Goal: Task Accomplishment & Management: Manage account settings

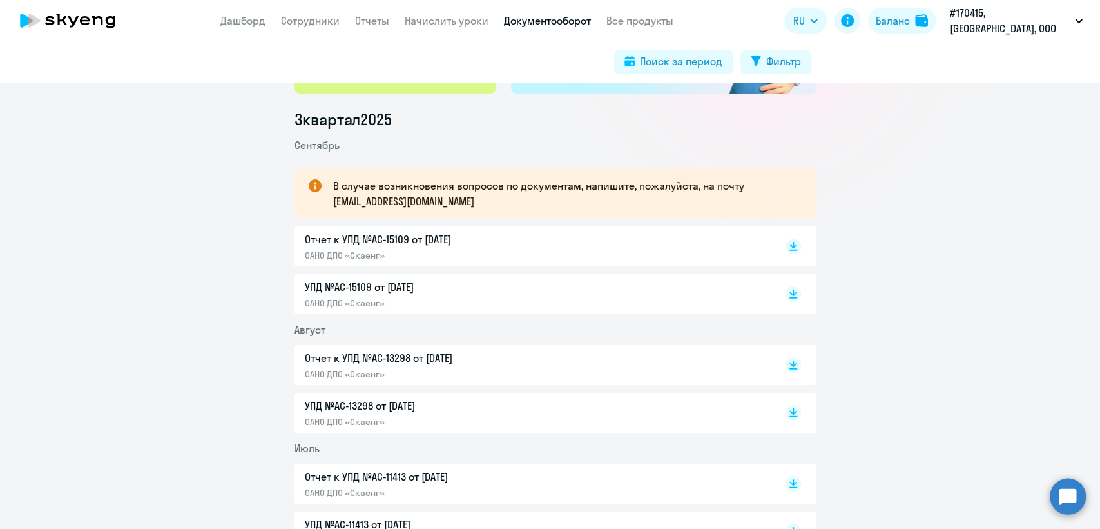
scroll to position [181, 0]
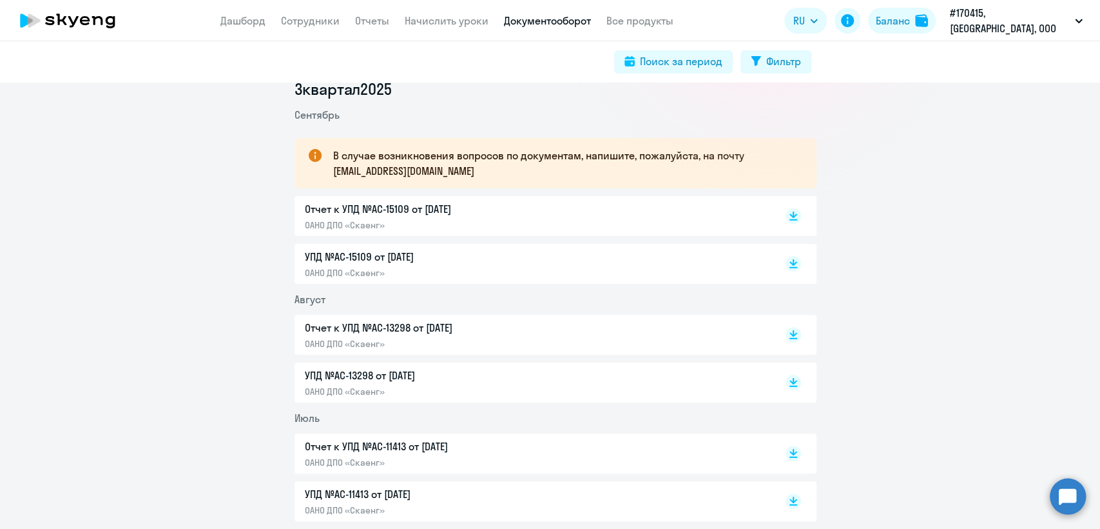
click at [395, 210] on p "Отчет к УПД №AC-15109 от 01.09.2025" at bounding box center [440, 208] width 271 height 15
click at [354, 207] on p "Отчет к УПД №AC-15109 от 01.09.2025" at bounding box center [440, 208] width 271 height 15
click at [370, 210] on p "Отчет к УПД №AC-15109 от 01.09.2025" at bounding box center [440, 208] width 271 height 15
click at [371, 327] on p "Отчет к УПД №AC-13298 от 01.08.2025" at bounding box center [440, 327] width 271 height 15
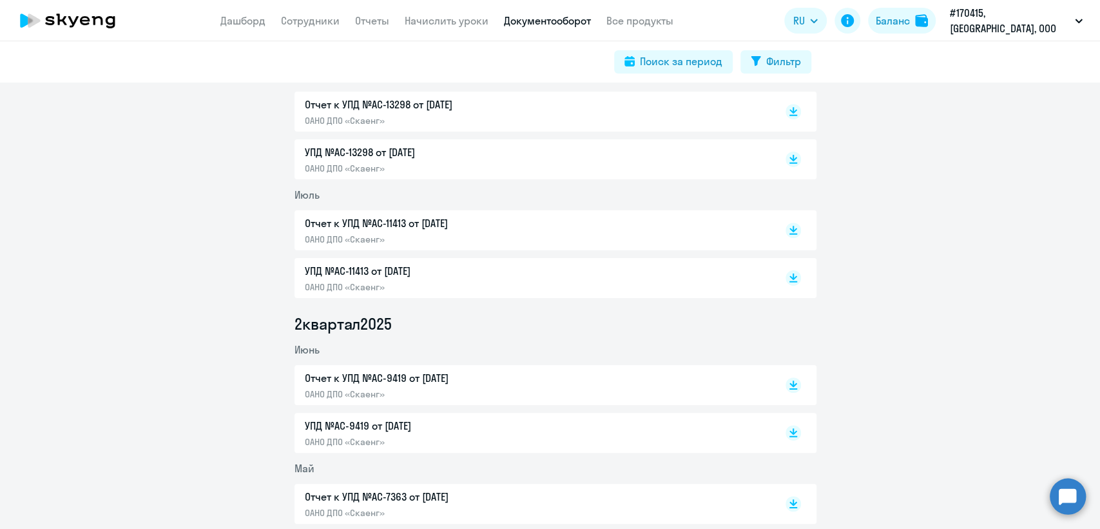
scroll to position [415, 0]
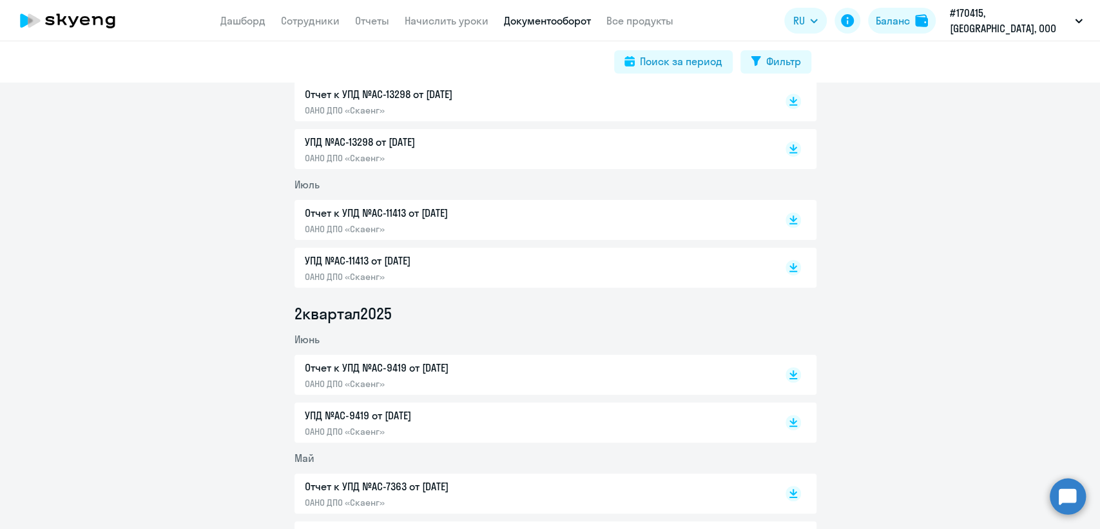
click at [364, 216] on p "Отчет к УПД №AC-11413 от 01.07.2025" at bounding box center [440, 212] width 271 height 15
click at [347, 365] on p "Отчет к УПД №AC-9419 от 01.06.2025" at bounding box center [440, 367] width 271 height 15
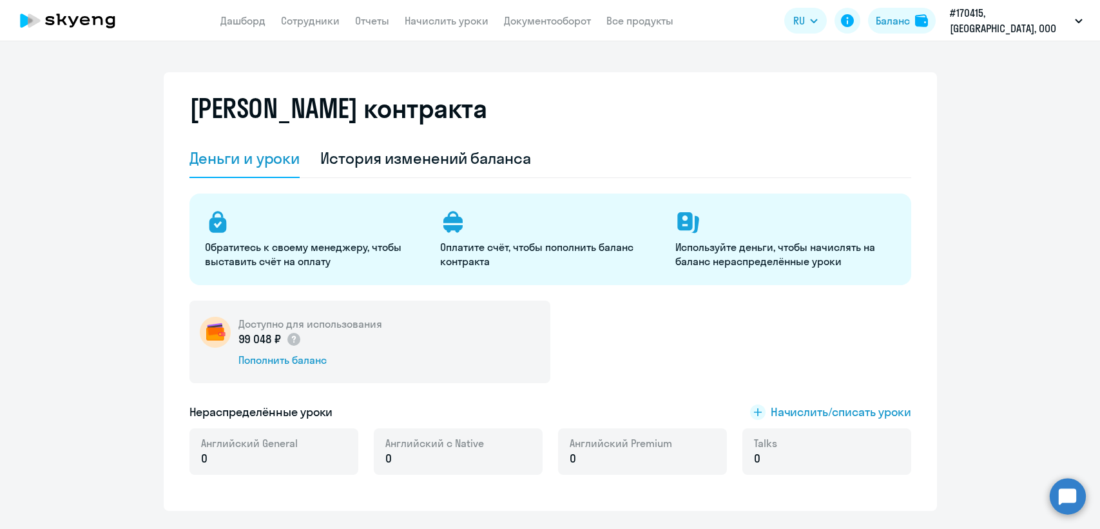
select select "english_adult_not_native_speaker"
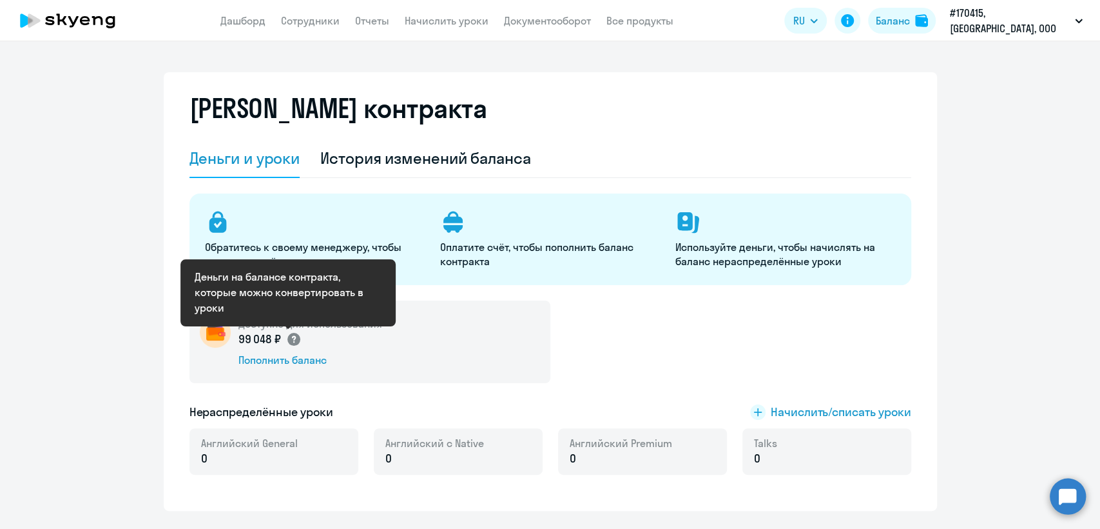
click at [288, 340] on circle at bounding box center [294, 339] width 13 height 13
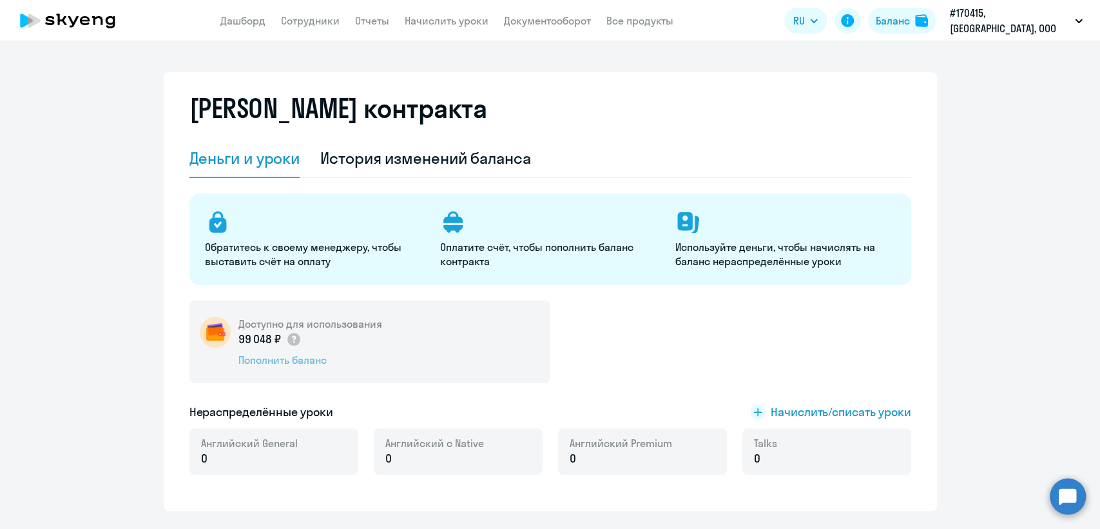
click at [277, 356] on div "Пополнить баланс" at bounding box center [311, 360] width 144 height 14
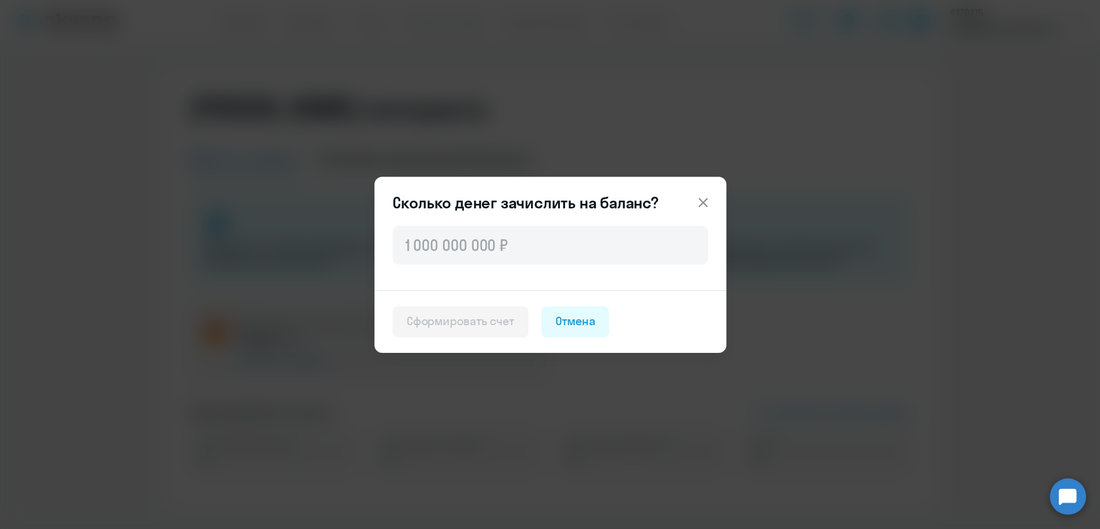
click at [703, 202] on icon at bounding box center [702, 201] width 9 height 9
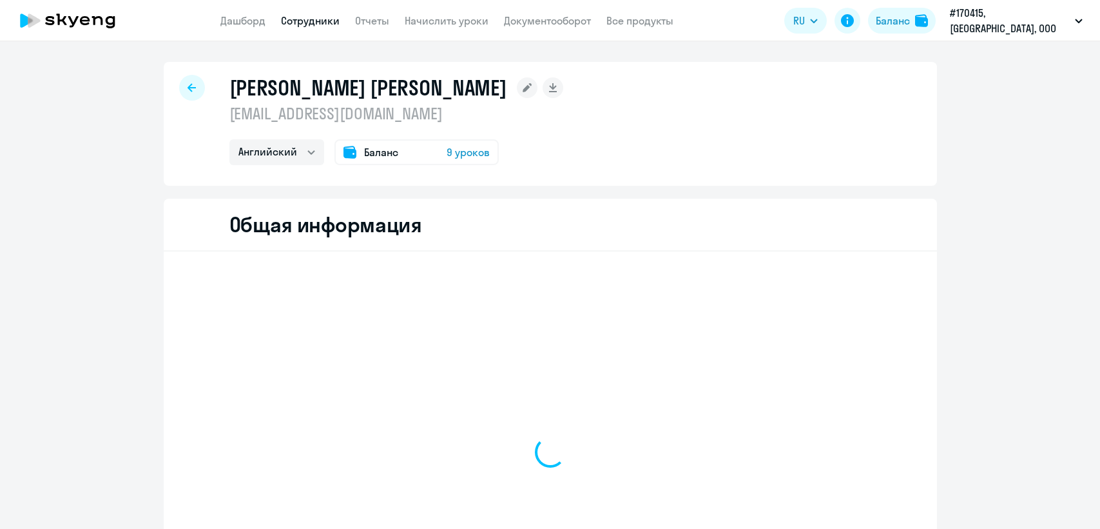
select select "english"
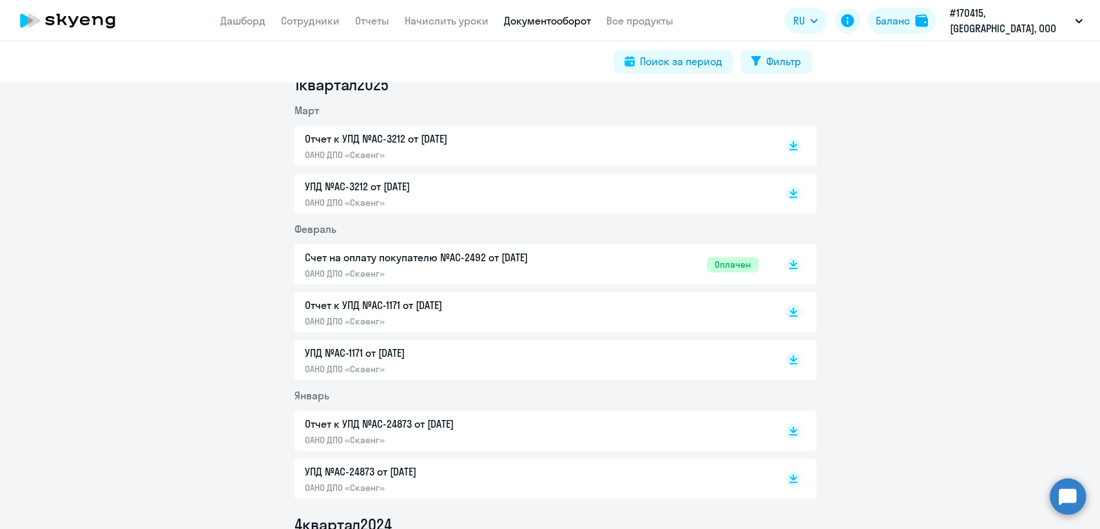
scroll to position [1145, 0]
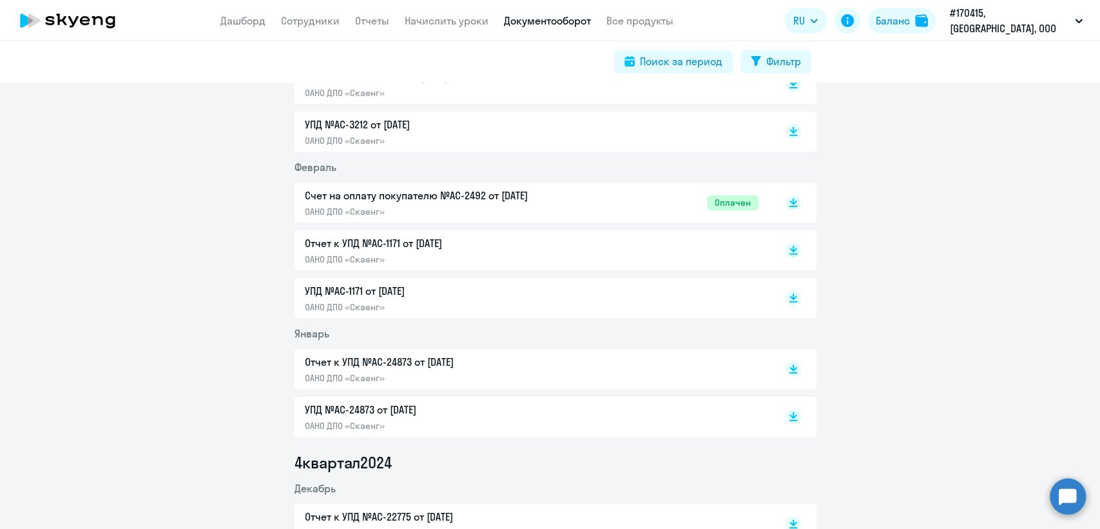
click at [355, 197] on p "Счет на оплату покупателю №AC-2492 от 12.02.2025" at bounding box center [440, 195] width 271 height 15
click at [351, 244] on p "Отчет к УПД №AC-1171 от 01.02.2025" at bounding box center [440, 242] width 271 height 15
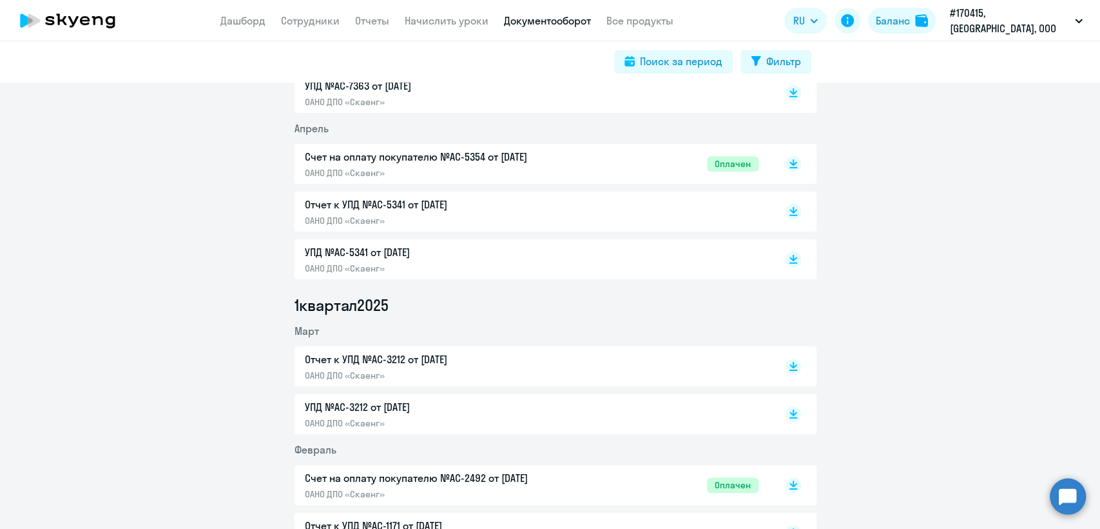
scroll to position [859, 0]
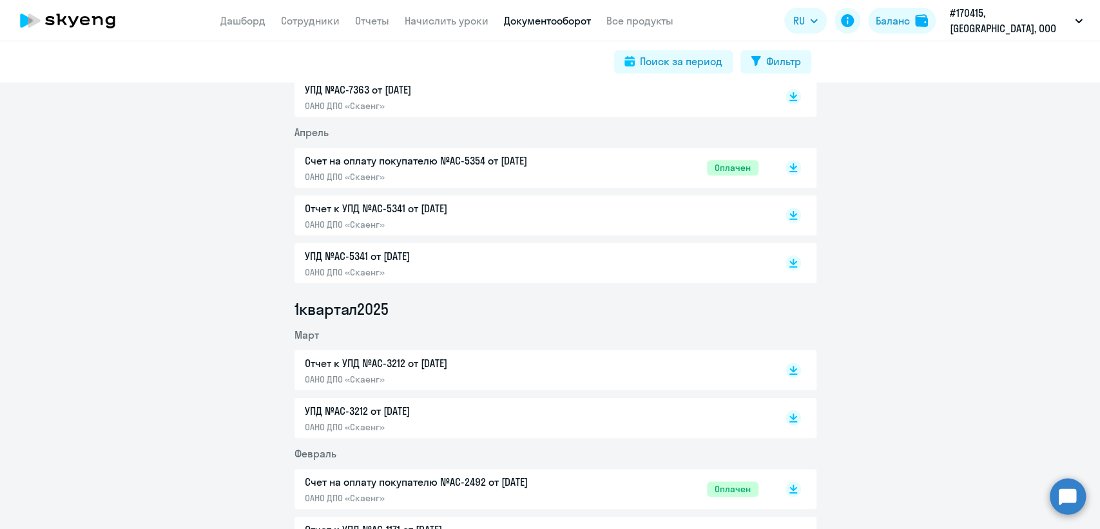
click at [396, 363] on p "Отчет к УПД №AC-3212 от 01.03.2025" at bounding box center [440, 362] width 271 height 15
click at [361, 203] on p "Отчет к УПД №AC-5341 от 01.04.2025" at bounding box center [440, 207] width 271 height 15
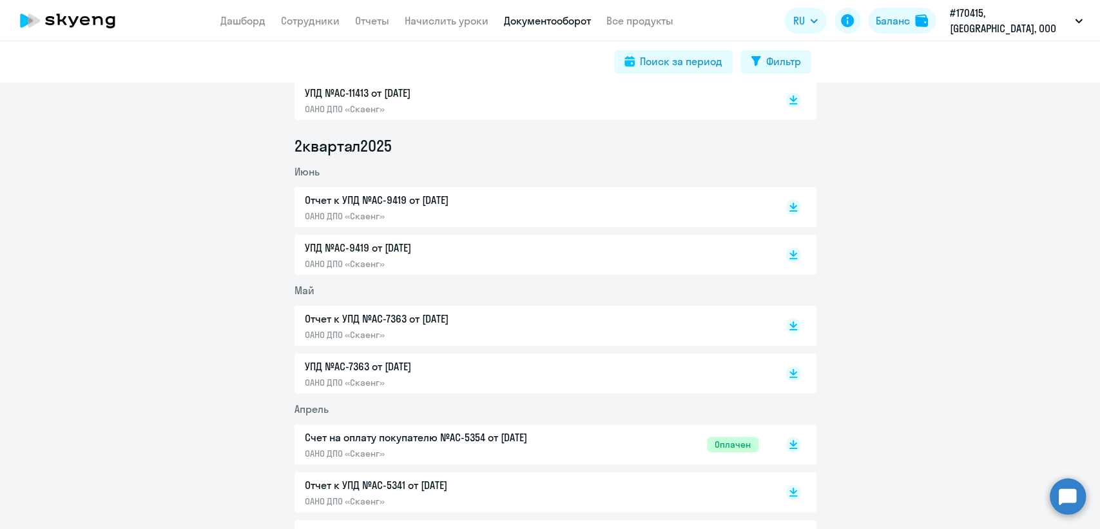
scroll to position [572, 0]
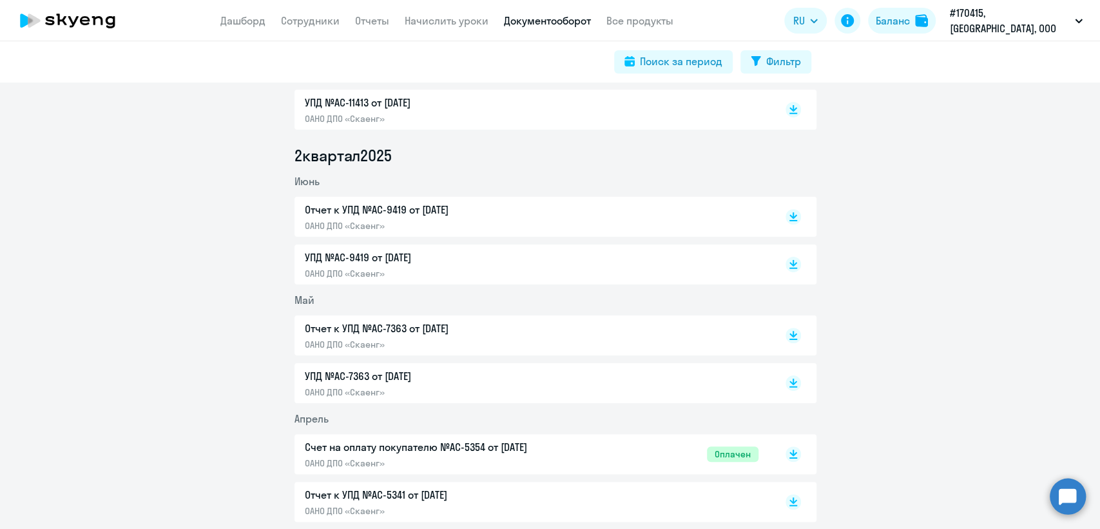
click at [369, 331] on p "Отчет к УПД №AC-7363 от 01.05.2025" at bounding box center [440, 327] width 271 height 15
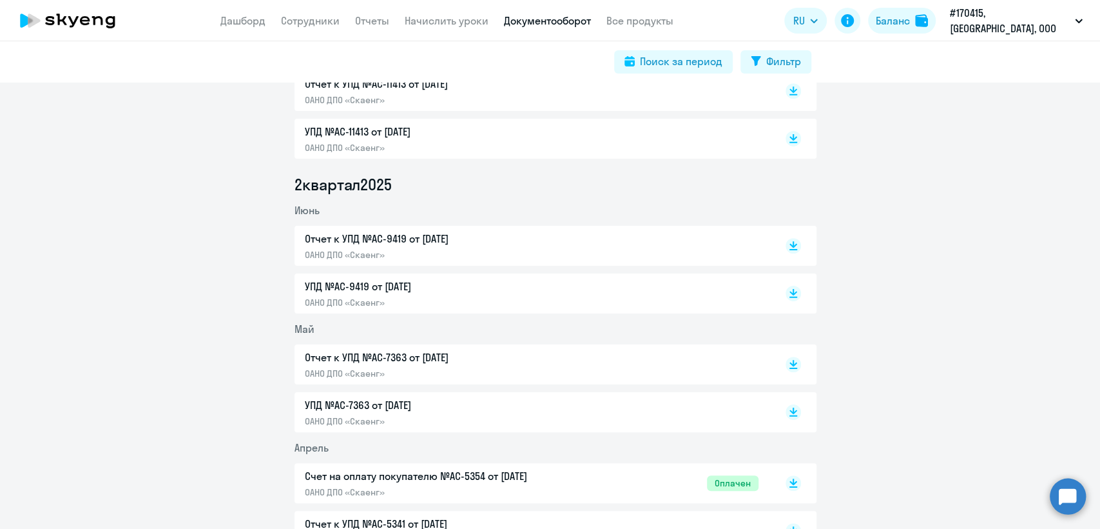
scroll to position [515, 0]
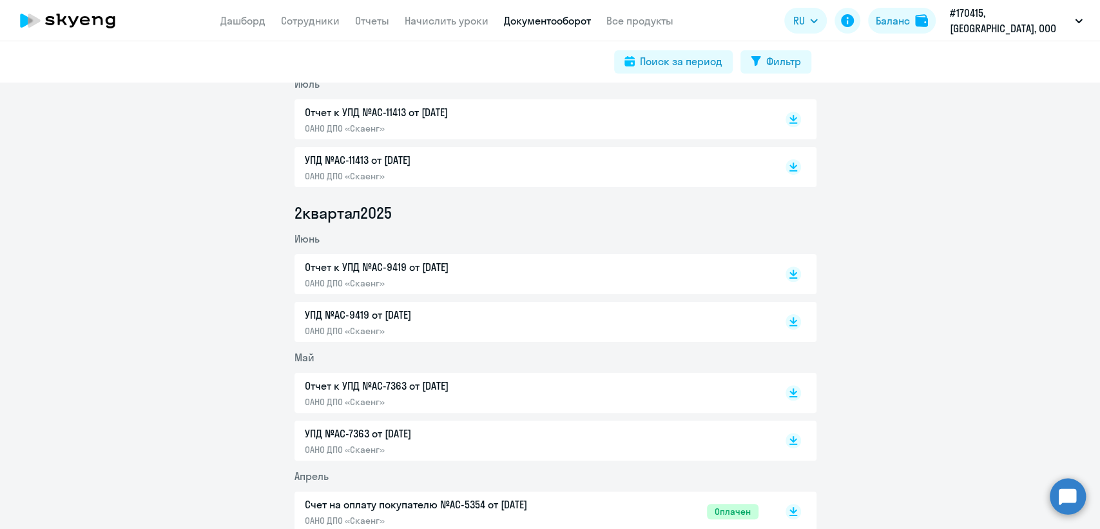
click at [364, 268] on p "Отчет к УПД №AC-9419 от 01.06.2025" at bounding box center [440, 266] width 271 height 15
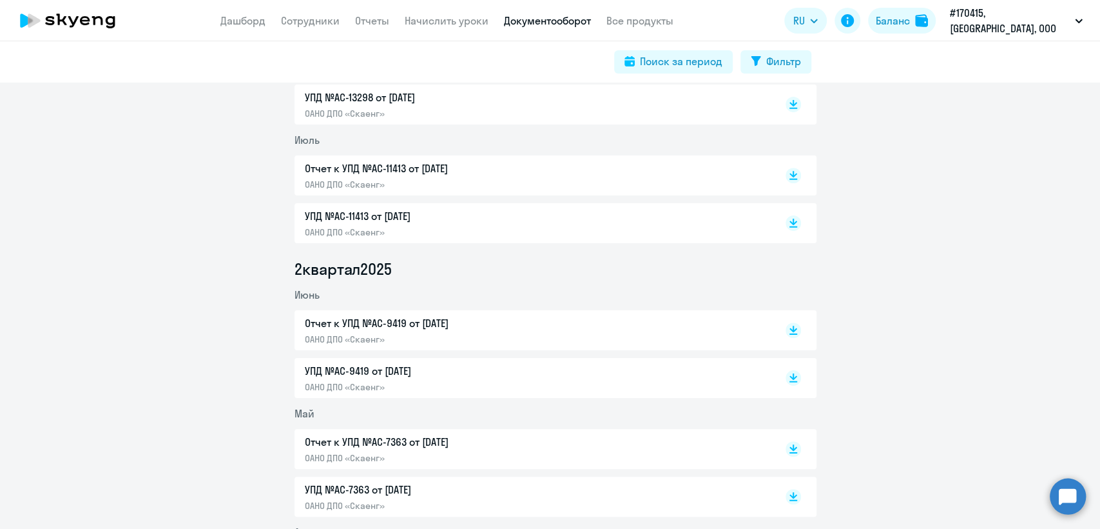
scroll to position [458, 0]
click at [370, 167] on p "Отчет к УПД №AC-11413 от 01.07.2025" at bounding box center [440, 169] width 271 height 15
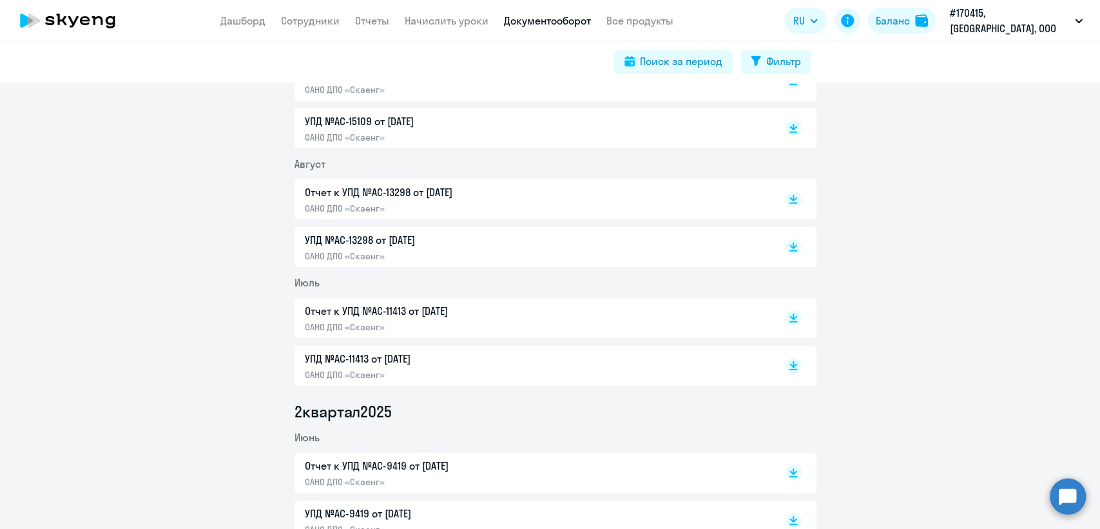
scroll to position [315, 0]
click at [330, 198] on p "Отчет к УПД №AC-13298 от 01.08.2025" at bounding box center [440, 193] width 271 height 15
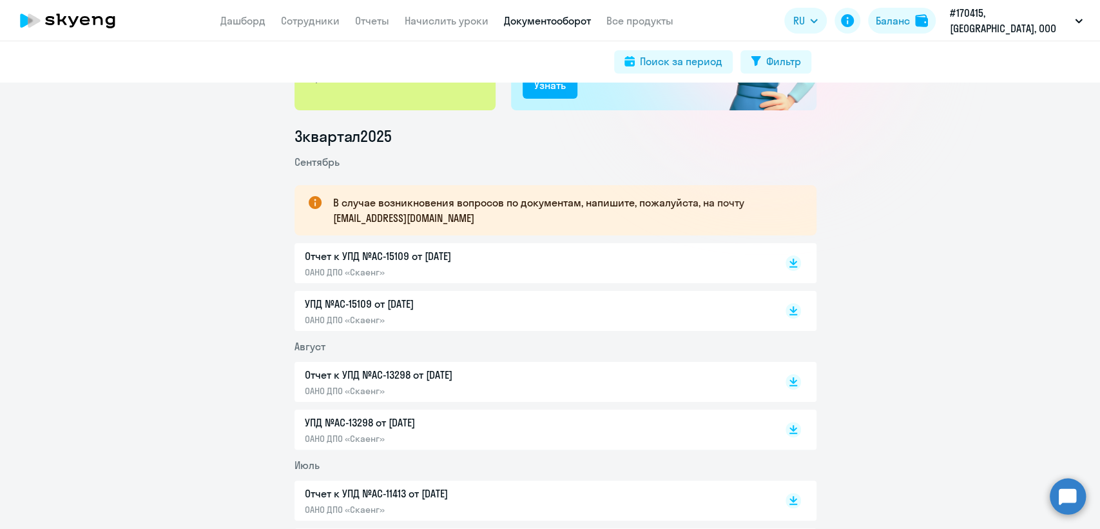
scroll to position [113, 0]
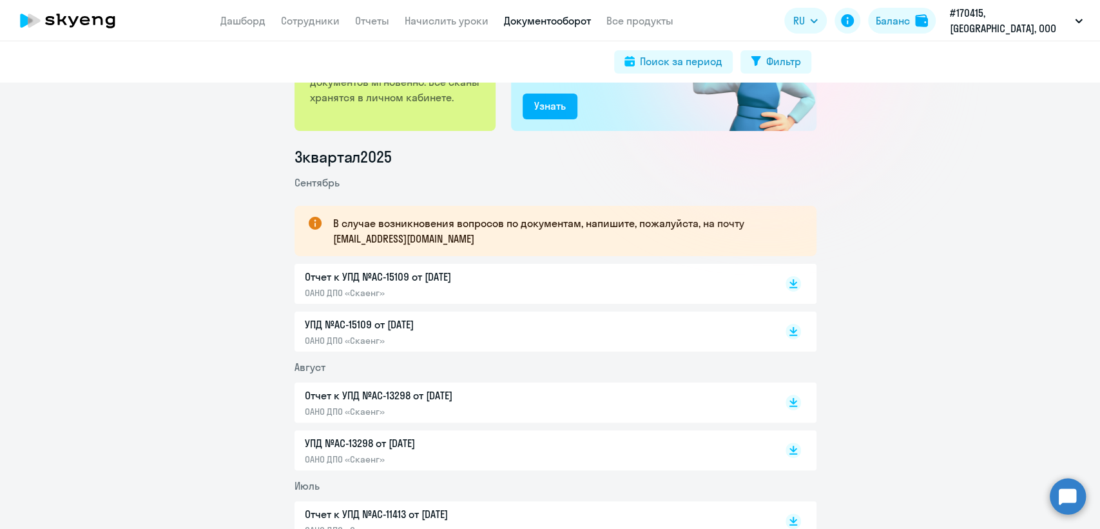
click at [406, 282] on p "Отчет к УПД №AC-15109 от 01.09.2025" at bounding box center [440, 276] width 271 height 15
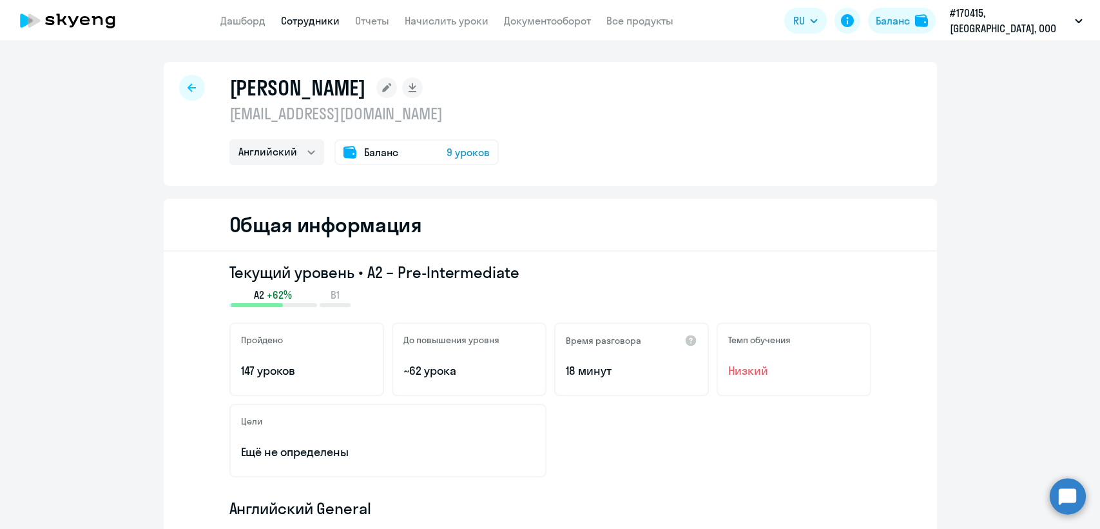
select select "english"
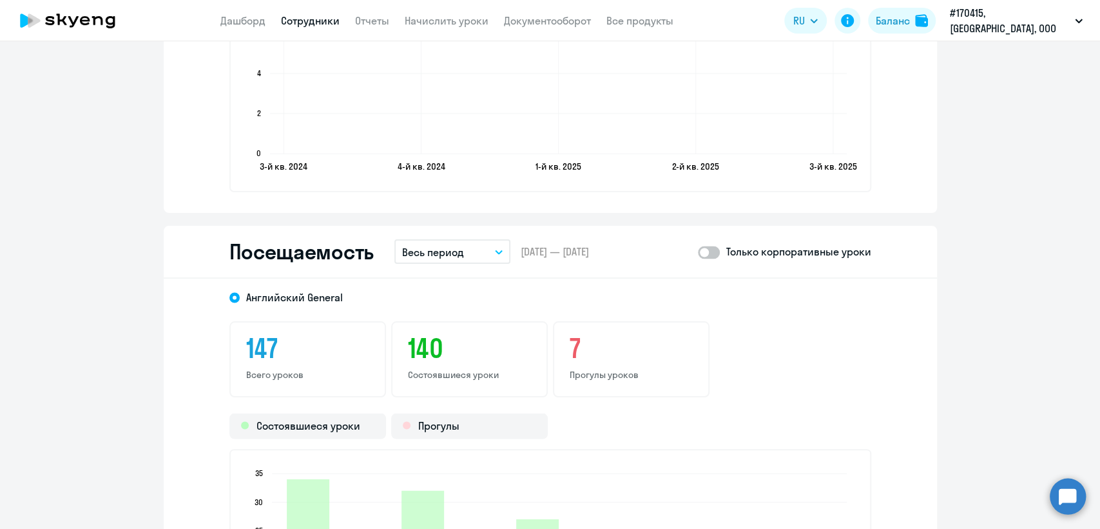
scroll to position [1505, 0]
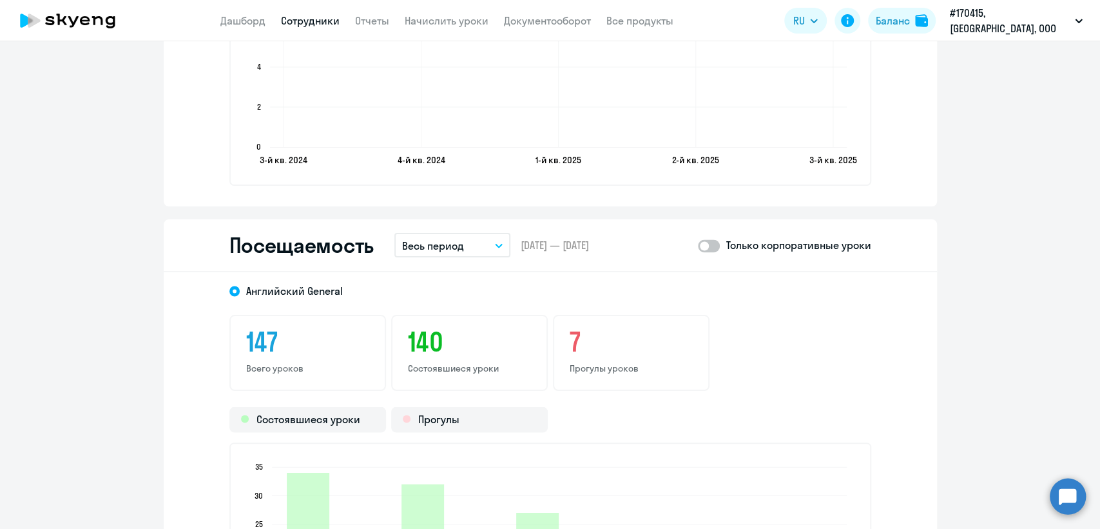
click at [498, 239] on button "Весь период" at bounding box center [453, 245] width 116 height 24
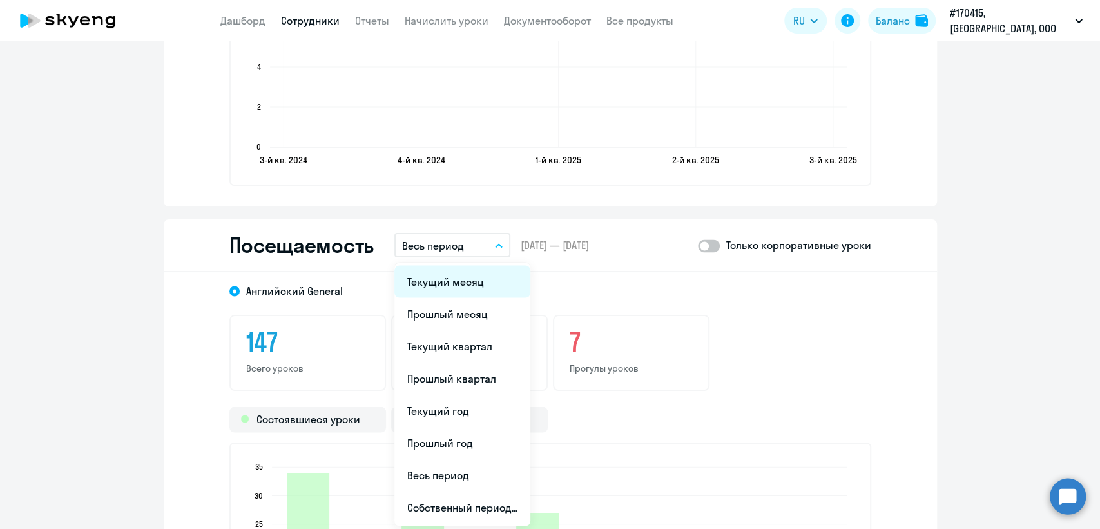
click at [438, 278] on li "Текущий месяц" at bounding box center [463, 281] width 136 height 32
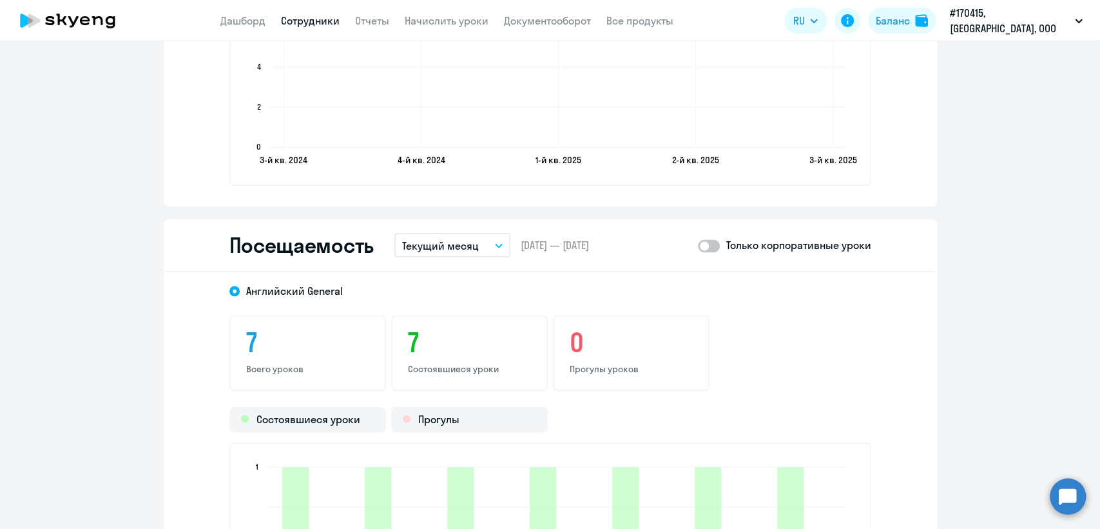
click at [712, 247] on span at bounding box center [709, 245] width 22 height 13
click at [698, 246] on input "checkbox" at bounding box center [697, 245] width 1 height 1
checkbox input "true"
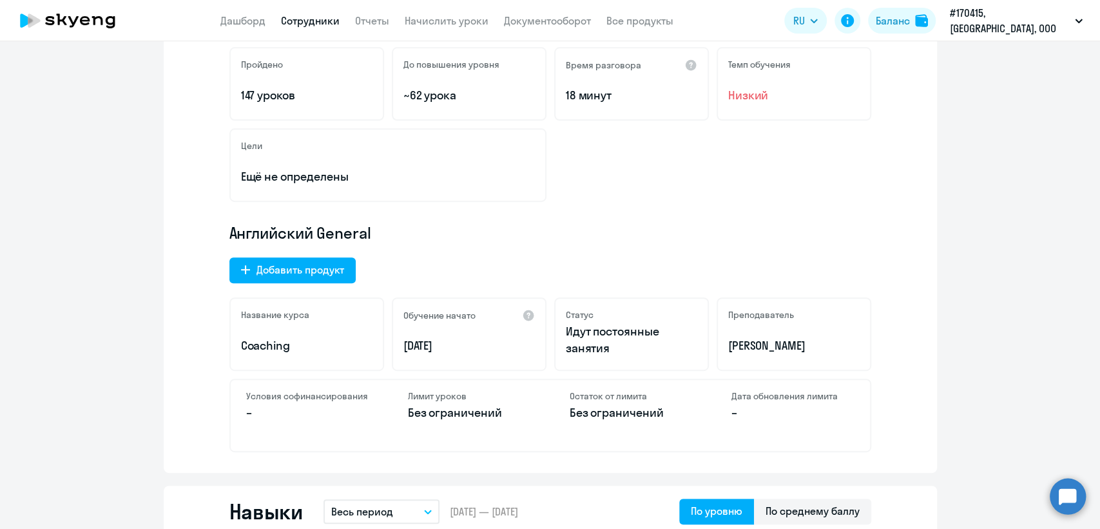
scroll to position [0, 0]
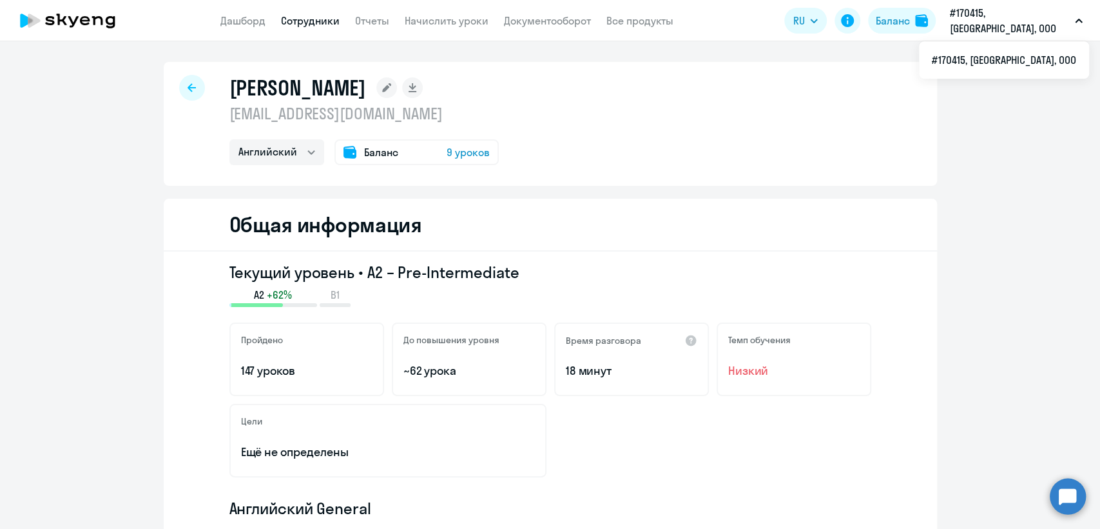
click at [458, 149] on span "9 уроков" at bounding box center [468, 151] width 43 height 15
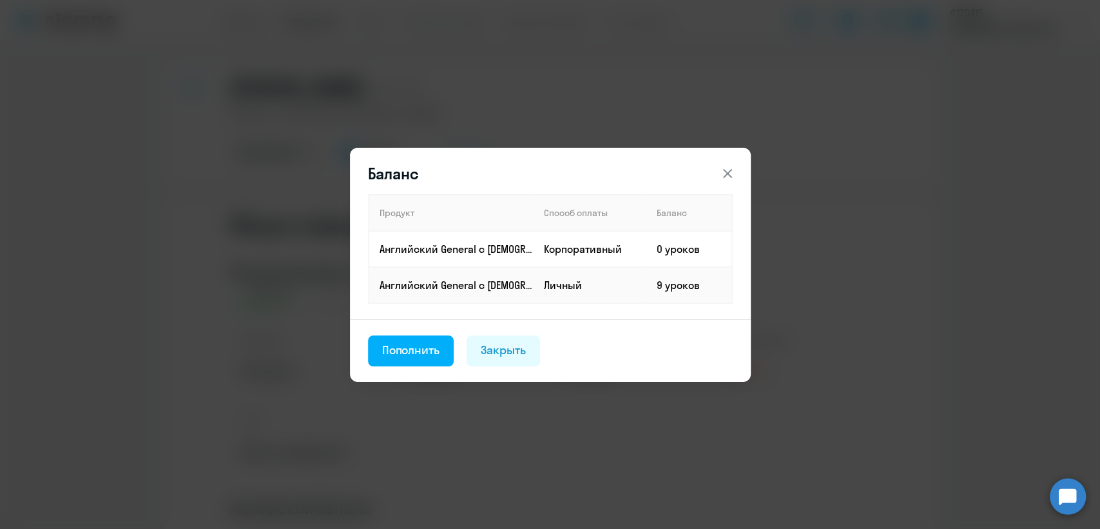
click at [727, 177] on icon at bounding box center [727, 173] width 15 height 15
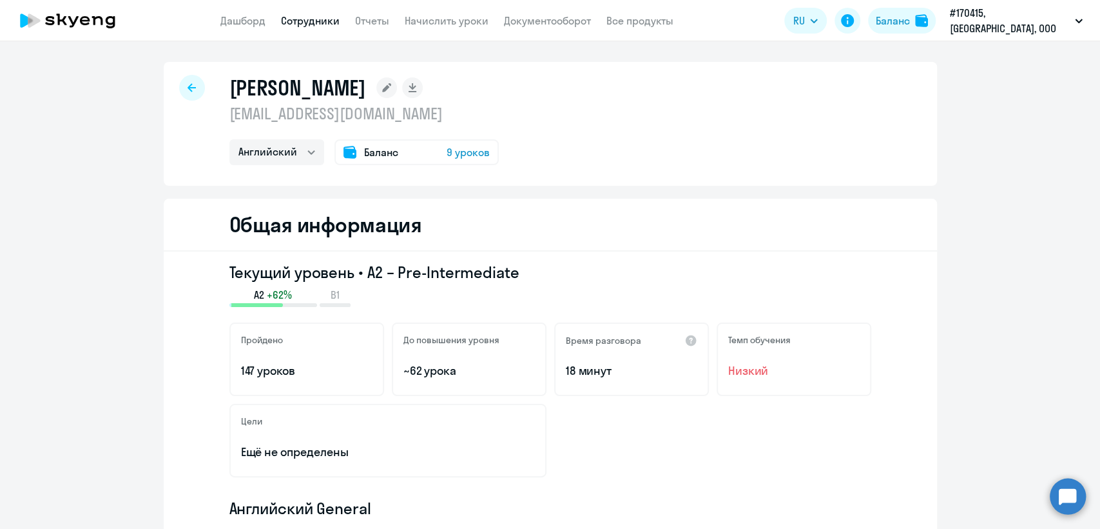
click at [458, 155] on span "9 уроков" at bounding box center [468, 151] width 43 height 15
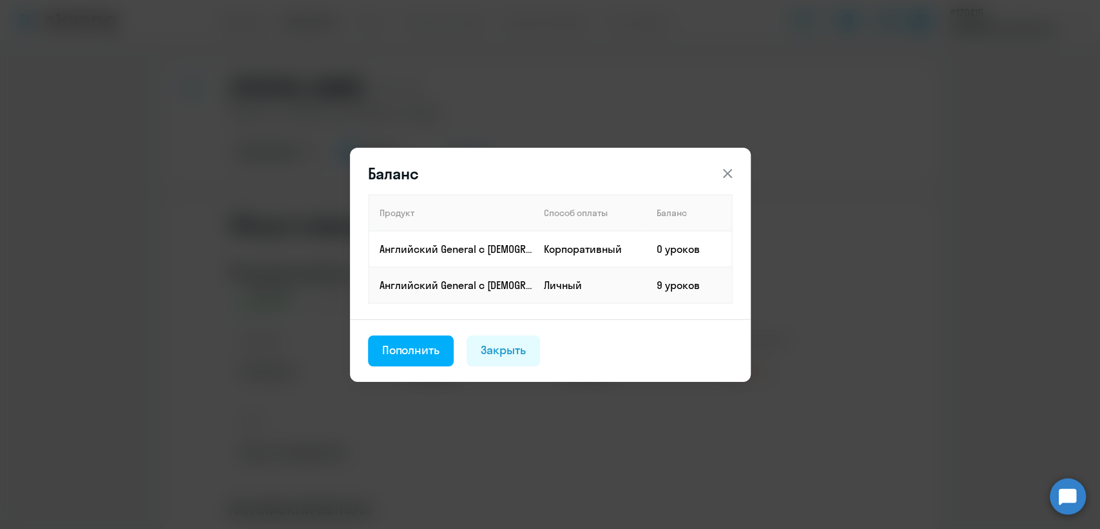
click at [730, 174] on icon at bounding box center [727, 173] width 15 height 15
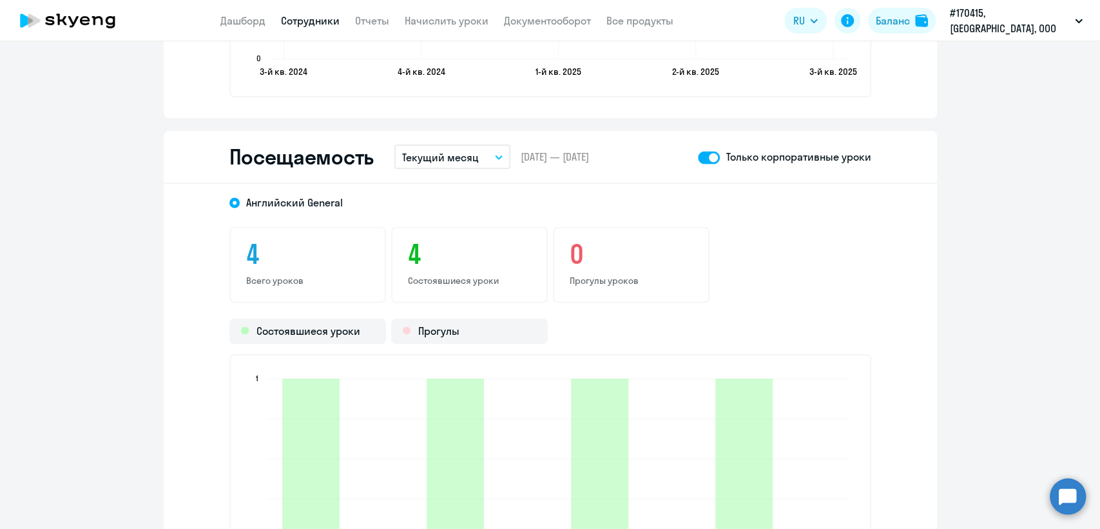
scroll to position [1521, 0]
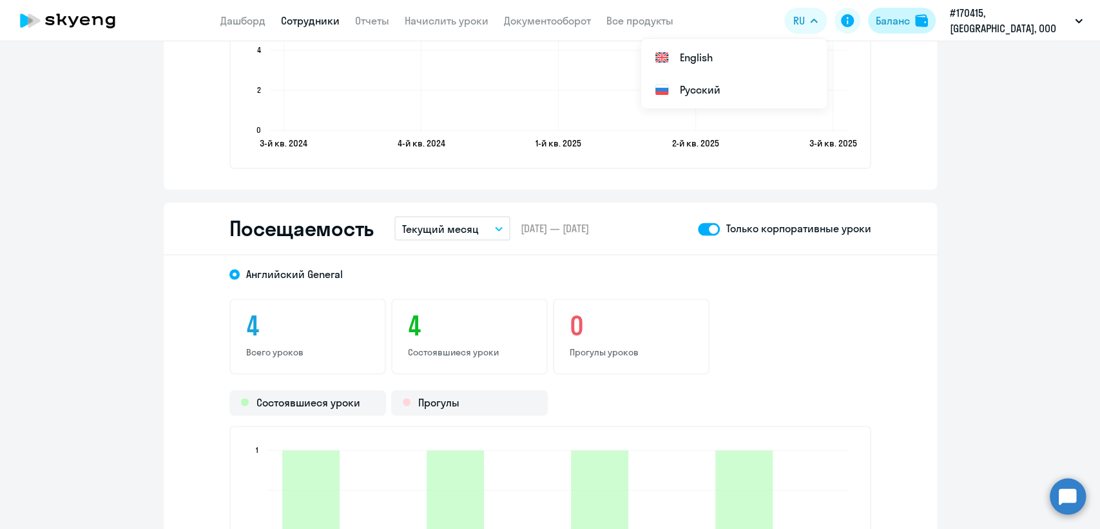
click at [910, 21] on div "Баланс" at bounding box center [893, 20] width 34 height 15
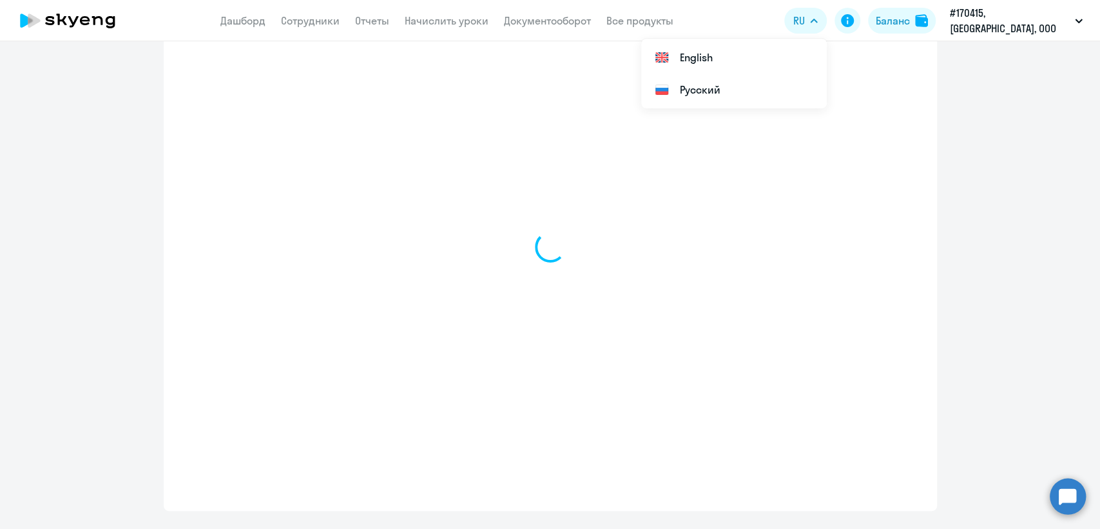
select select "english_adult_not_native_speaker"
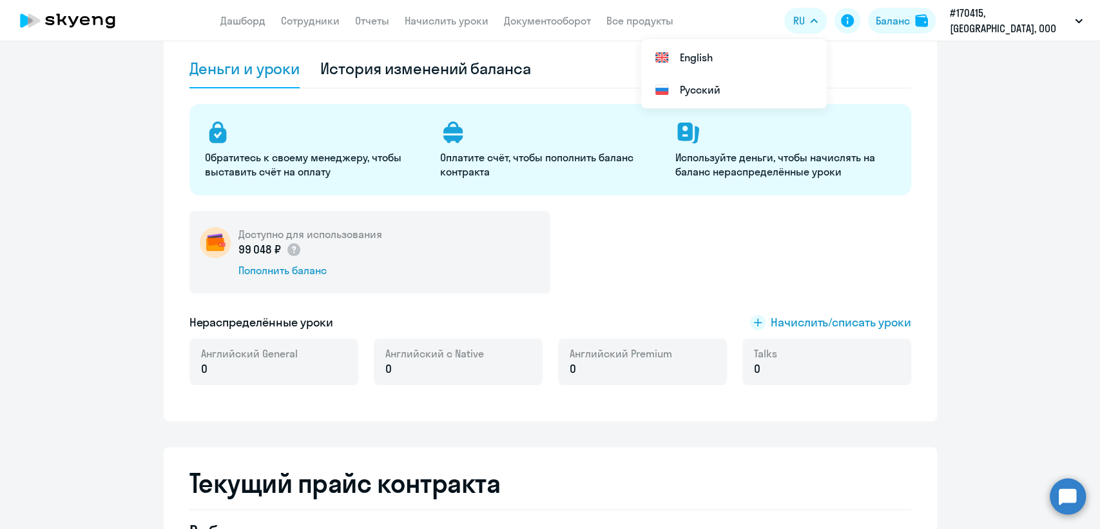
scroll to position [70, 0]
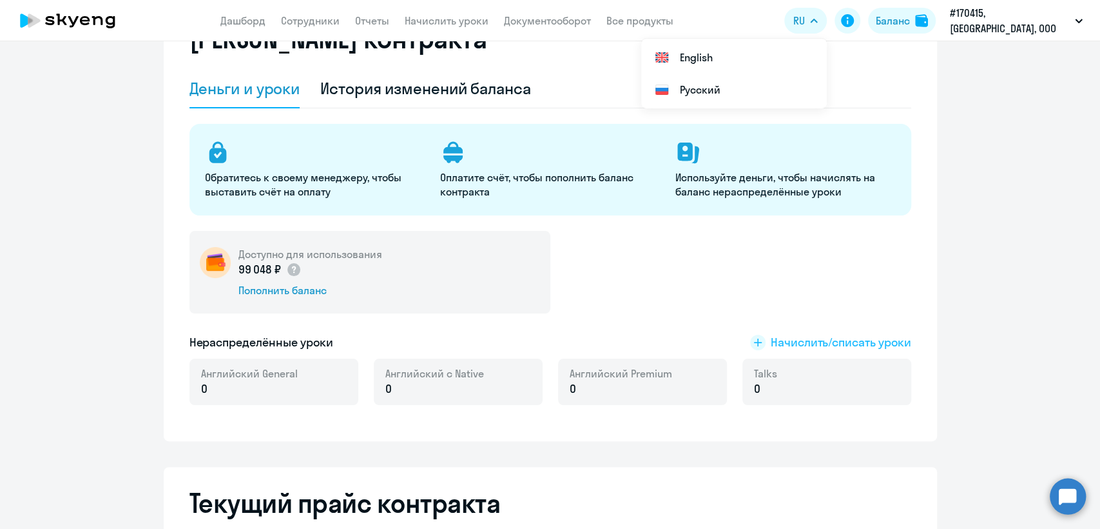
click at [776, 339] on span "Начислить/списать уроки" at bounding box center [841, 342] width 141 height 17
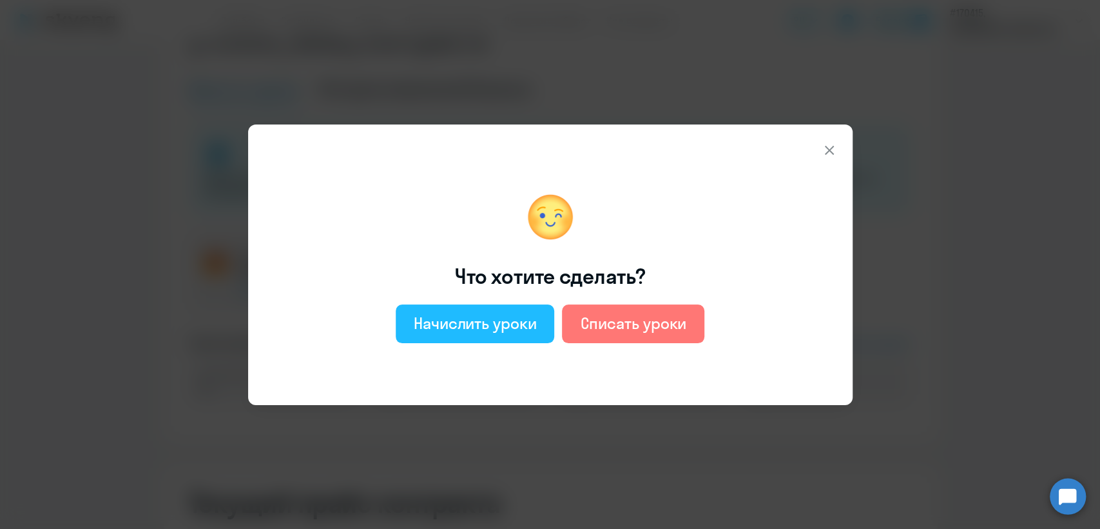
click at [498, 315] on div "Начислить уроки" at bounding box center [475, 323] width 123 height 21
select select "english_adult_not_native_speaker"
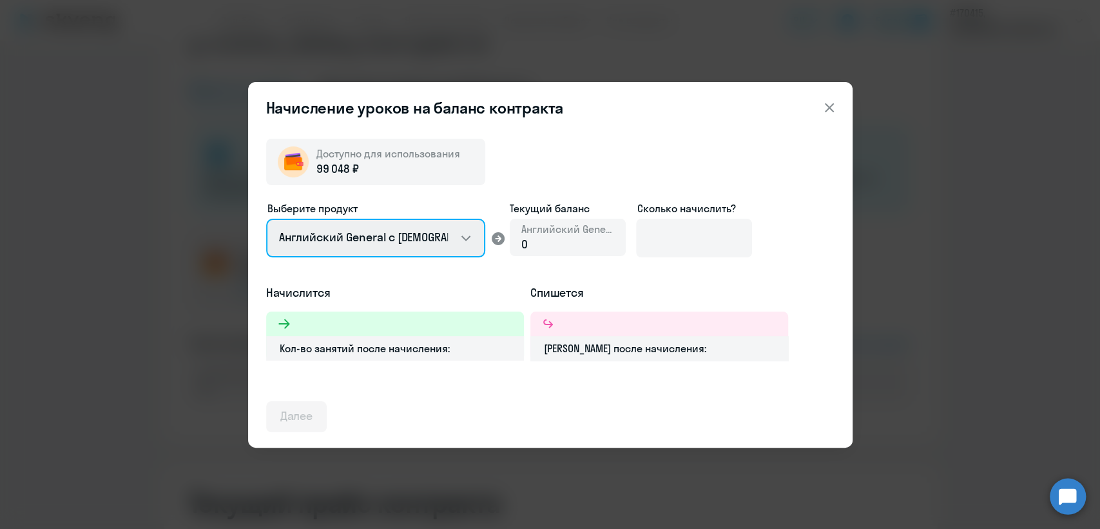
click at [463, 235] on select "Английский General с русскоговорящим преподавателем Английский General с англог…" at bounding box center [375, 238] width 219 height 39
click at [467, 233] on select "Английский General с русскоговорящим преподавателем Английский General с англог…" at bounding box center [375, 238] width 219 height 39
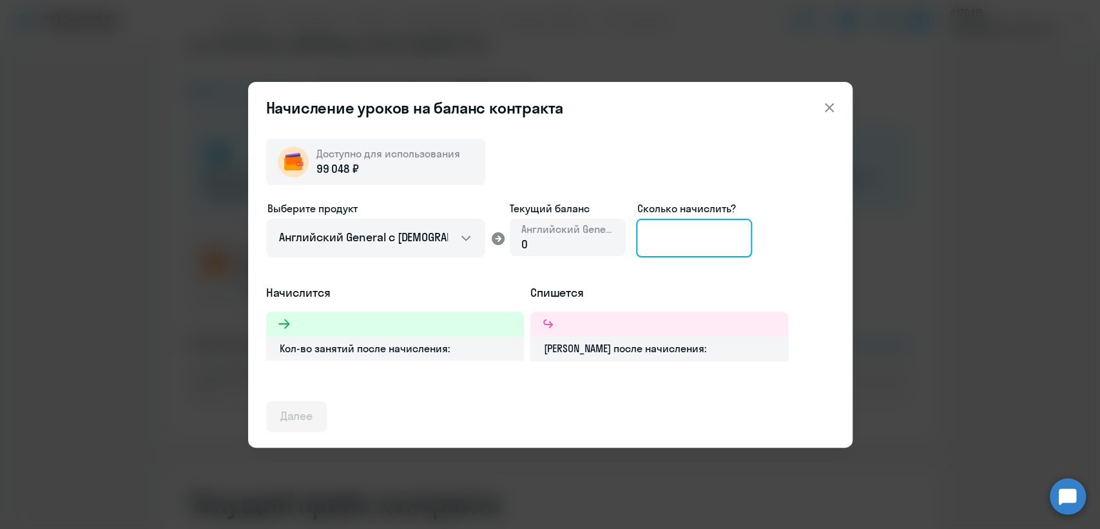
click at [672, 235] on input at bounding box center [694, 238] width 116 height 39
type input "22"
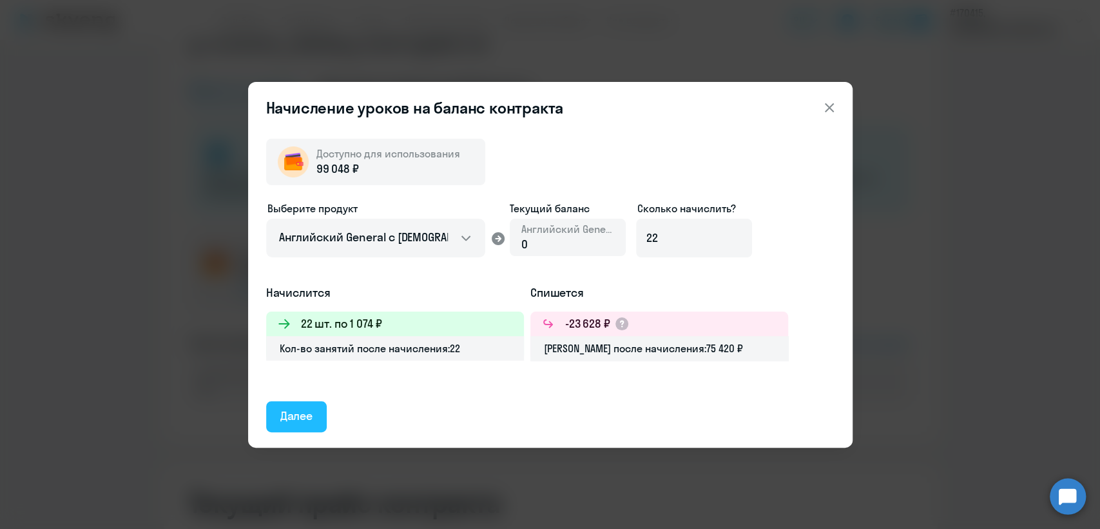
click at [291, 411] on div "Далее" at bounding box center [296, 415] width 33 height 17
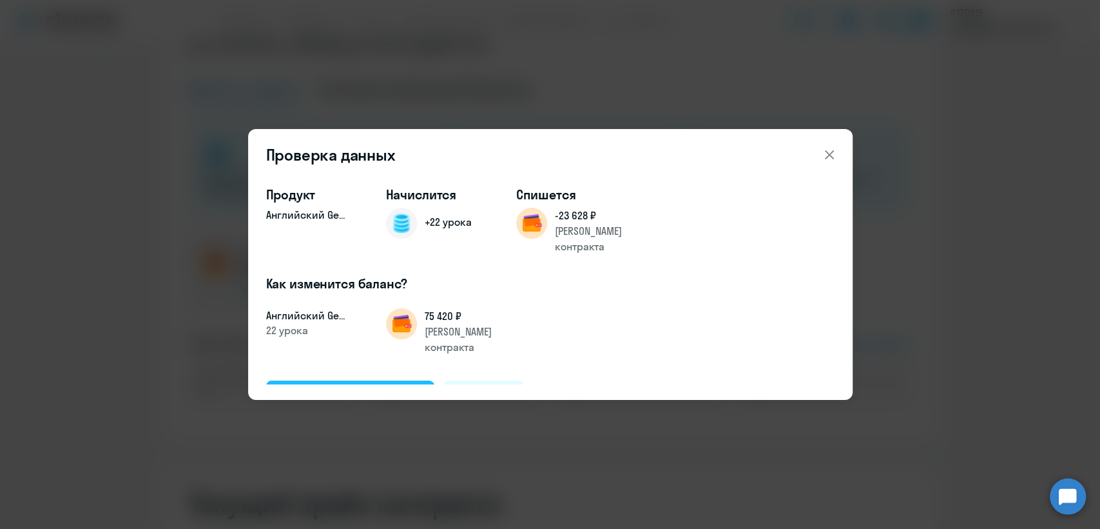
click at [352, 387] on div "Подтвердить и начислить" at bounding box center [350, 395] width 141 height 17
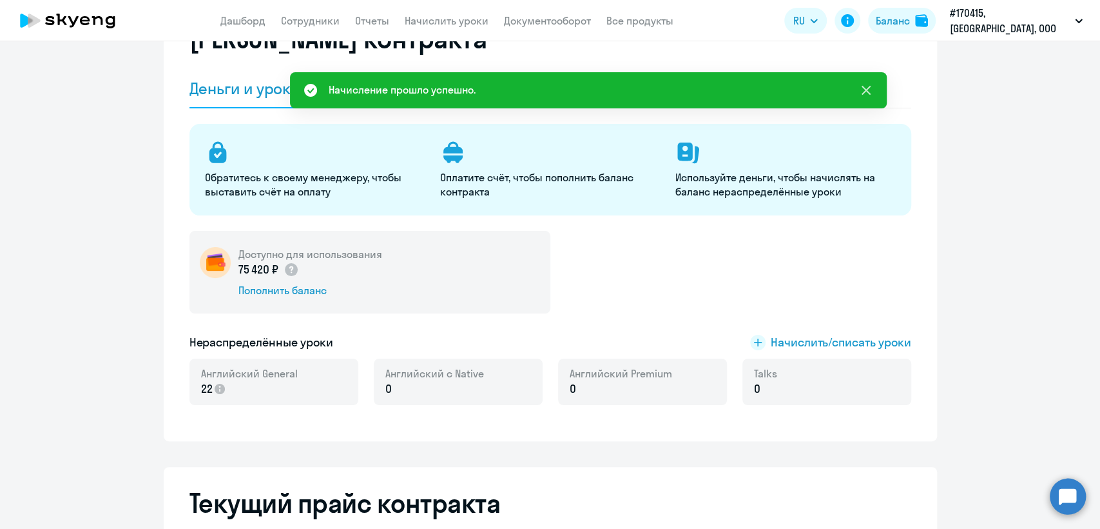
click at [862, 83] on icon at bounding box center [866, 90] width 15 height 15
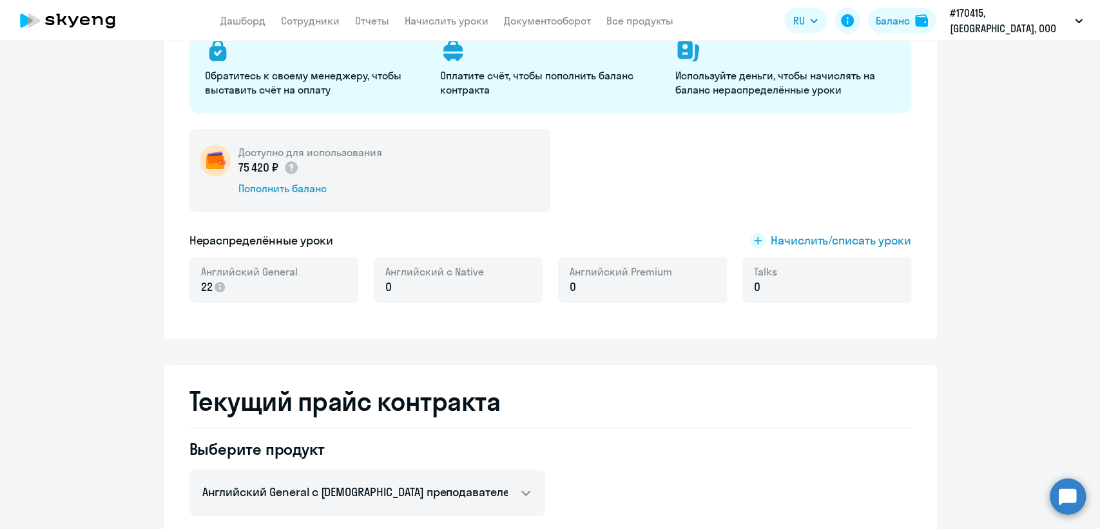
scroll to position [0, 0]
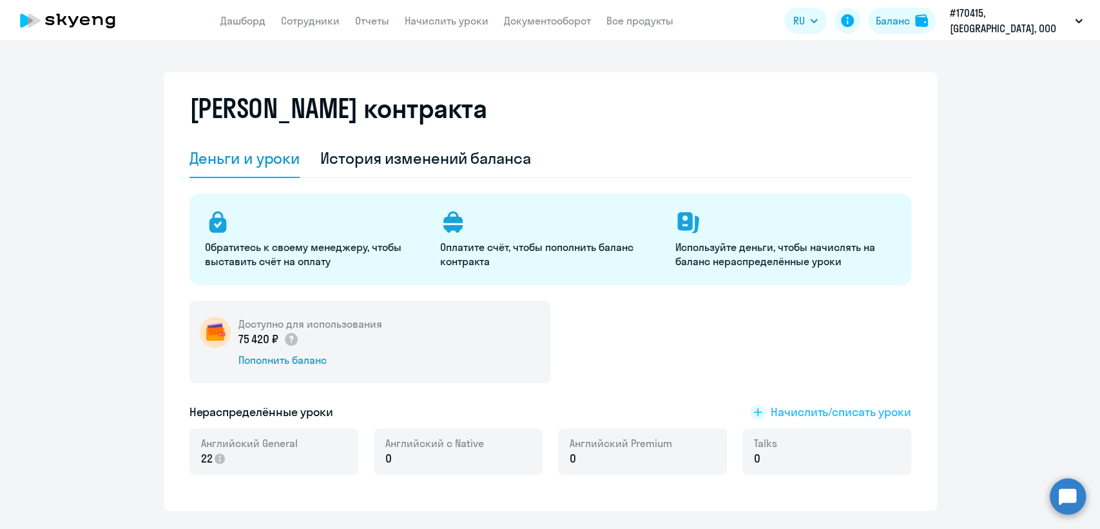
click at [784, 411] on span "Начислить/списать уроки" at bounding box center [841, 412] width 141 height 17
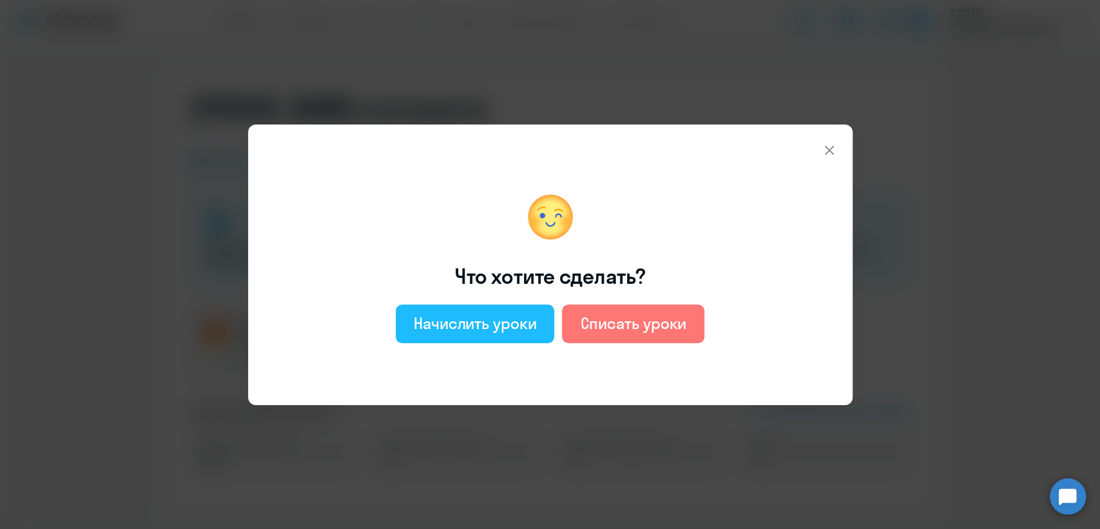
click at [509, 316] on div "Начислить уроки" at bounding box center [475, 323] width 123 height 21
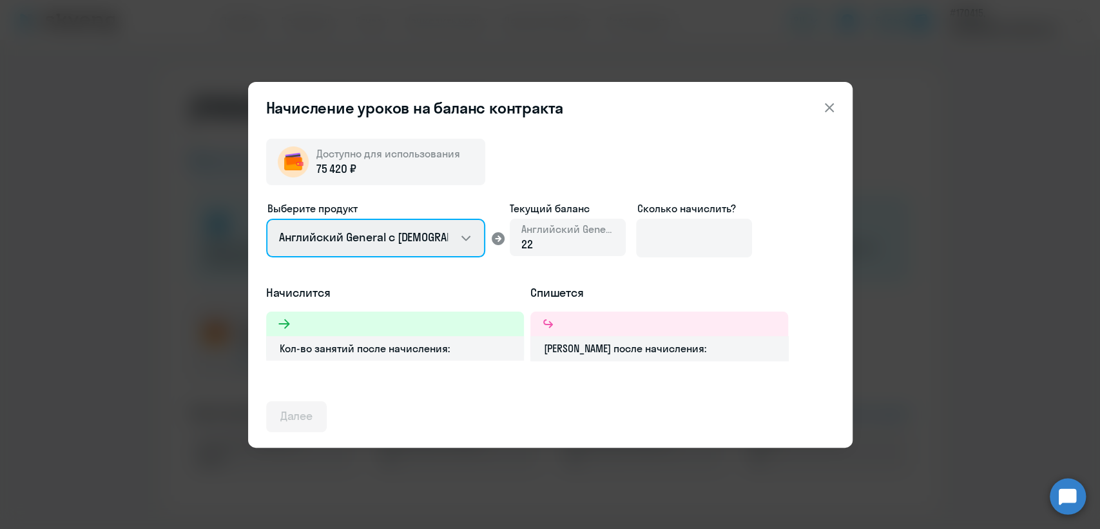
click at [467, 233] on select "Английский General с русскоговорящим преподавателем Английский General с англог…" at bounding box center [375, 238] width 219 height 39
click at [465, 238] on select "Английский General с русскоговорящим преподавателем Английский General с англог…" at bounding box center [375, 238] width 219 height 39
select select "english_adult_native_speaker"
click at [266, 219] on select "Английский General с русскоговорящим преподавателем Английский General с англог…" at bounding box center [375, 238] width 219 height 39
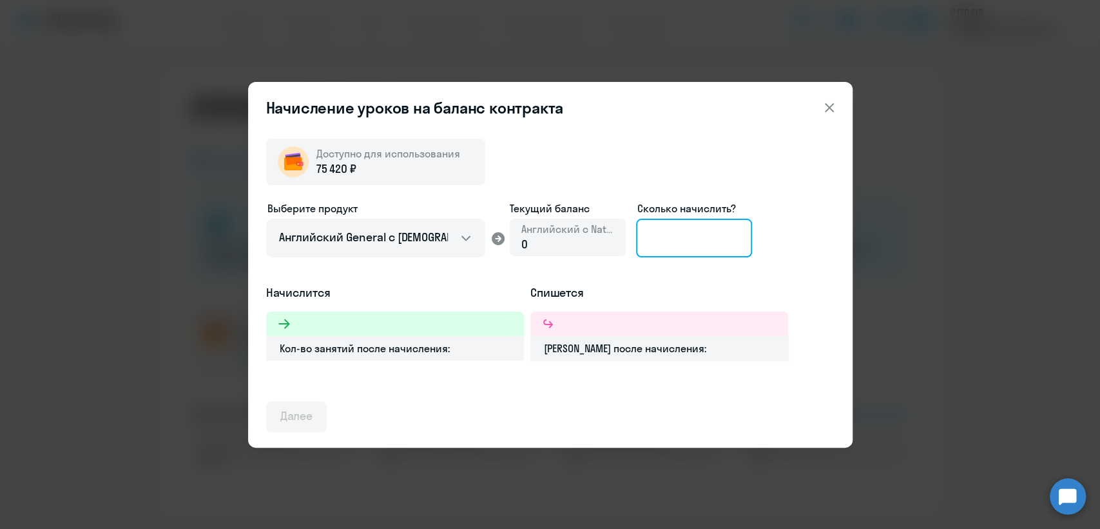
click at [678, 240] on input at bounding box center [694, 238] width 116 height 39
type input "3"
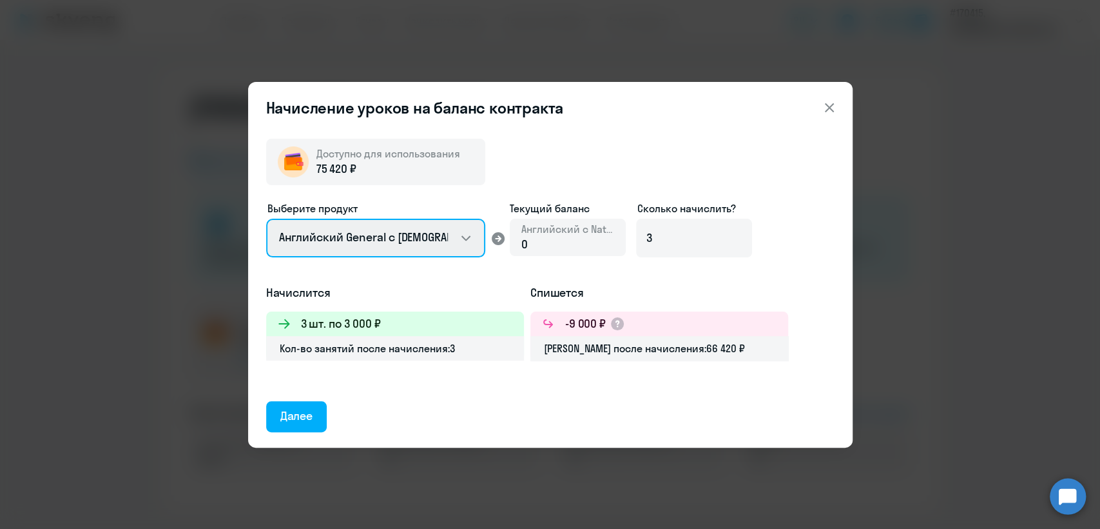
click at [463, 238] on select "Английский General с русскоговорящим преподавателем Английский General с англог…" at bounding box center [375, 238] width 219 height 39
select select "english_adult_not_native_speaker_premium"
click at [266, 219] on select "Английский General с русскоговорящим преподавателем Английский General с англог…" at bounding box center [375, 238] width 219 height 39
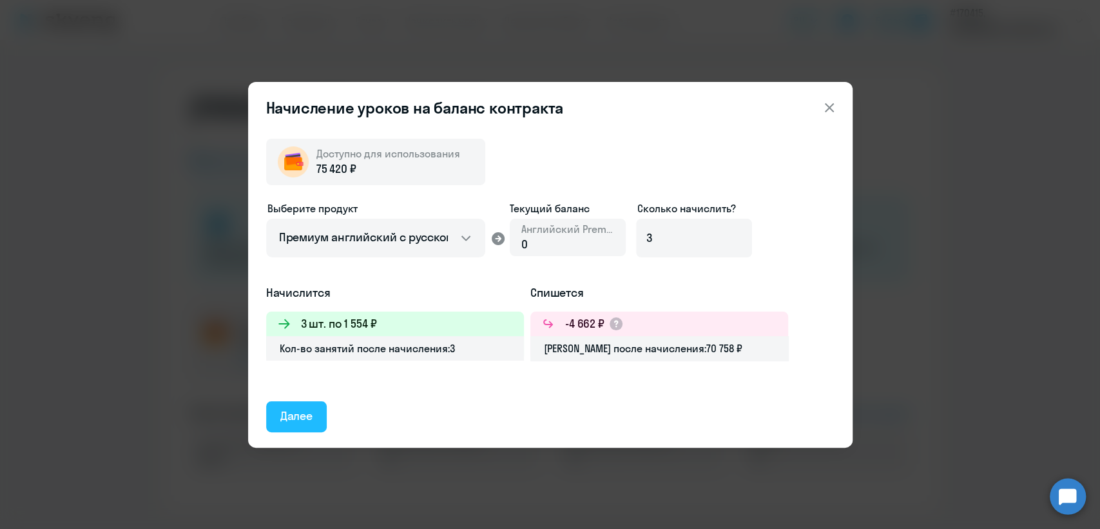
click at [292, 416] on div "Далее" at bounding box center [296, 415] width 33 height 17
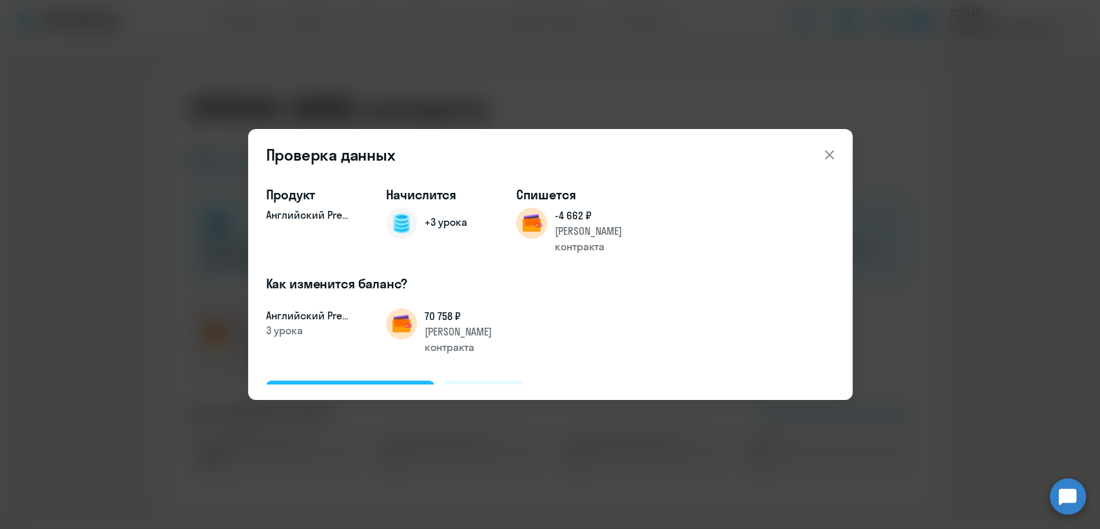
click at [363, 387] on div "Подтвердить и начислить" at bounding box center [350, 395] width 141 height 17
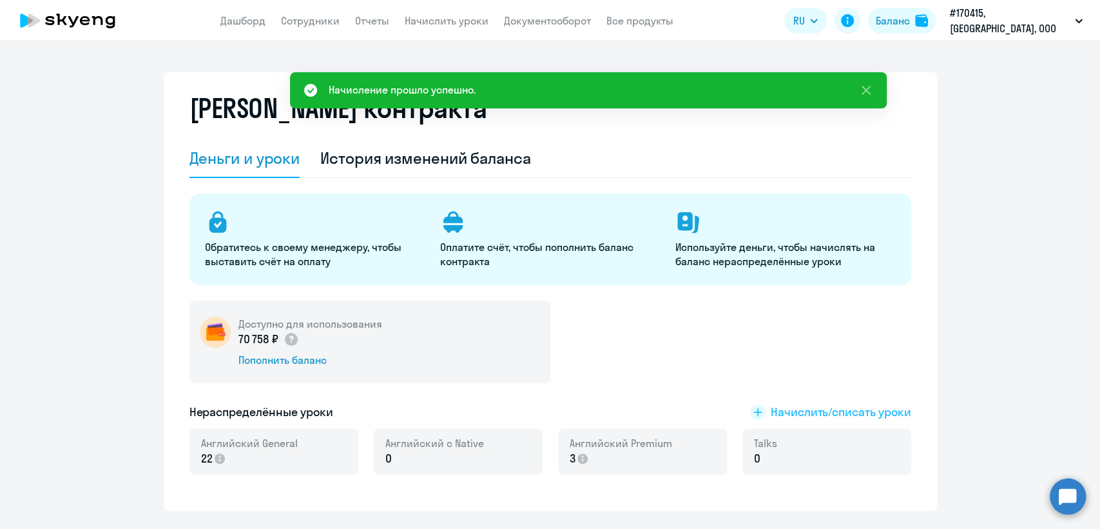
click at [750, 413] on rect at bounding box center [757, 411] width 15 height 15
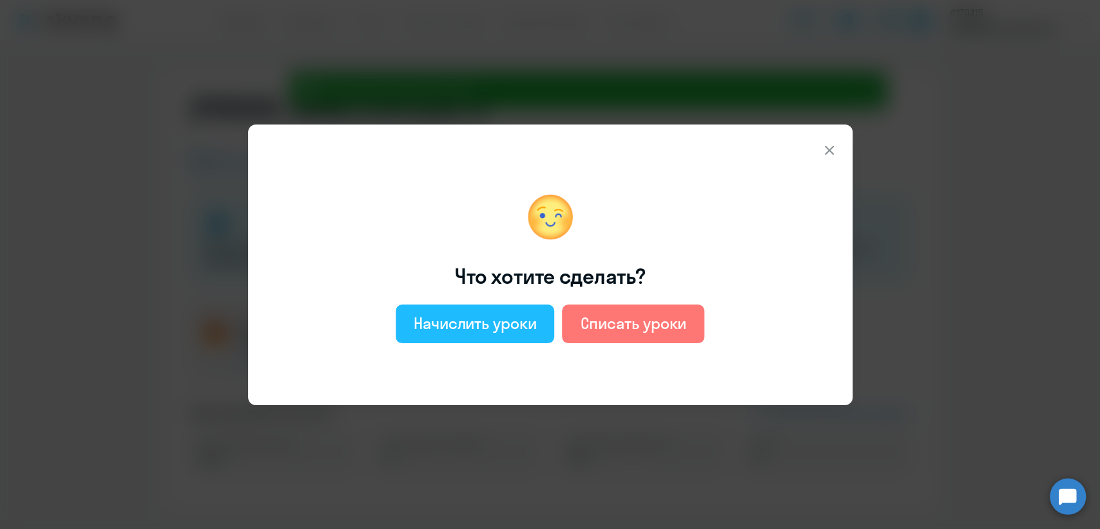
click at [508, 318] on div "Начислить уроки" at bounding box center [475, 323] width 123 height 21
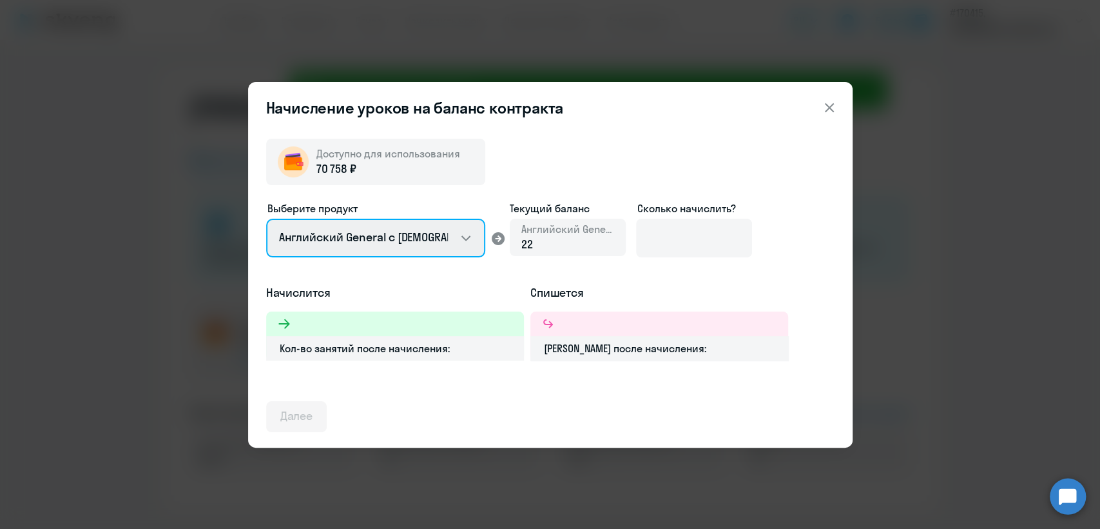
click at [469, 236] on select "Английский General с русскоговорящим преподавателем Английский General с англог…" at bounding box center [375, 238] width 219 height 39
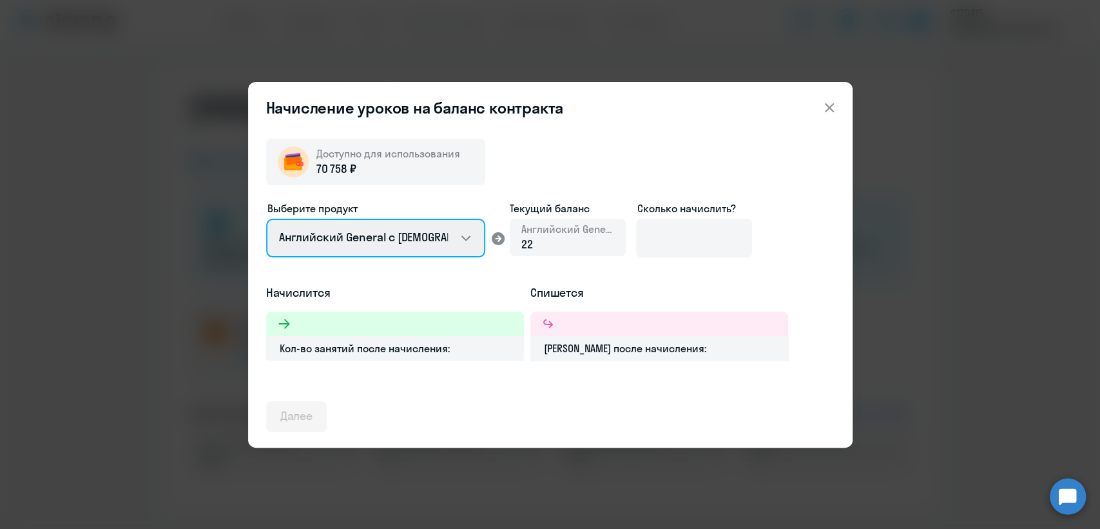
select select "english_adult_native_speaker"
click at [266, 219] on select "Английский General с русскоговорящим преподавателем Английский General с англог…" at bounding box center [375, 238] width 219 height 39
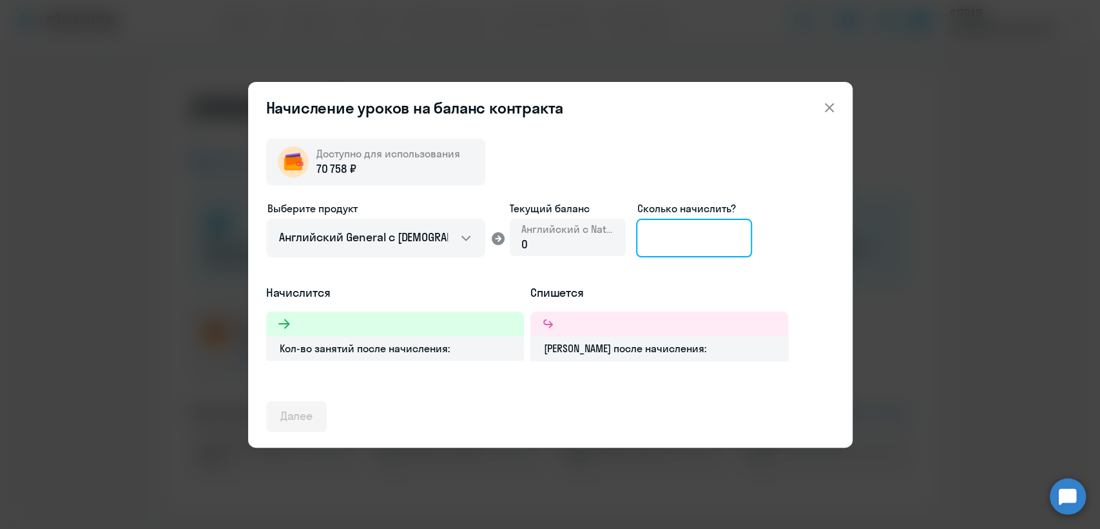
click at [683, 238] on input at bounding box center [694, 238] width 116 height 39
type input "8"
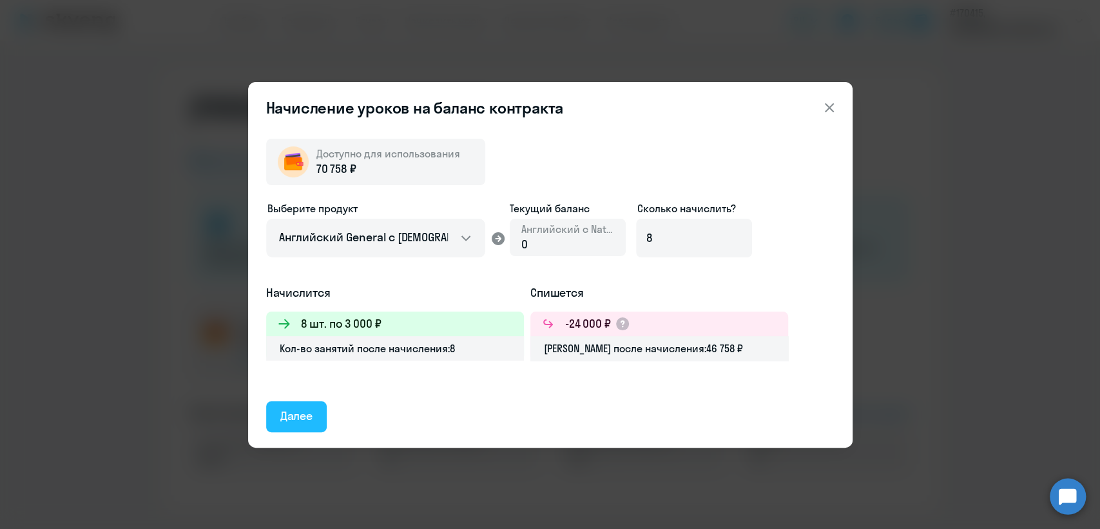
click at [290, 409] on div "Далее" at bounding box center [296, 415] width 33 height 17
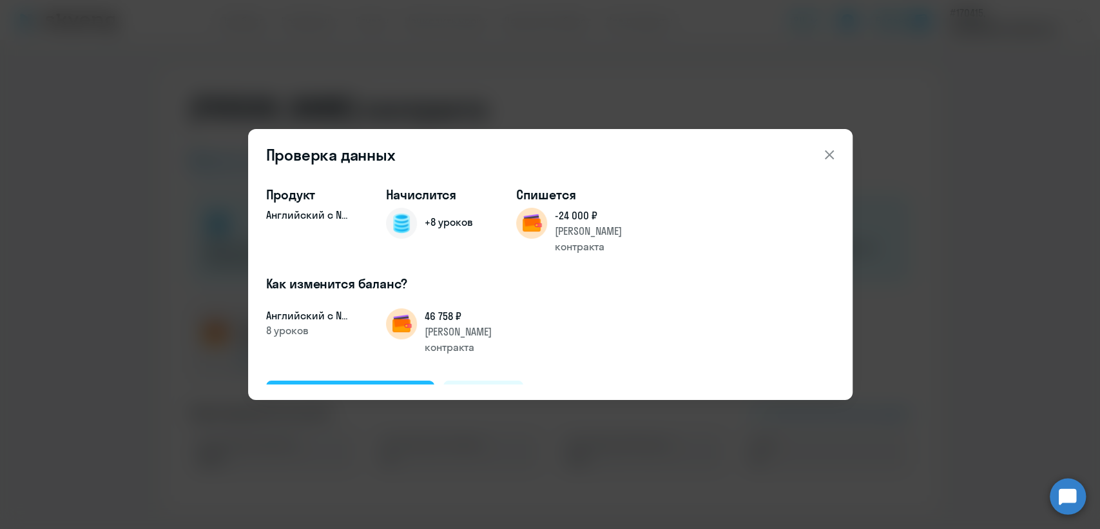
click at [361, 387] on div "Подтвердить и начислить" at bounding box center [350, 395] width 141 height 17
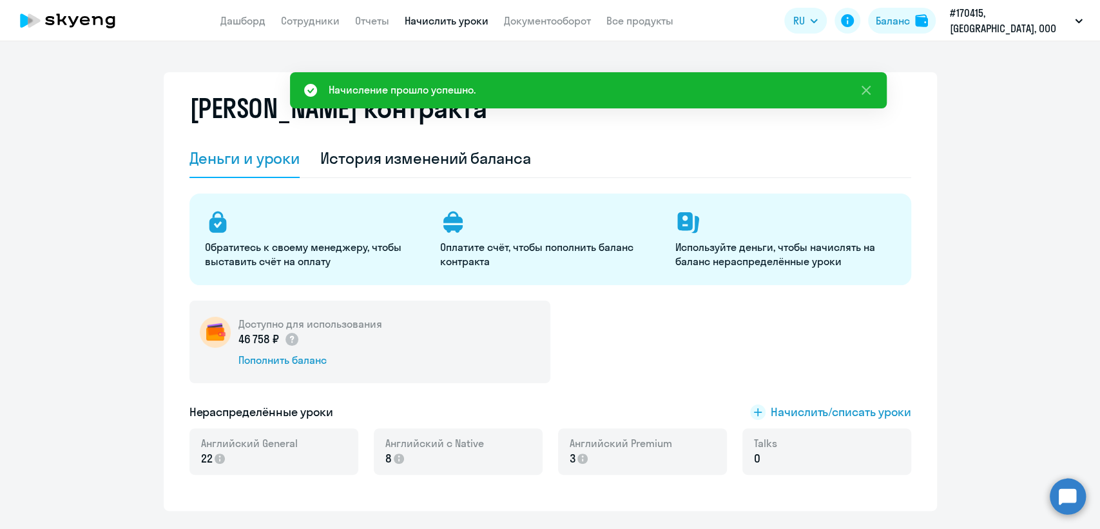
click at [465, 18] on link "Начислить уроки" at bounding box center [447, 20] width 84 height 13
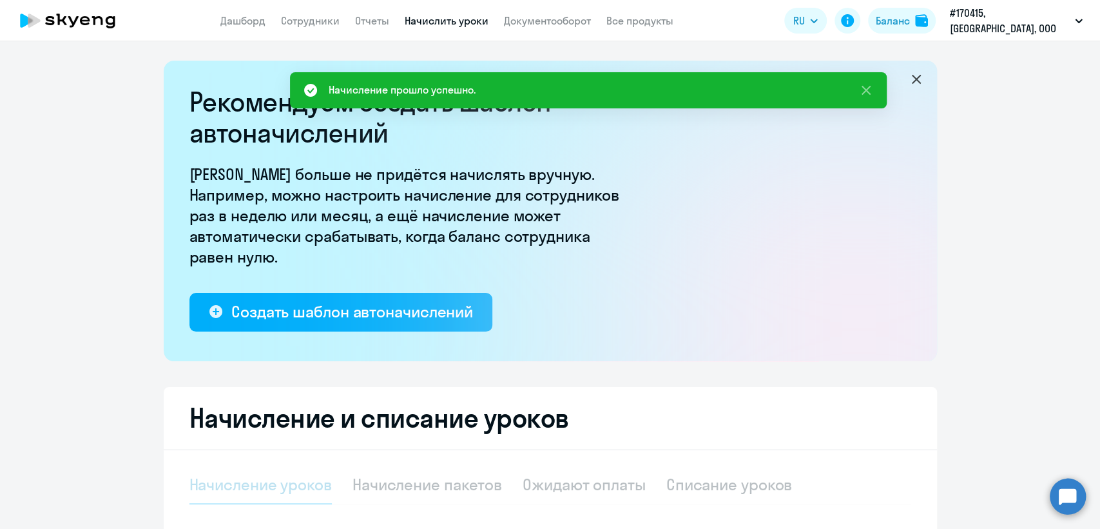
select select "10"
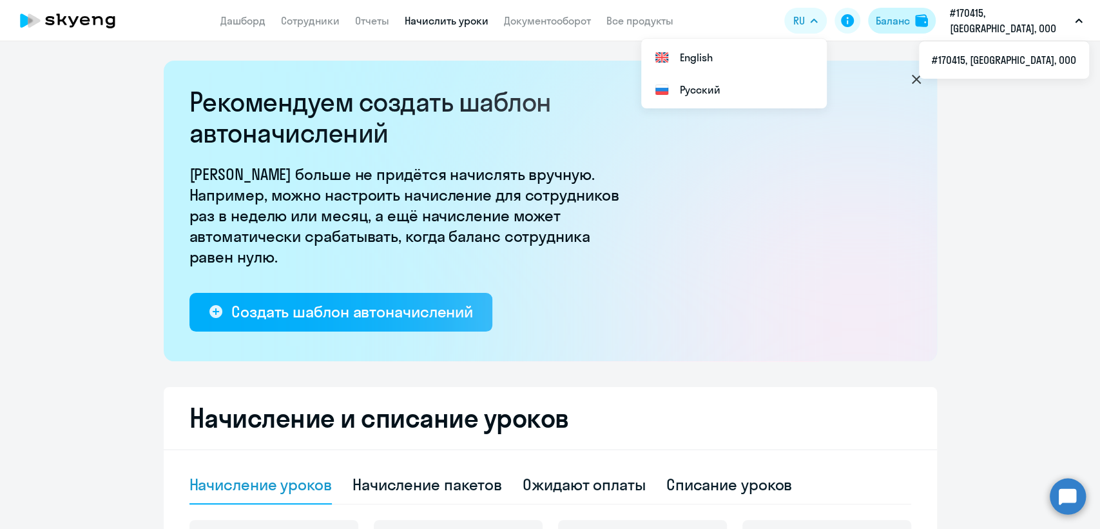
click at [910, 19] on div "Баланс" at bounding box center [893, 20] width 34 height 15
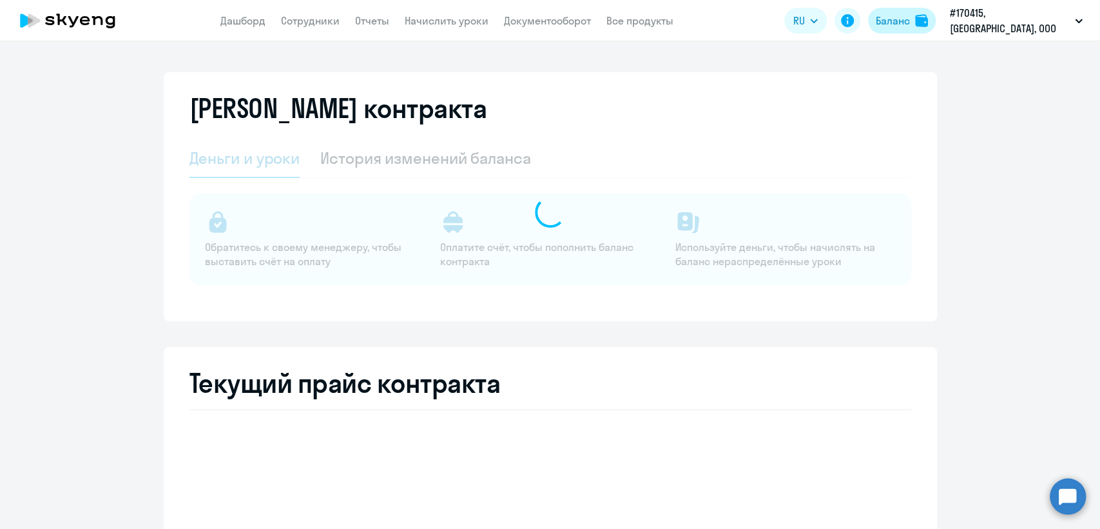
select select "english_adult_not_native_speaker"
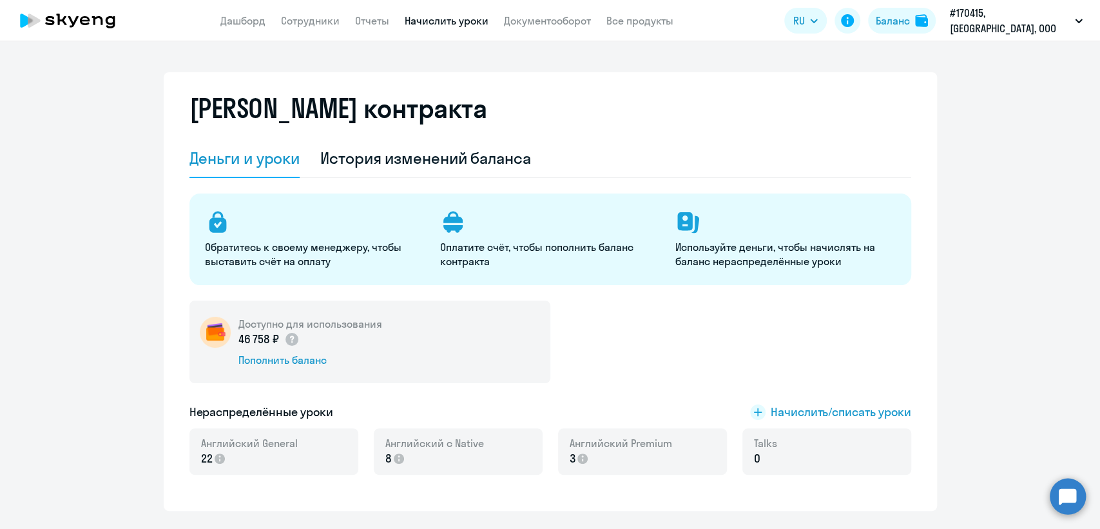
click at [464, 23] on link "Начислить уроки" at bounding box center [447, 20] width 84 height 13
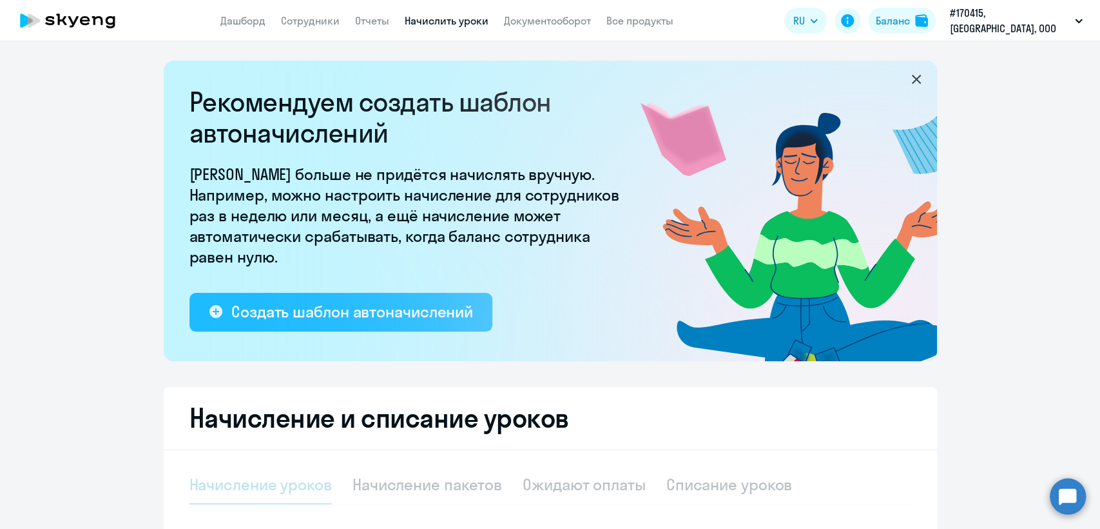
select select "10"
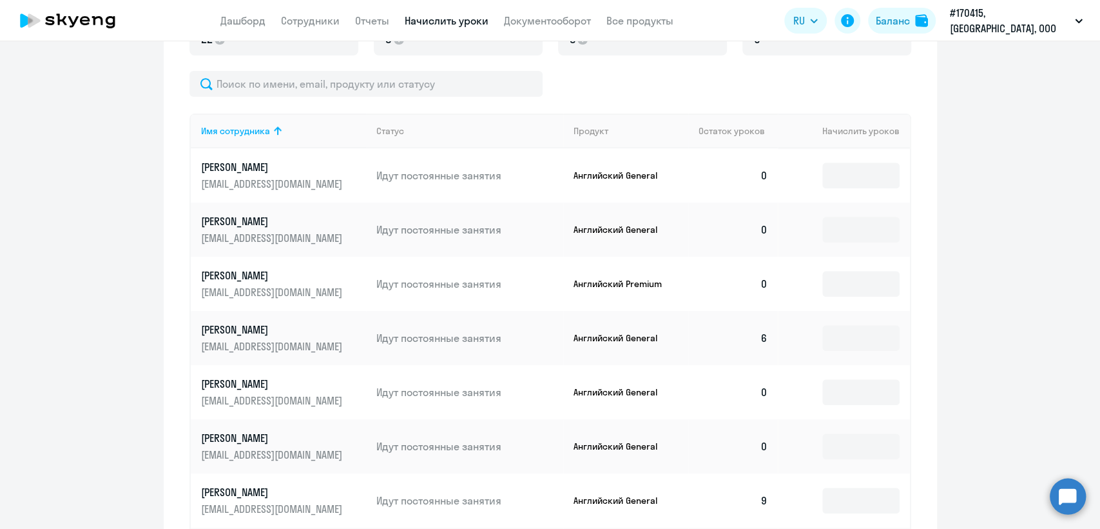
scroll to position [515, 0]
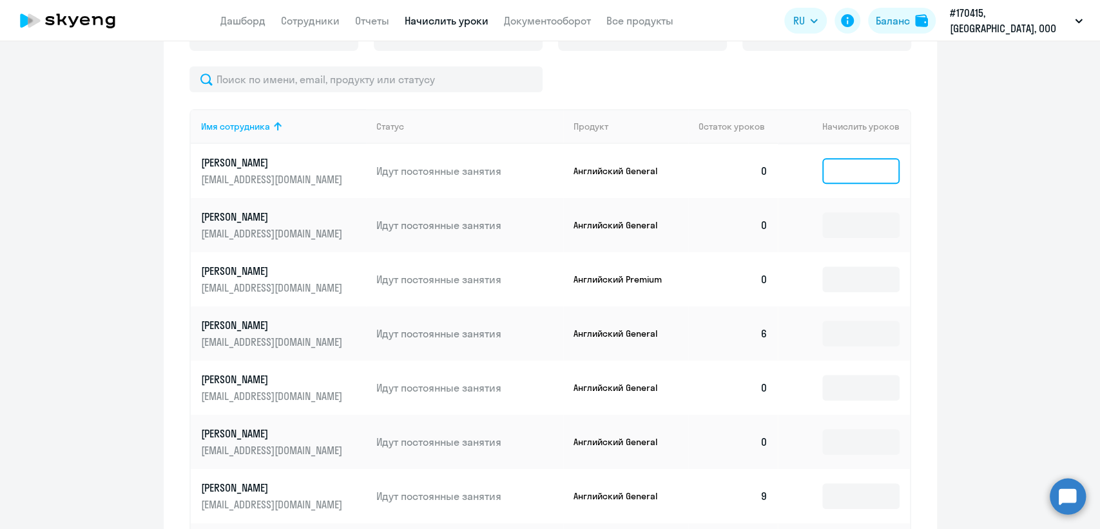
click at [839, 175] on input at bounding box center [861, 171] width 77 height 26
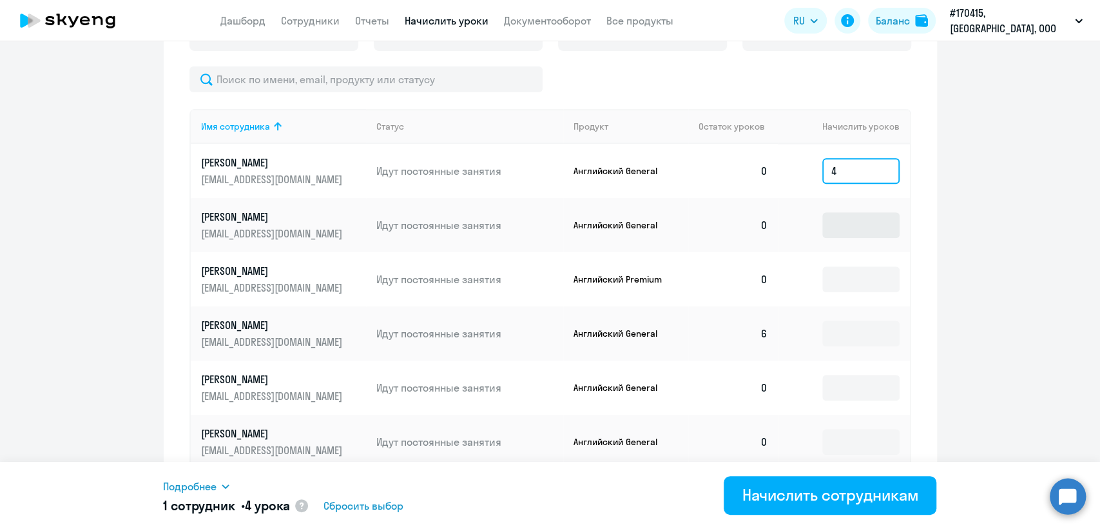
type input "4"
click at [835, 231] on input at bounding box center [861, 225] width 77 height 26
click at [843, 342] on input at bounding box center [861, 333] width 77 height 26
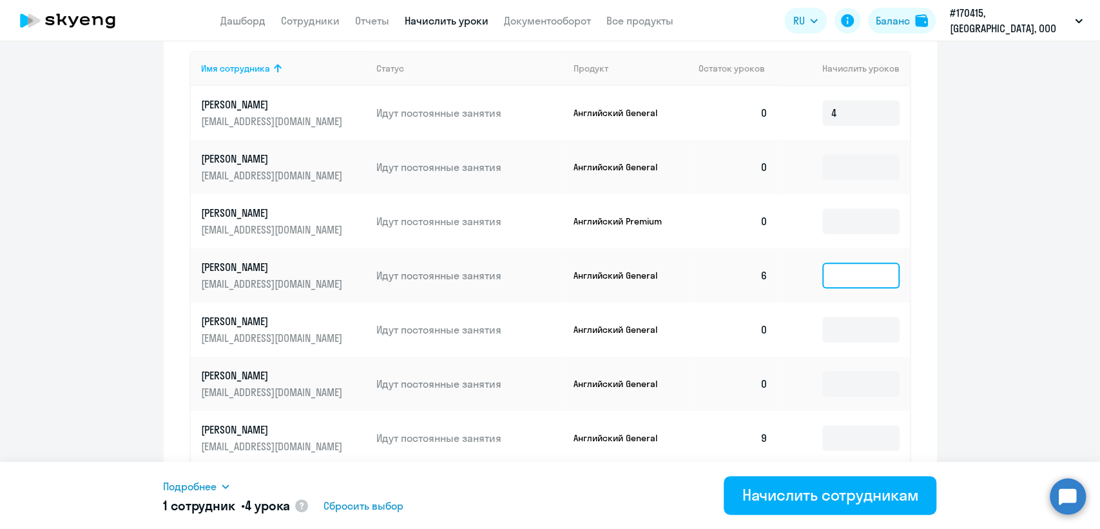
scroll to position [578, 0]
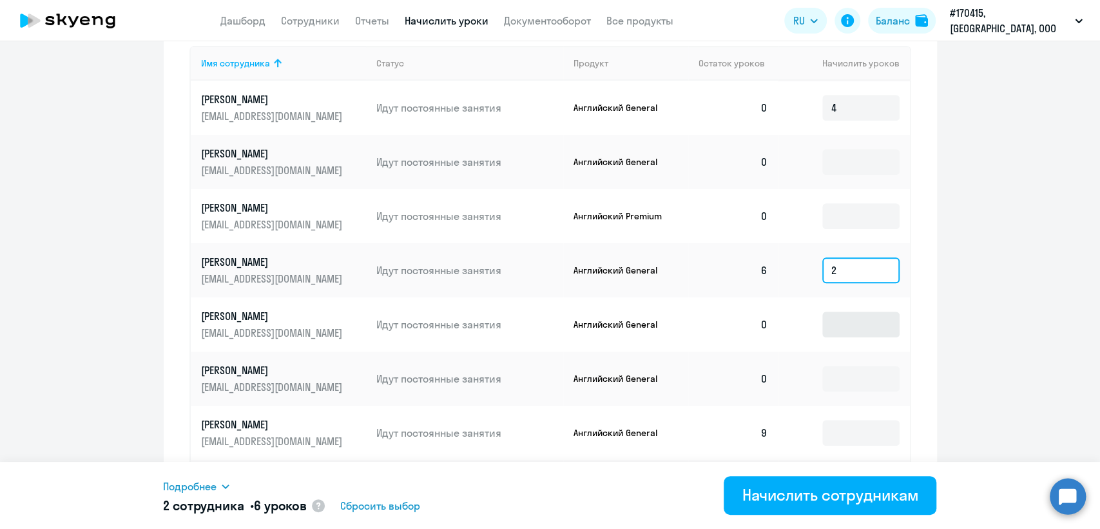
type input "2"
click at [826, 318] on input at bounding box center [861, 324] width 77 height 26
type input "8"
click at [831, 378] on input at bounding box center [861, 379] width 77 height 26
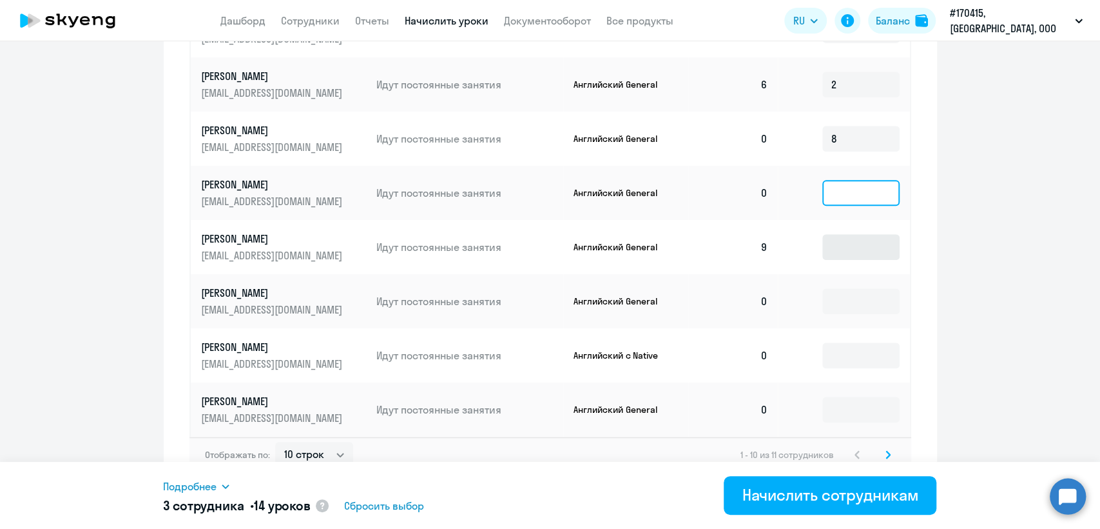
scroll to position [765, 0]
type input "8"
click at [834, 242] on input at bounding box center [861, 246] width 77 height 26
click at [839, 350] on input at bounding box center [861, 355] width 77 height 26
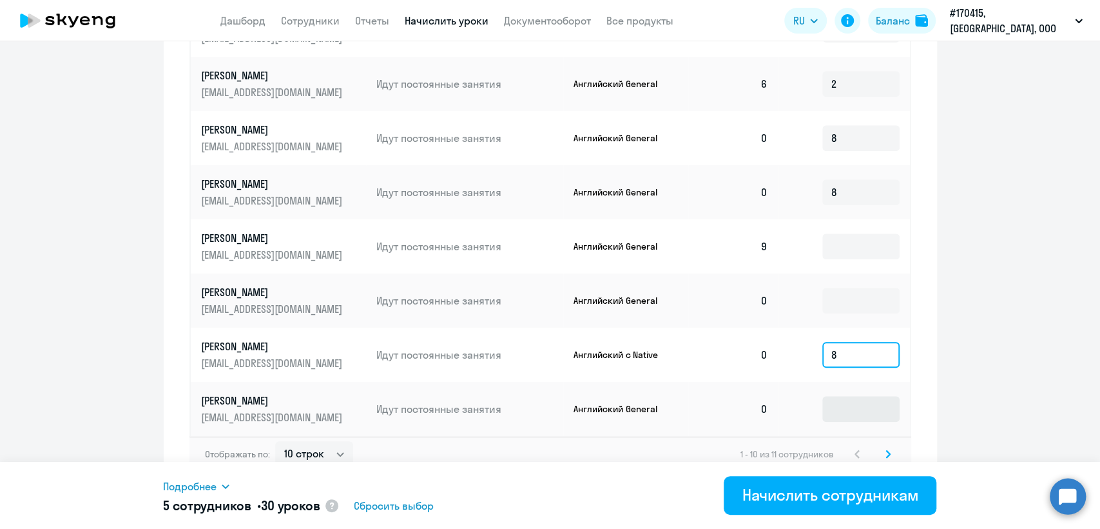
type input "8"
click at [836, 407] on input at bounding box center [861, 409] width 77 height 26
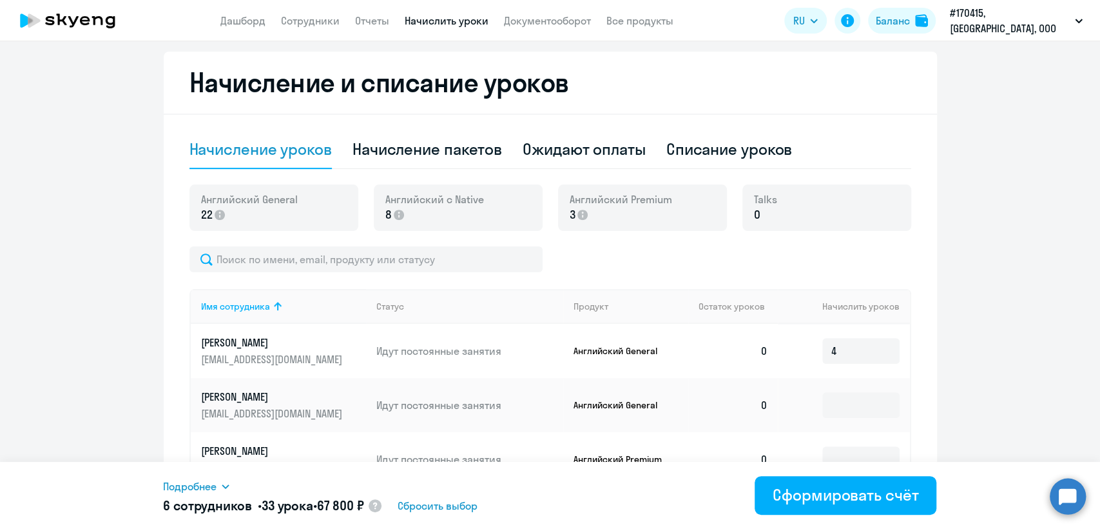
scroll to position [288, 0]
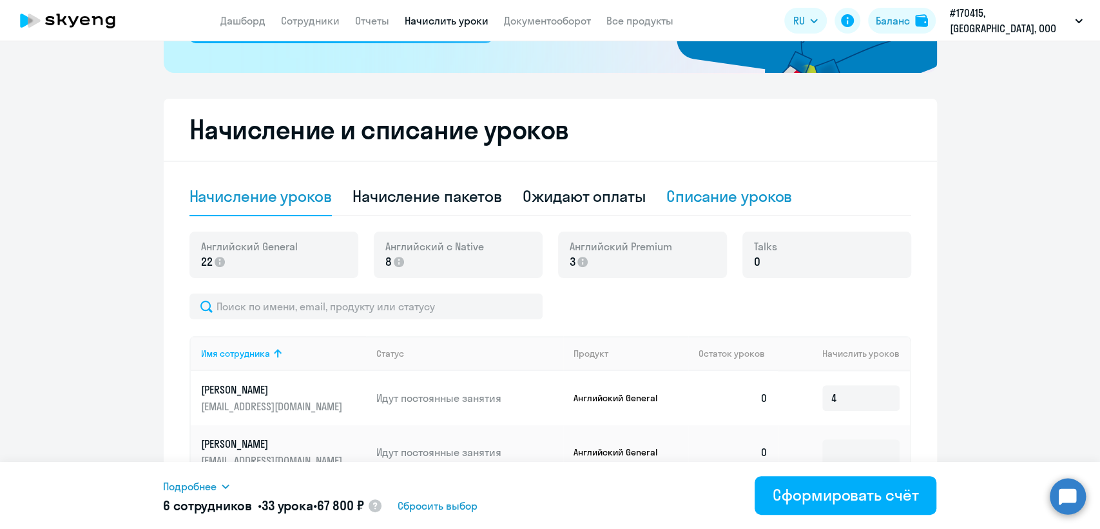
type input "3"
click at [699, 199] on div "Списание уроков" at bounding box center [730, 196] width 126 height 21
select select "10"
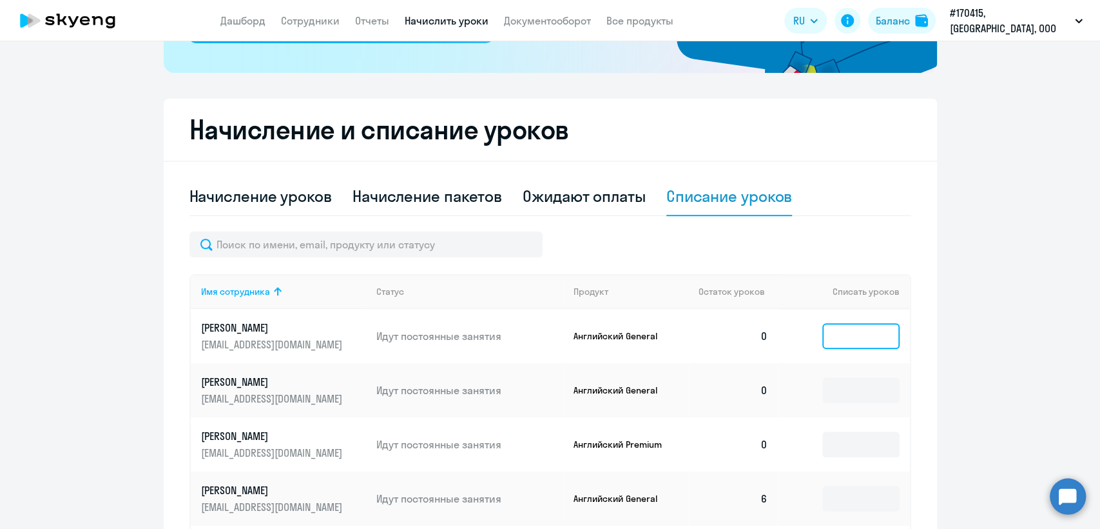
click at [855, 342] on input at bounding box center [861, 336] width 77 height 26
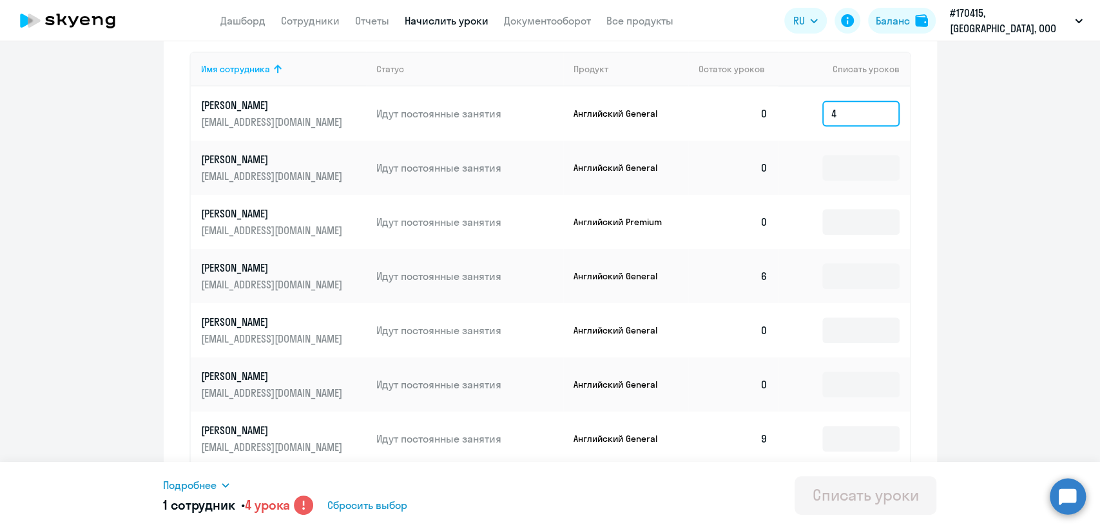
scroll to position [521, 0]
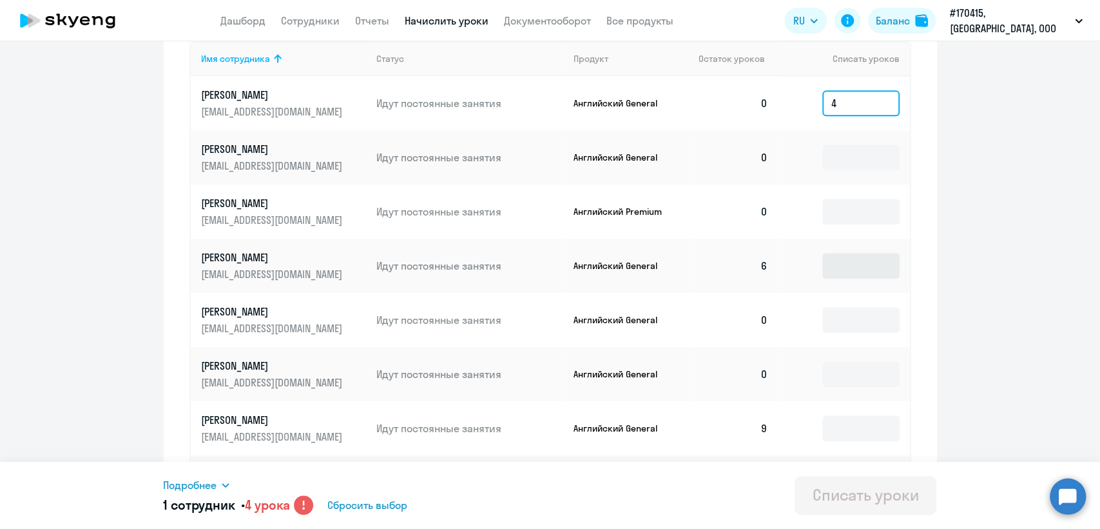
type input "4"
click at [861, 268] on input at bounding box center [861, 266] width 77 height 26
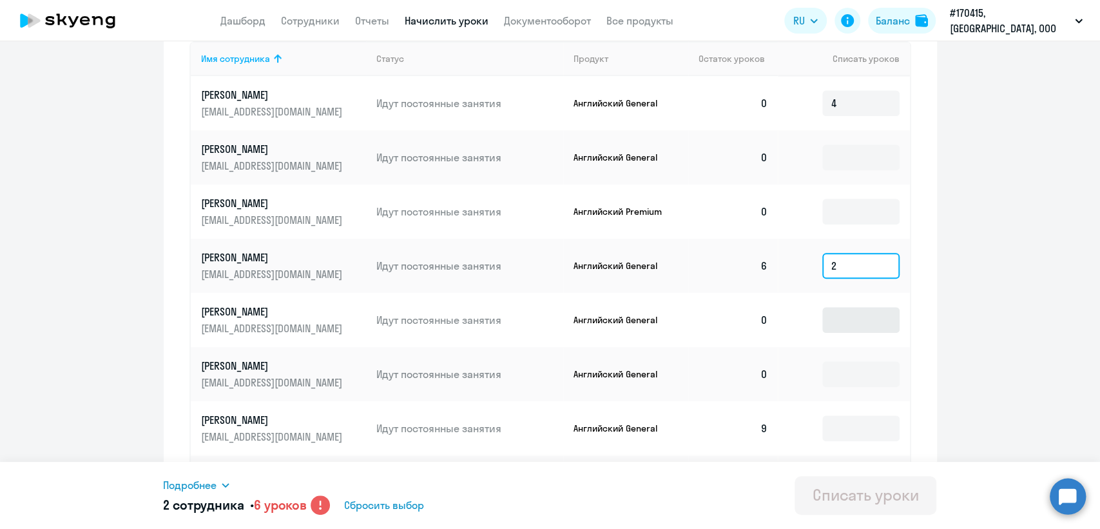
type input "2"
click at [834, 315] on input at bounding box center [861, 320] width 77 height 26
type input "8"
click at [840, 375] on input at bounding box center [861, 374] width 77 height 26
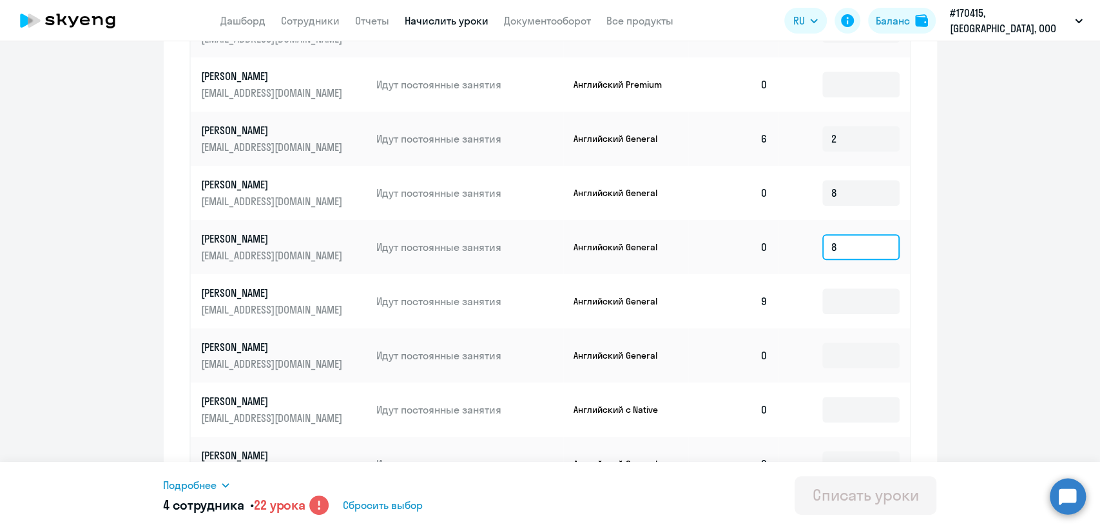
scroll to position [718, 0]
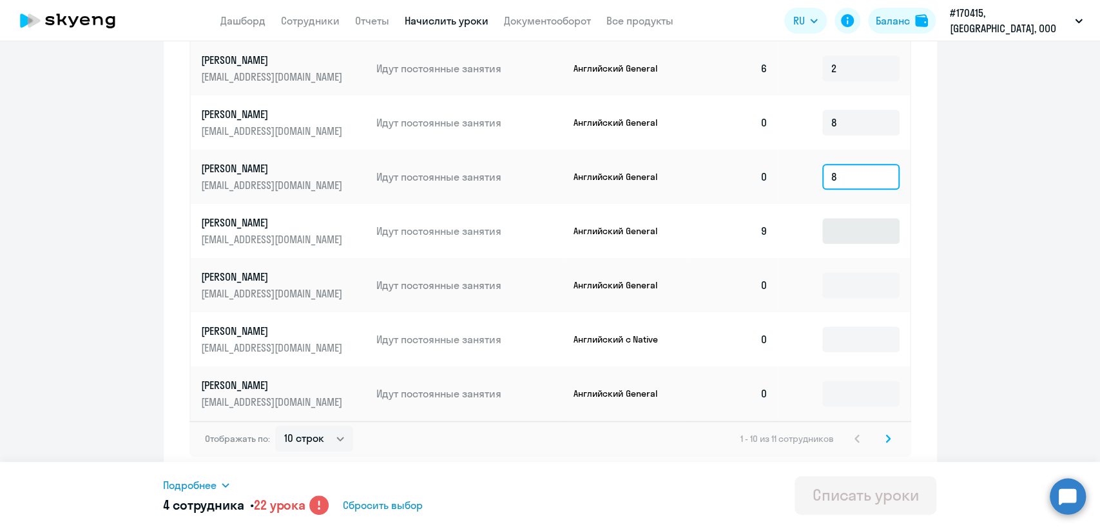
type input "8"
click at [862, 233] on input at bounding box center [861, 231] width 77 height 26
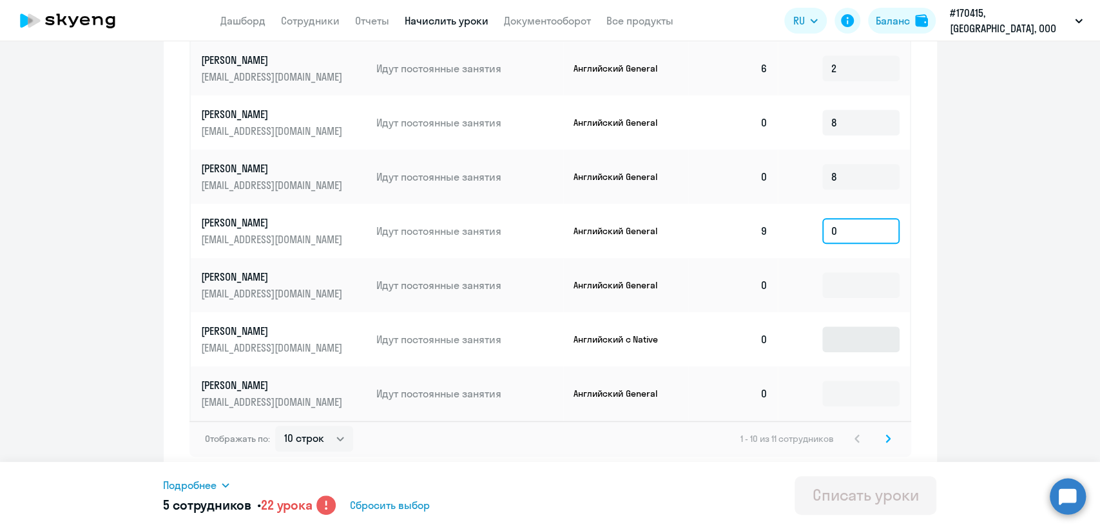
type input "0"
click at [871, 335] on input at bounding box center [861, 339] width 77 height 26
type input "8"
click at [839, 399] on input at bounding box center [861, 393] width 77 height 26
type input "3"
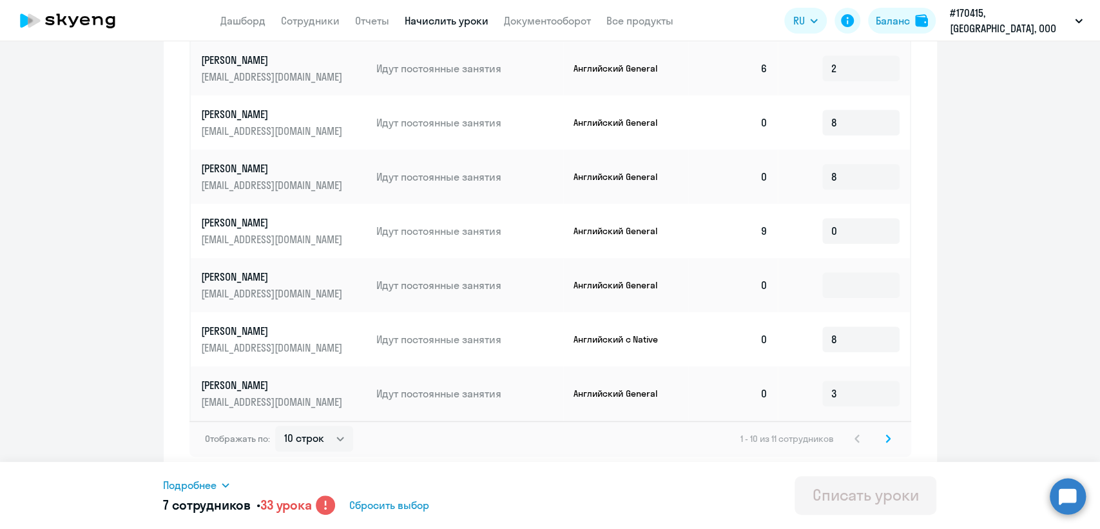
click at [886, 500] on div "Списать уроки" at bounding box center [866, 494] width 106 height 21
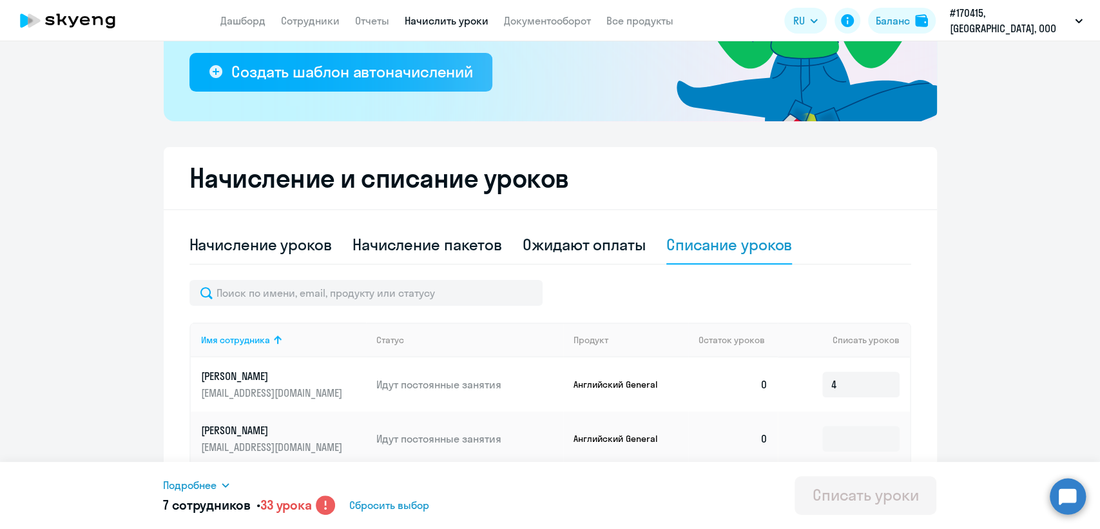
scroll to position [241, 0]
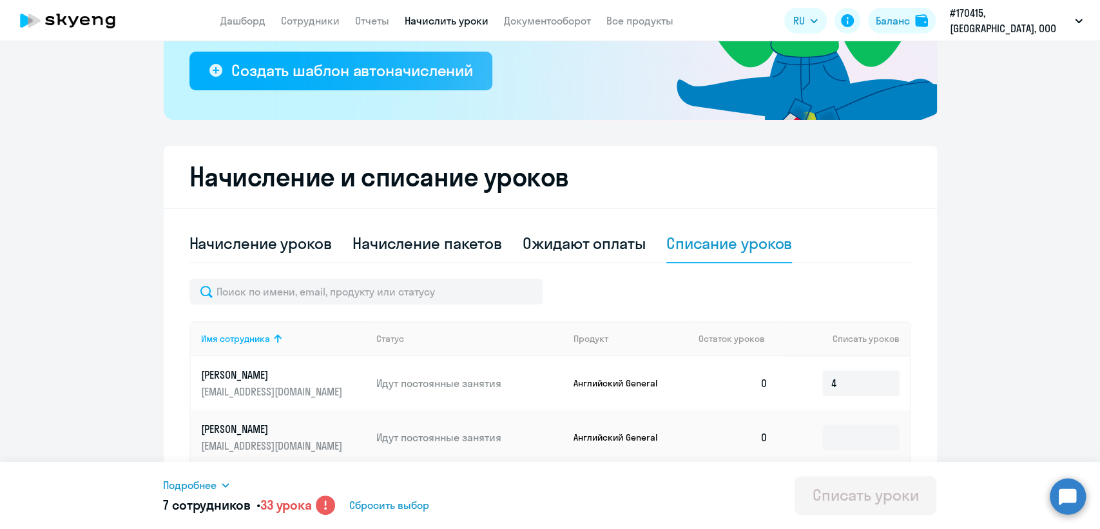
click at [327, 503] on icon at bounding box center [326, 502] width 2 height 5
click at [395, 244] on div "Начисление пакетов" at bounding box center [428, 243] width 150 height 21
select select "10"
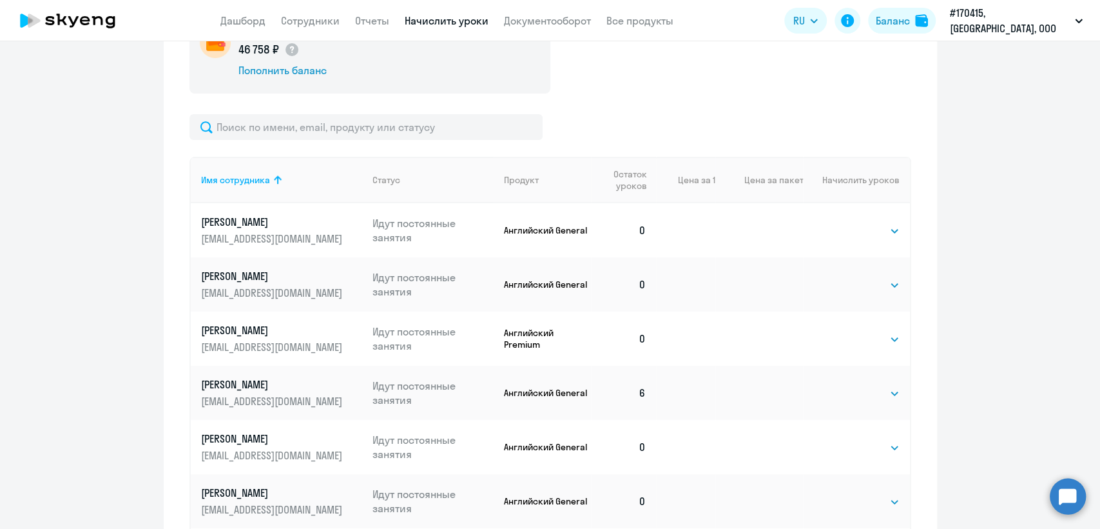
scroll to position [545, 0]
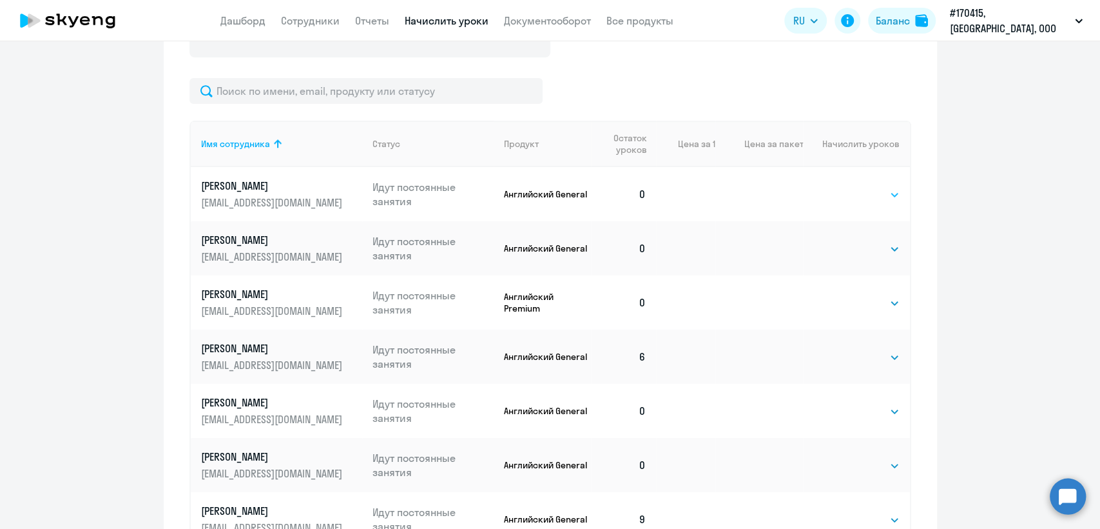
click at [886, 195] on select "Выбрать 4 8 16 32 64 96 128" at bounding box center [873, 194] width 53 height 15
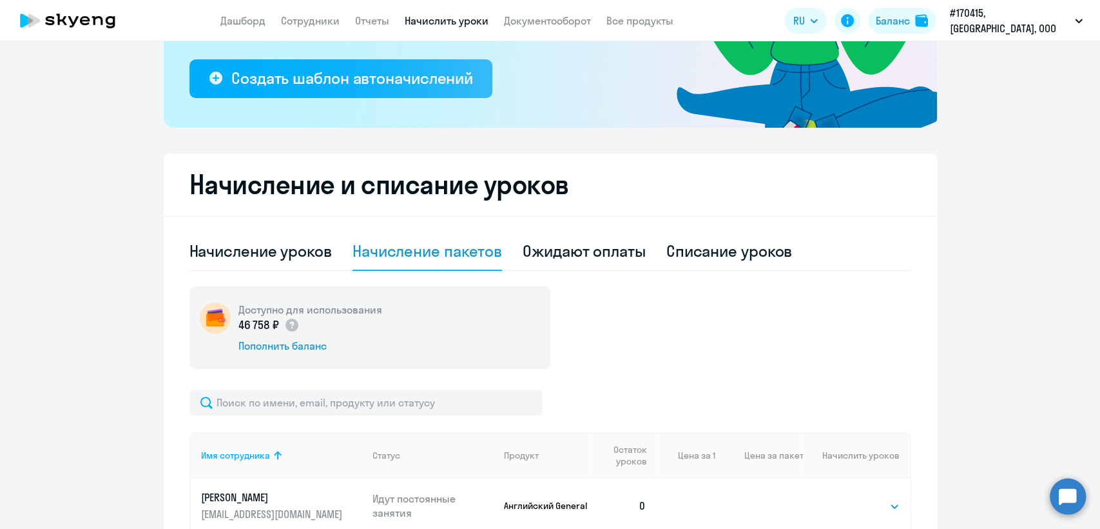
scroll to position [157, 0]
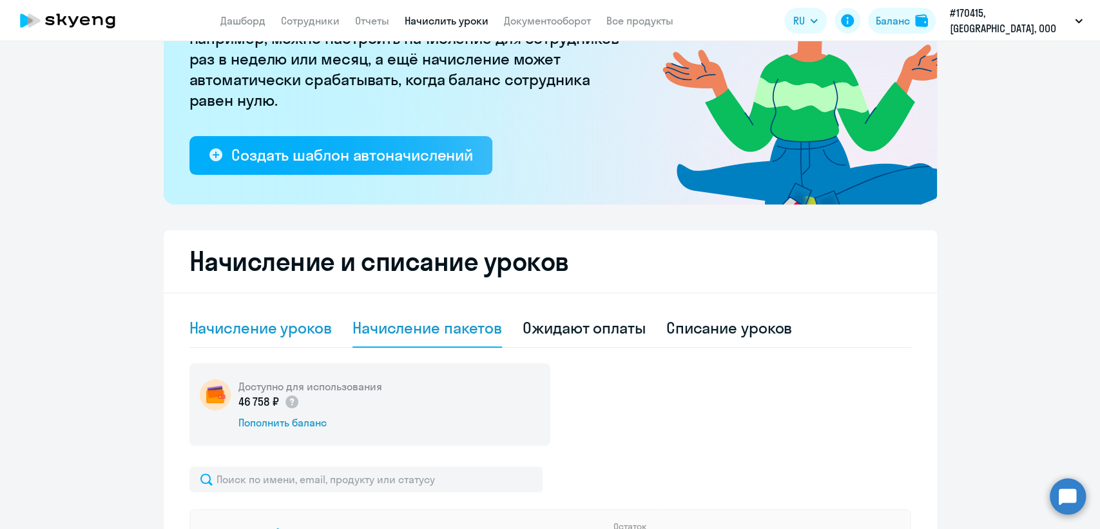
click at [219, 337] on div "Начисление уроков" at bounding box center [261, 328] width 142 height 39
select select "10"
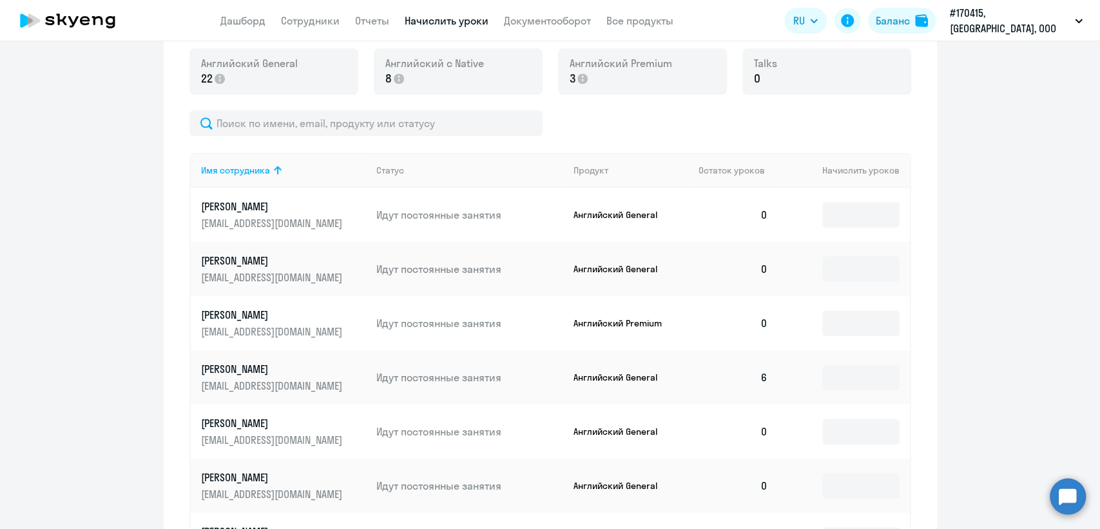
scroll to position [470, 0]
click at [840, 212] on input at bounding box center [861, 216] width 77 height 26
type input "8"
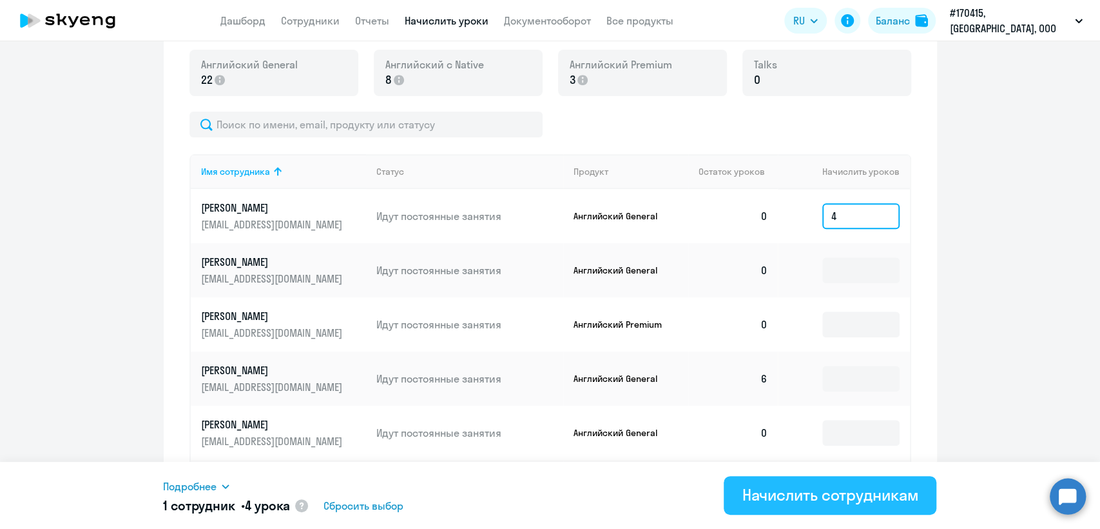
type input "4"
click at [841, 481] on button "Начислить сотрудникам" at bounding box center [830, 495] width 213 height 39
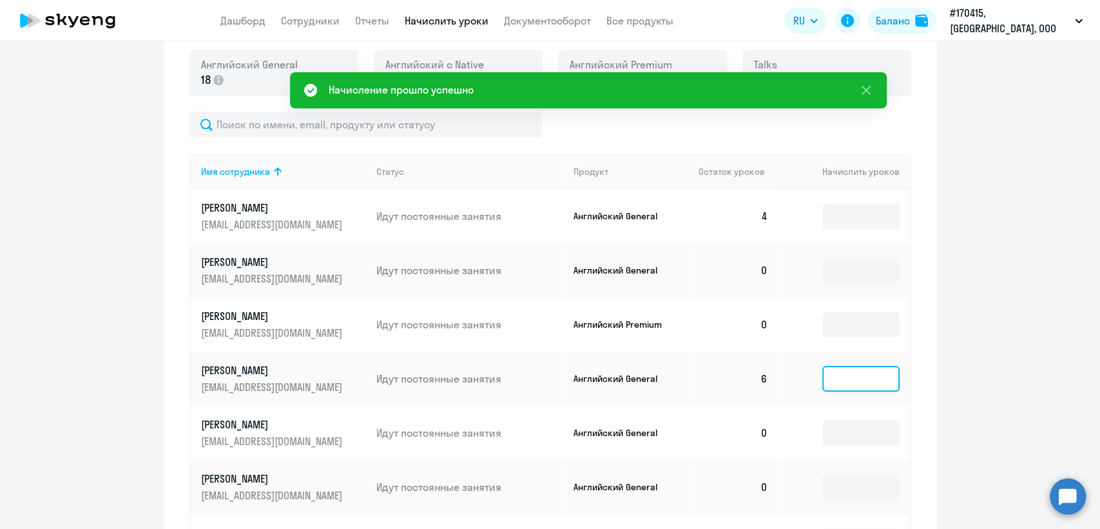
click at [844, 380] on input at bounding box center [861, 379] width 77 height 26
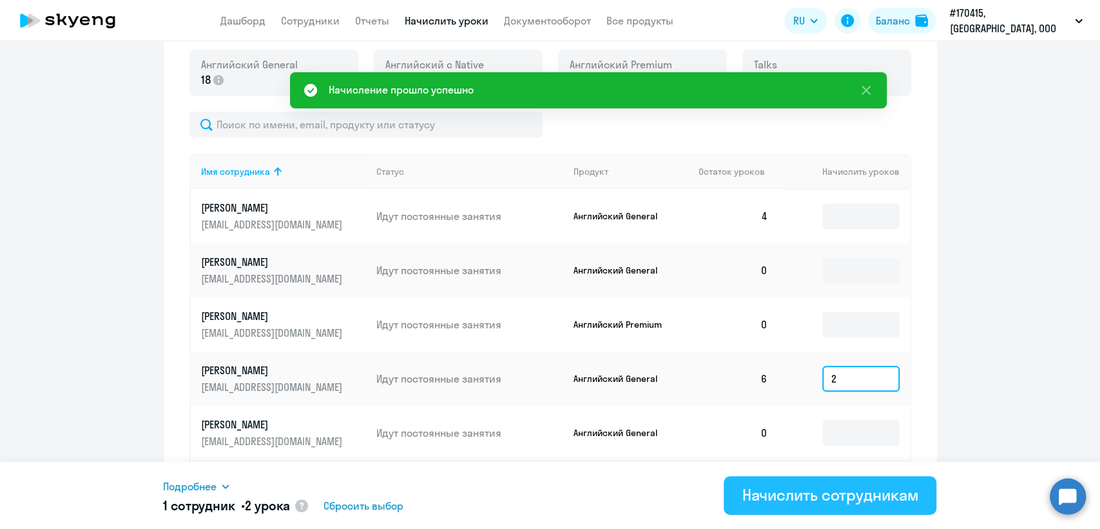
type input "2"
click at [808, 499] on div "Начислить сотрудникам" at bounding box center [830, 494] width 177 height 21
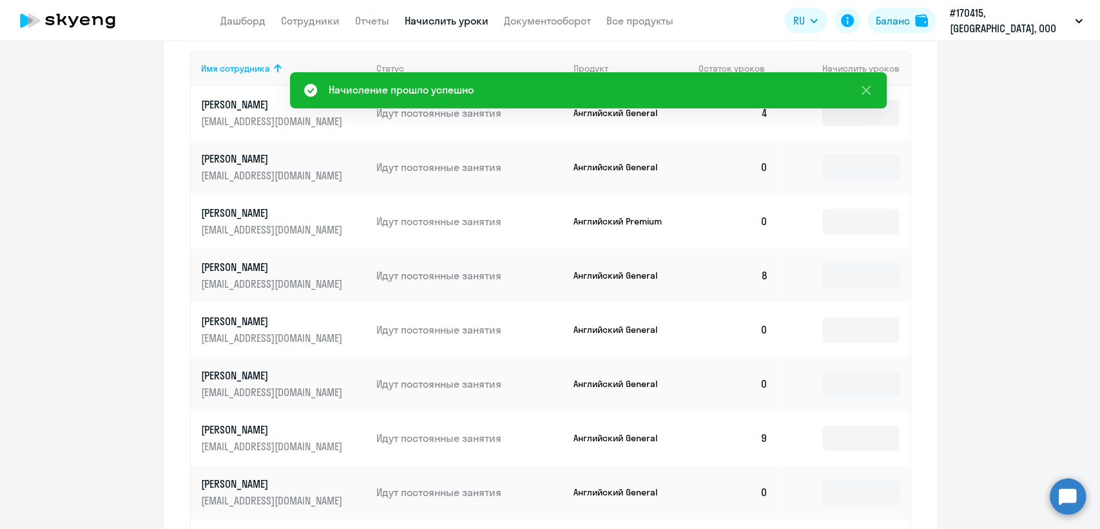
scroll to position [614, 0]
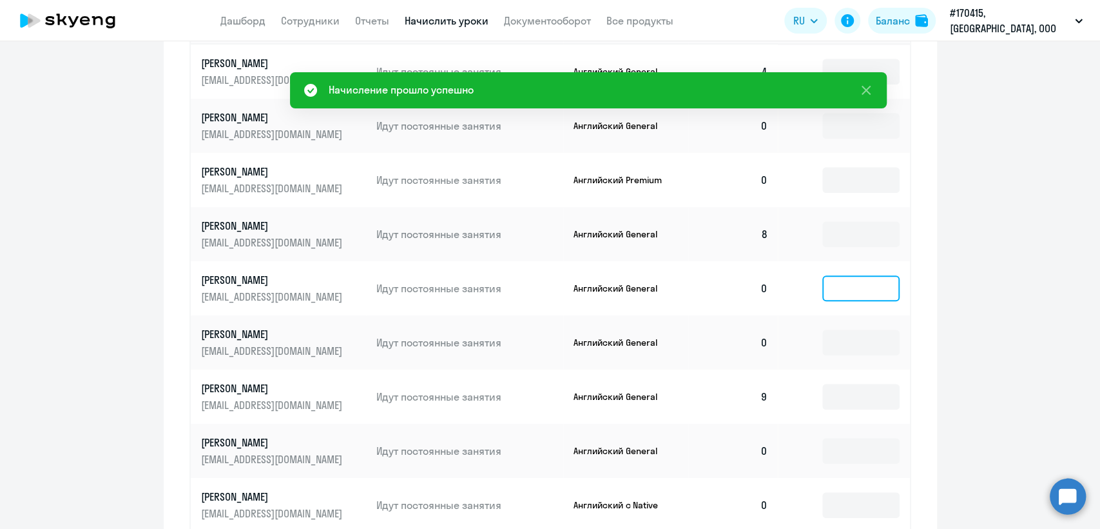
click at [874, 291] on input at bounding box center [861, 288] width 77 height 26
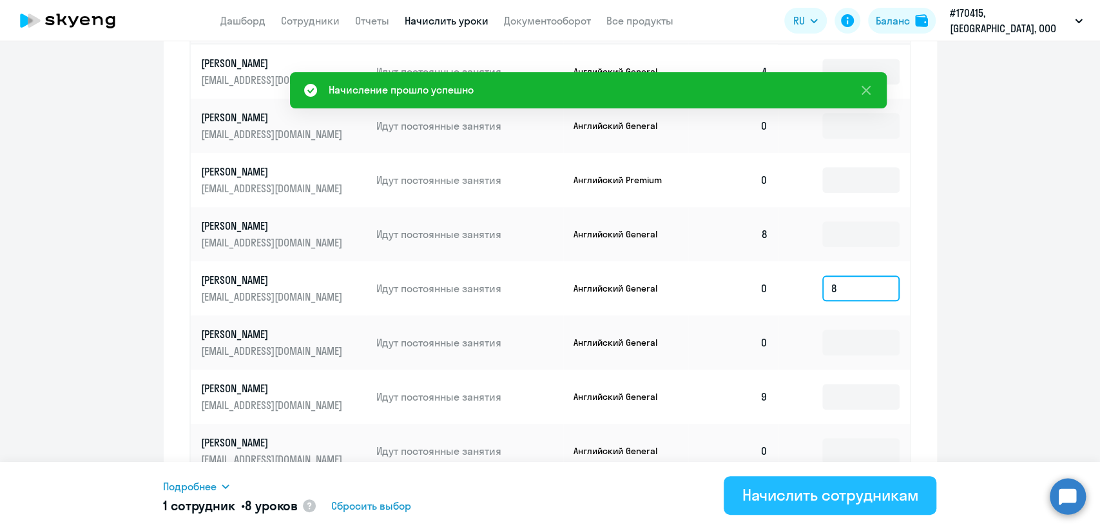
type input "8"
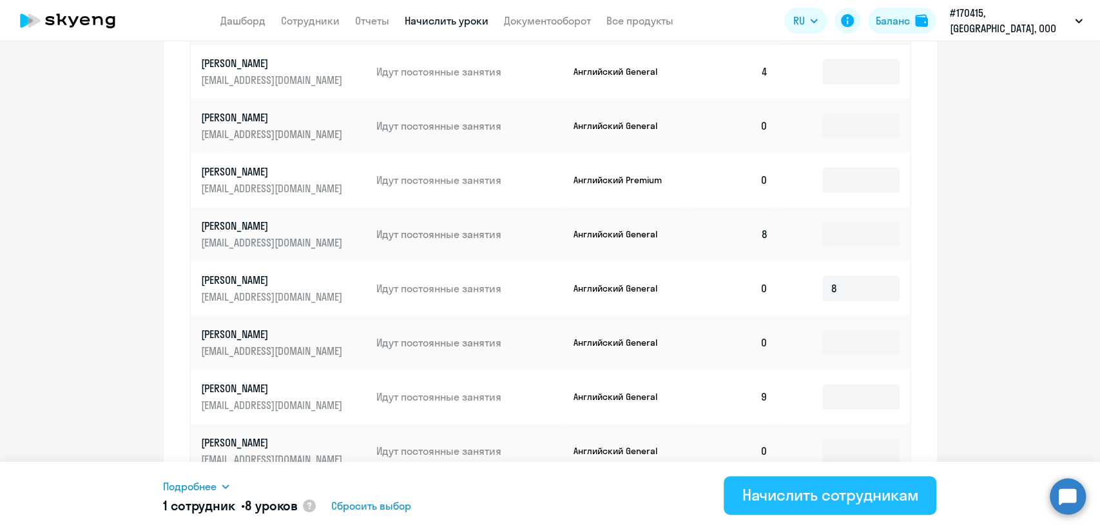
click at [820, 494] on div "Начислить сотрудникам" at bounding box center [830, 494] width 177 height 21
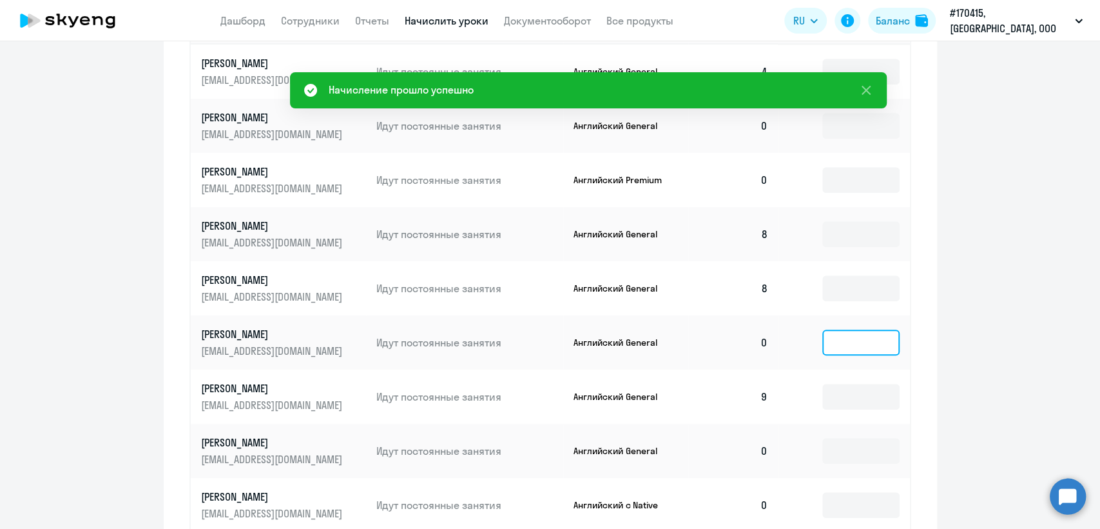
click at [852, 344] on input at bounding box center [861, 342] width 77 height 26
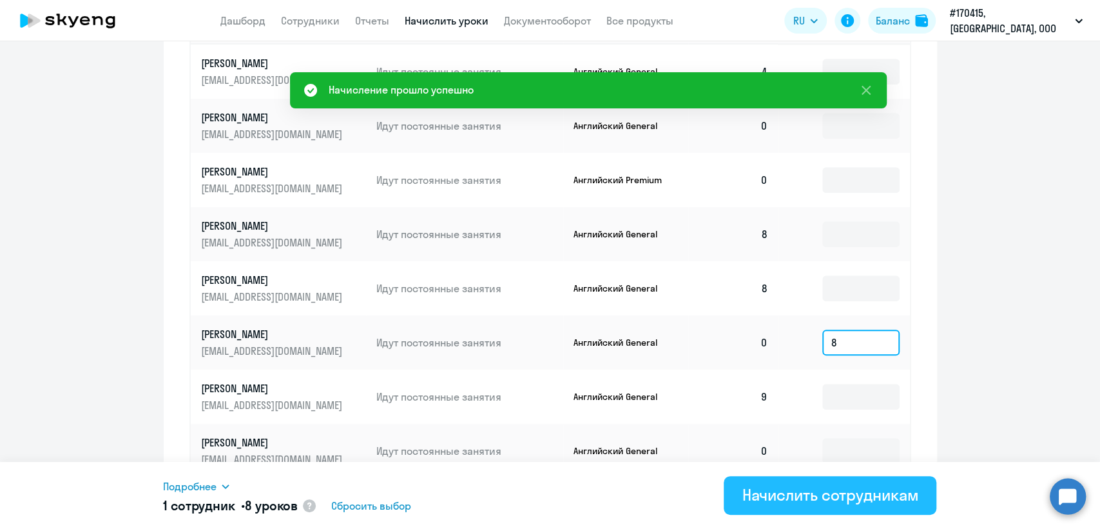
type input "8"
click at [846, 489] on div "Начислить сотрудникам" at bounding box center [830, 494] width 177 height 21
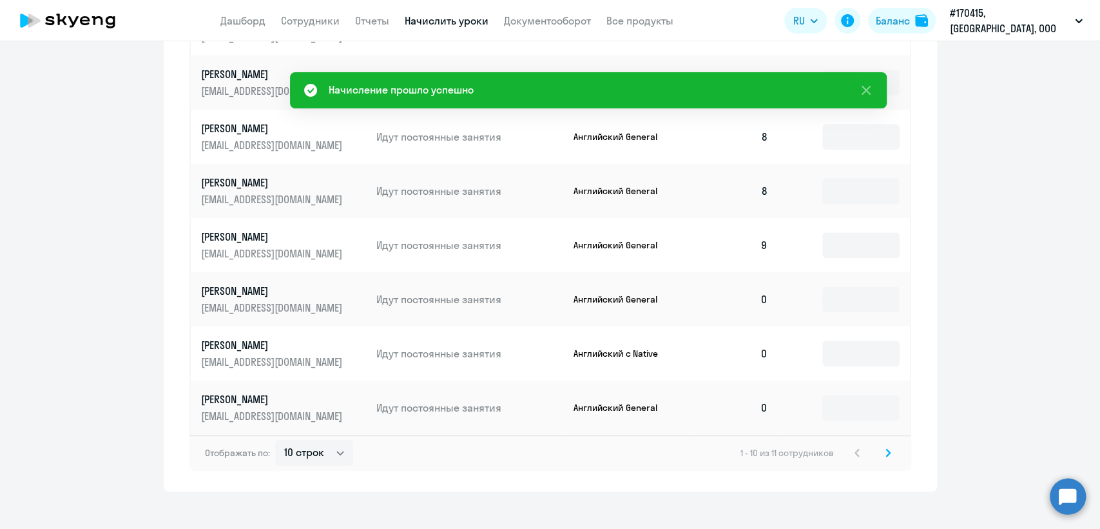
scroll to position [780, 0]
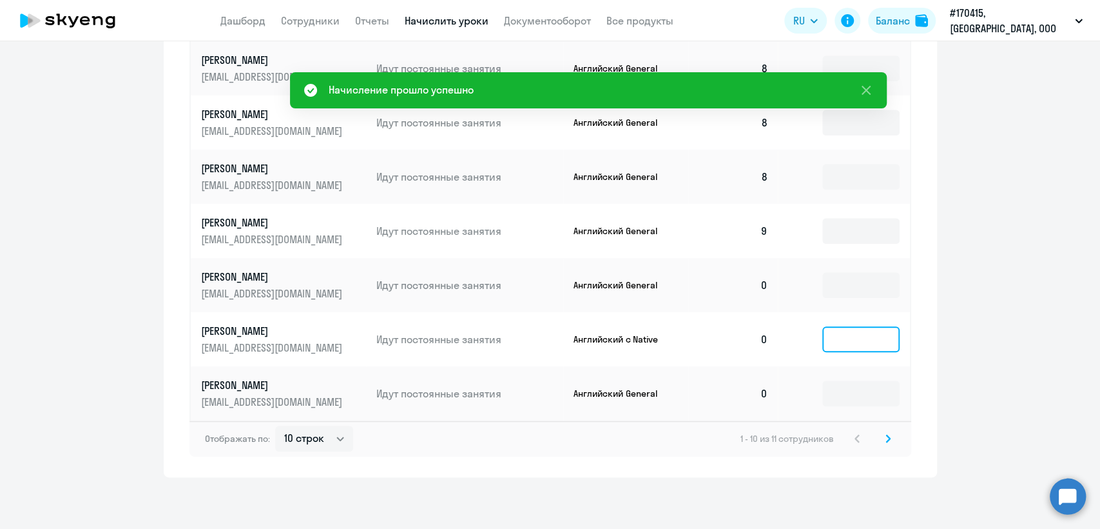
click at [859, 333] on input at bounding box center [861, 339] width 77 height 26
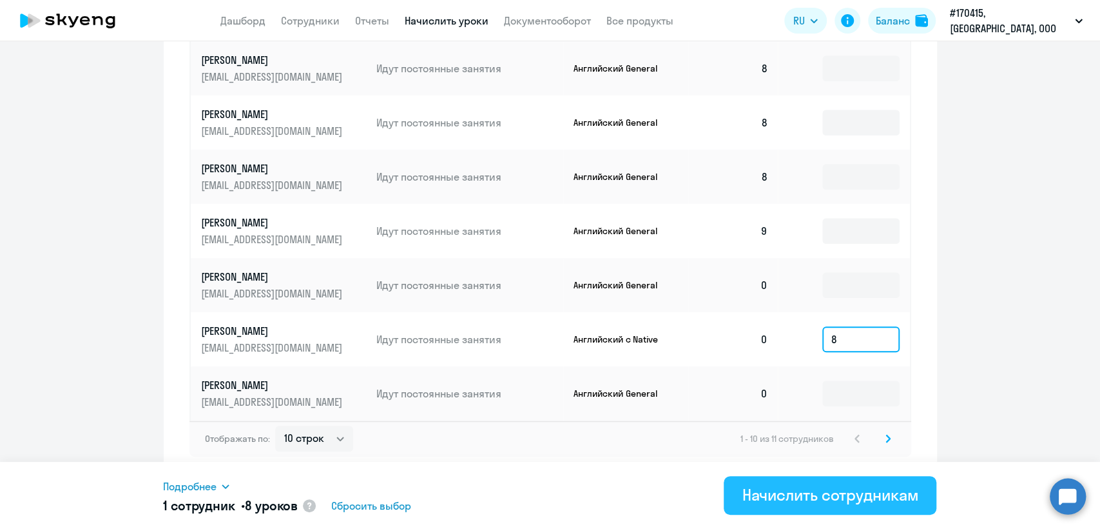
type input "8"
click at [815, 502] on div "Начислить сотрудникам" at bounding box center [830, 494] width 177 height 21
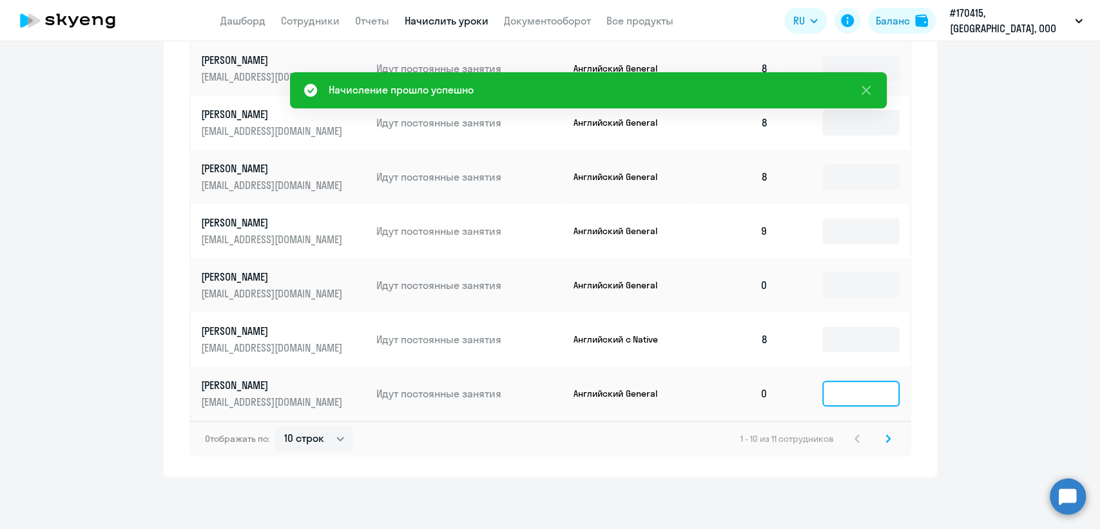
click at [842, 396] on input at bounding box center [861, 393] width 77 height 26
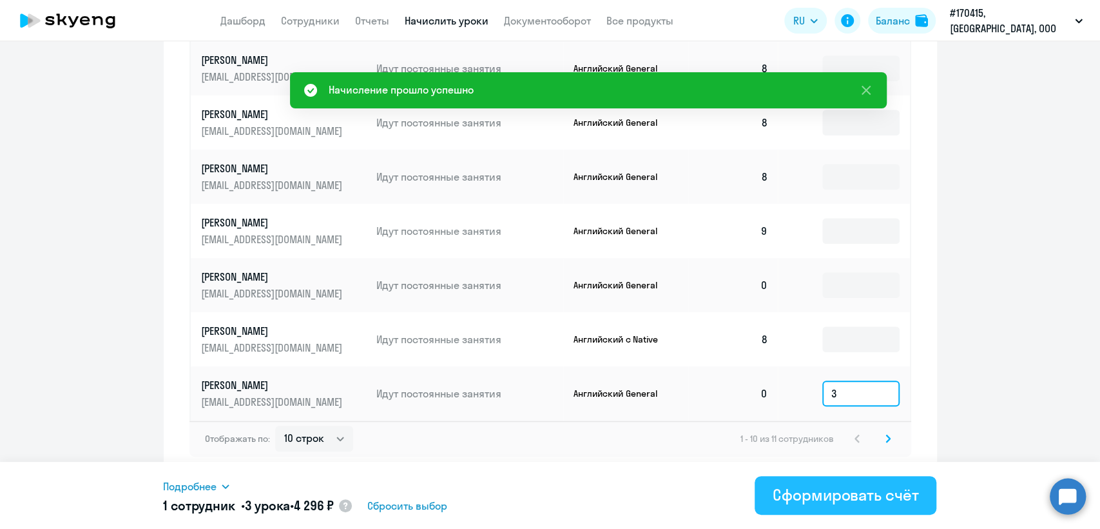
type input "3"
click at [823, 489] on div "Сформировать счёт" at bounding box center [846, 494] width 146 height 21
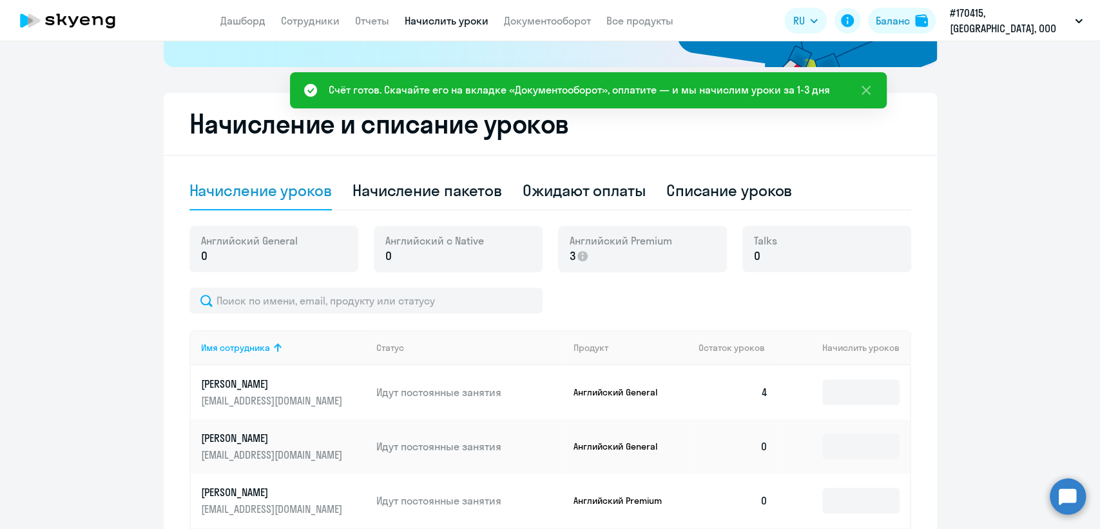
scroll to position [287, 0]
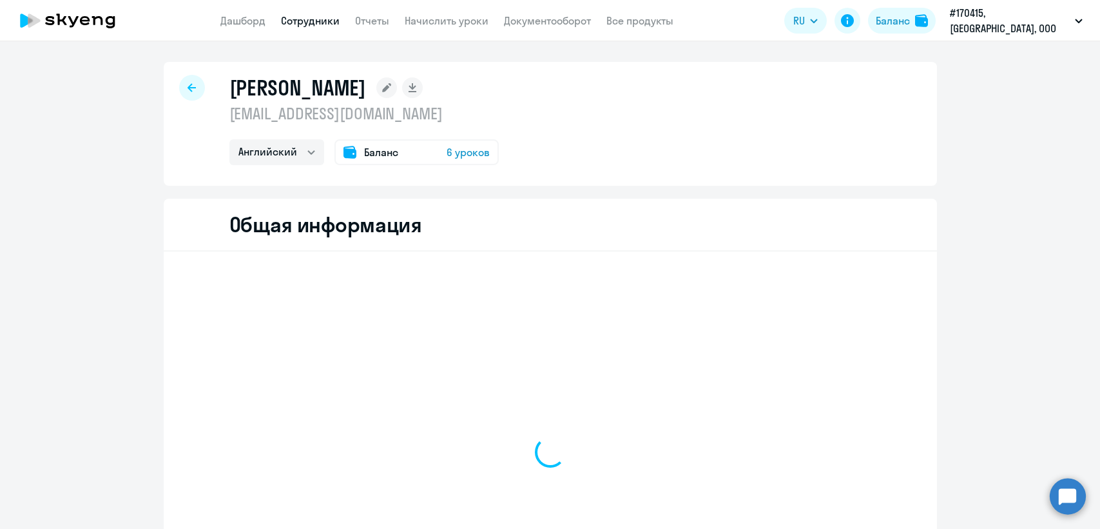
select select "english"
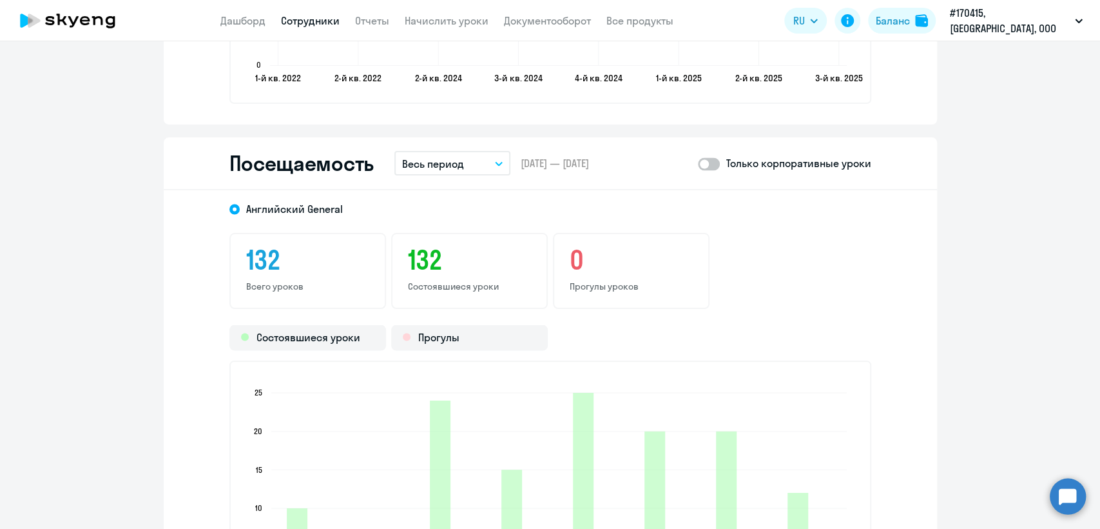
scroll to position [1589, 0]
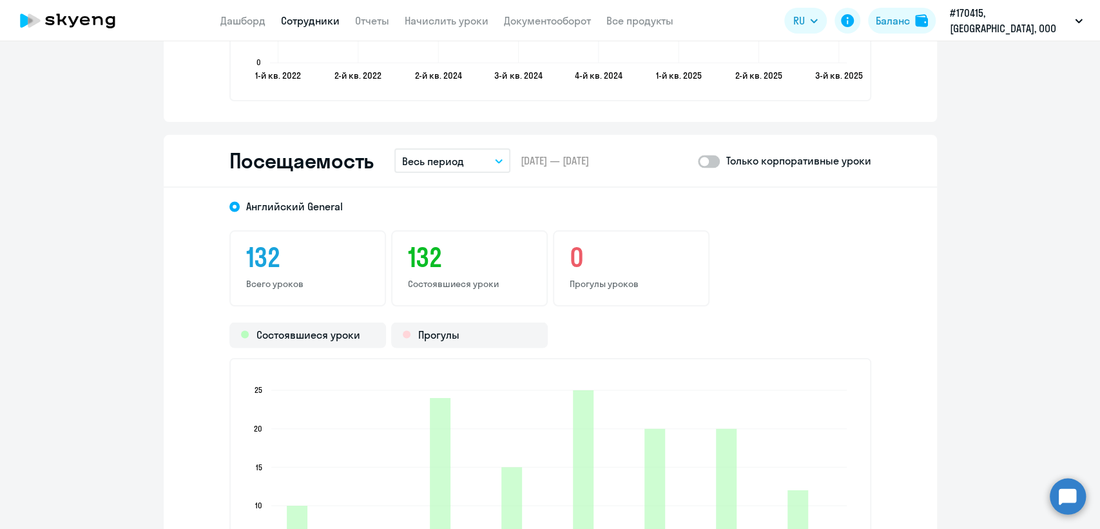
click at [493, 148] on button "Весь период" at bounding box center [453, 160] width 116 height 24
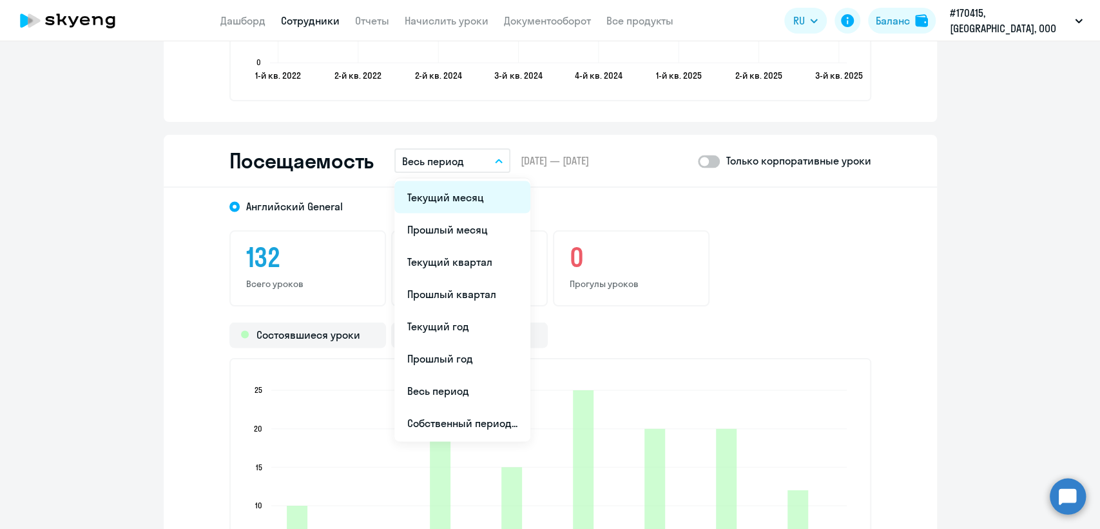
click at [454, 194] on li "Текущий месяц" at bounding box center [463, 196] width 136 height 32
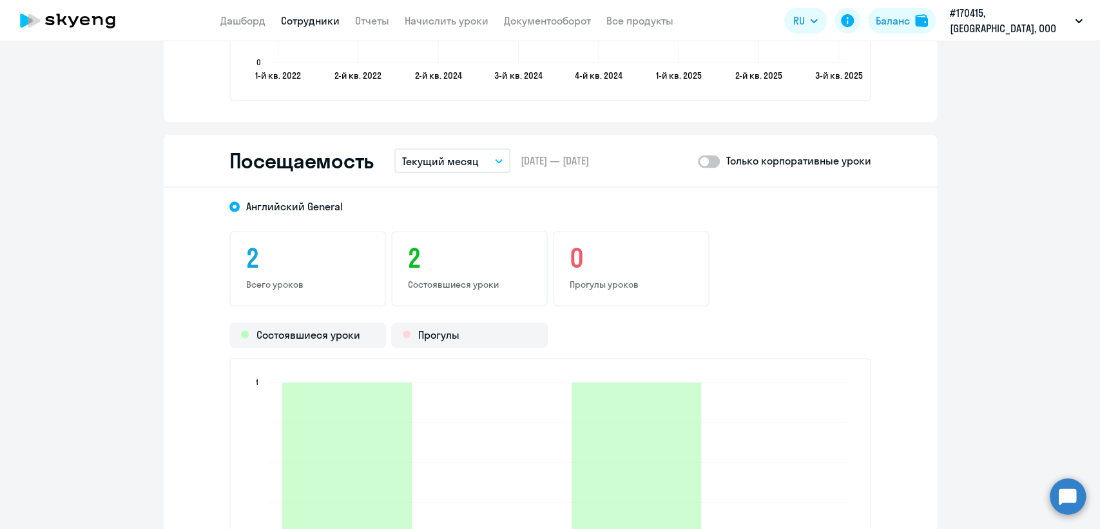
click at [710, 164] on span at bounding box center [709, 161] width 22 height 13
click at [698, 161] on input "checkbox" at bounding box center [697, 161] width 1 height 1
checkbox input "true"
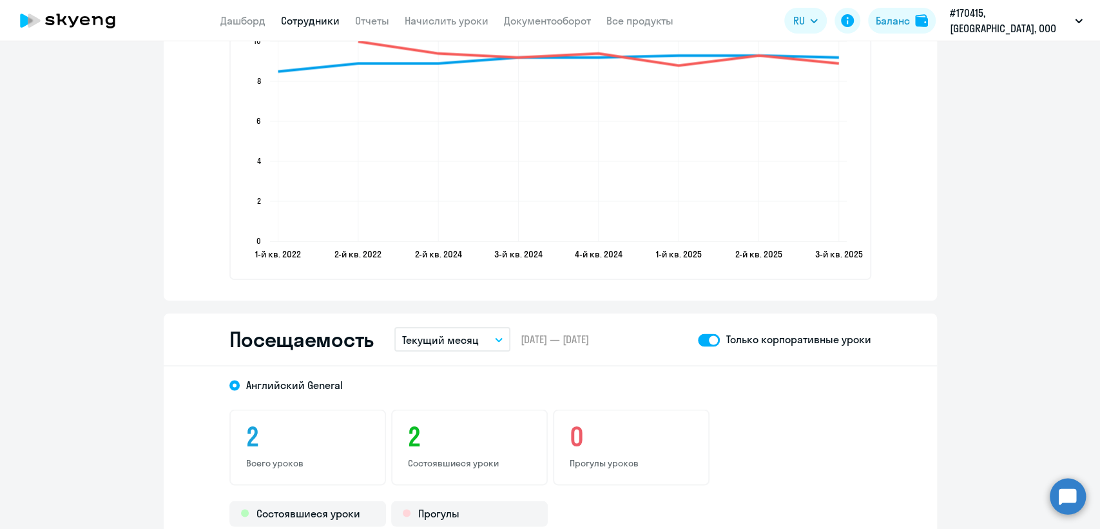
scroll to position [1537, 0]
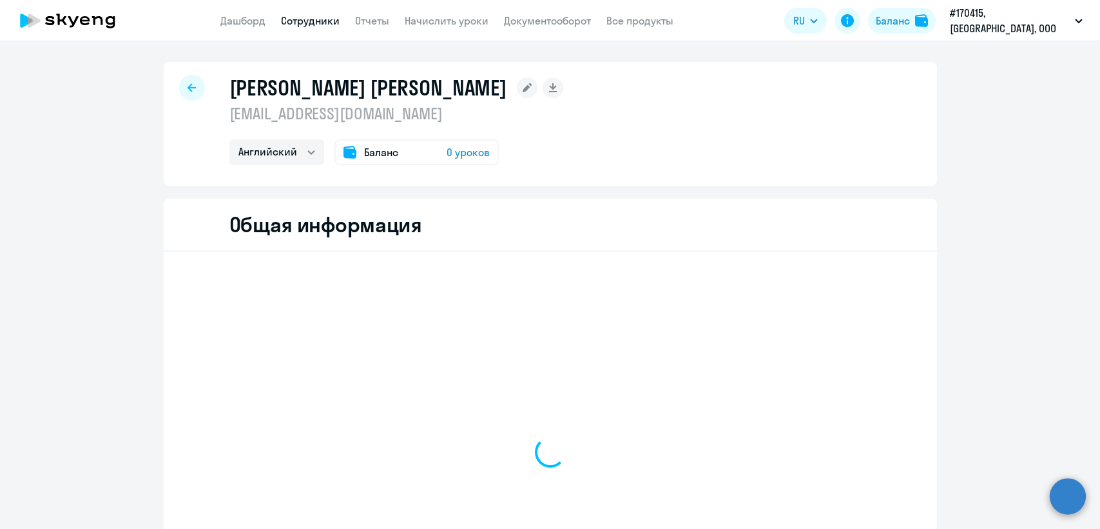
select select "english"
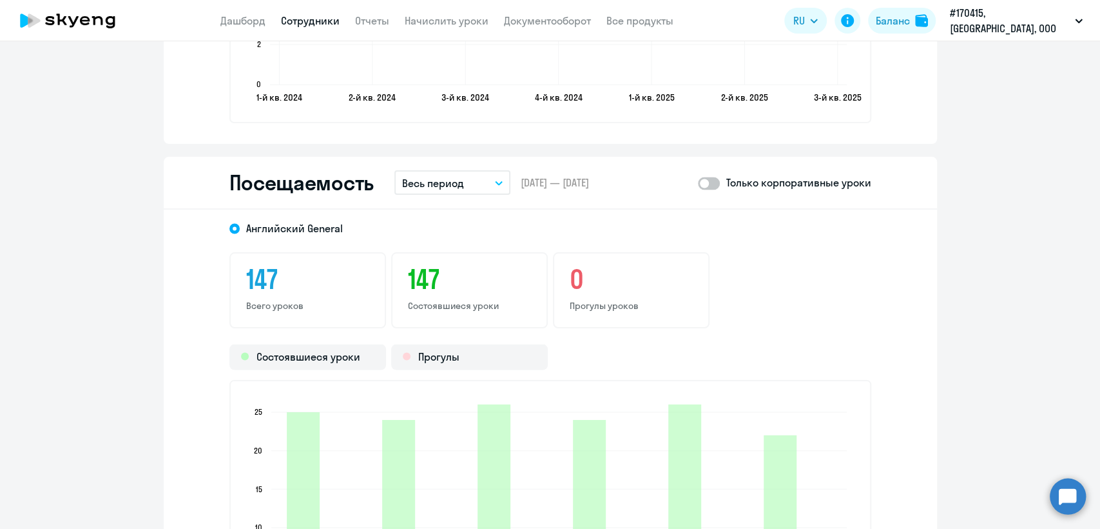
scroll to position [1577, 0]
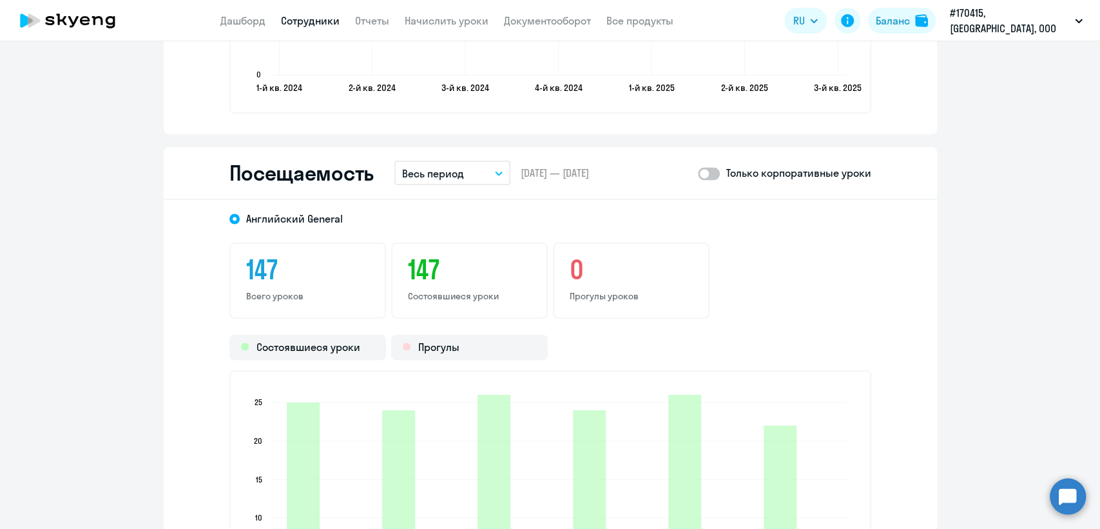
click at [495, 171] on icon "button" at bounding box center [499, 173] width 8 height 5
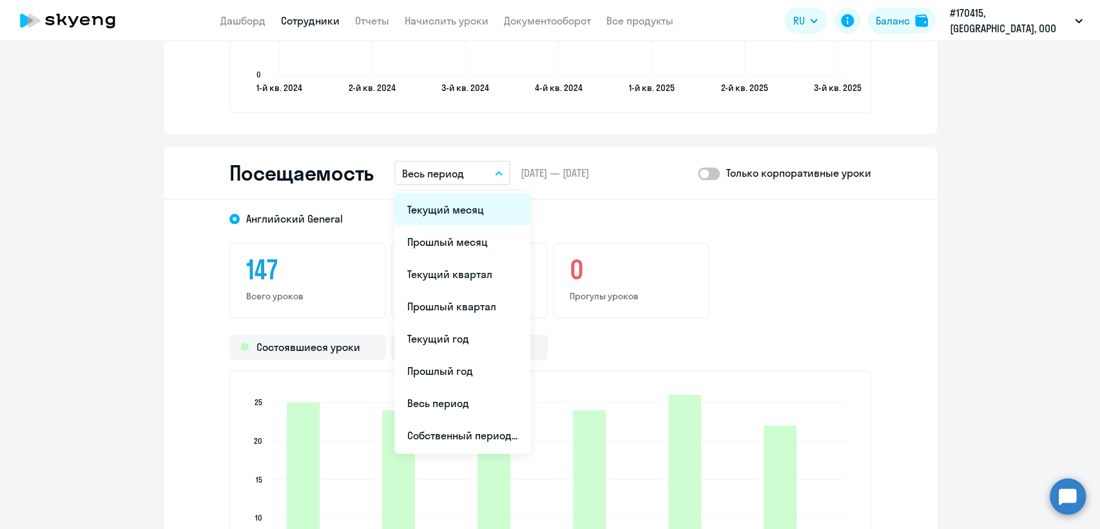
click at [461, 204] on li "Текущий месяц" at bounding box center [463, 209] width 136 height 32
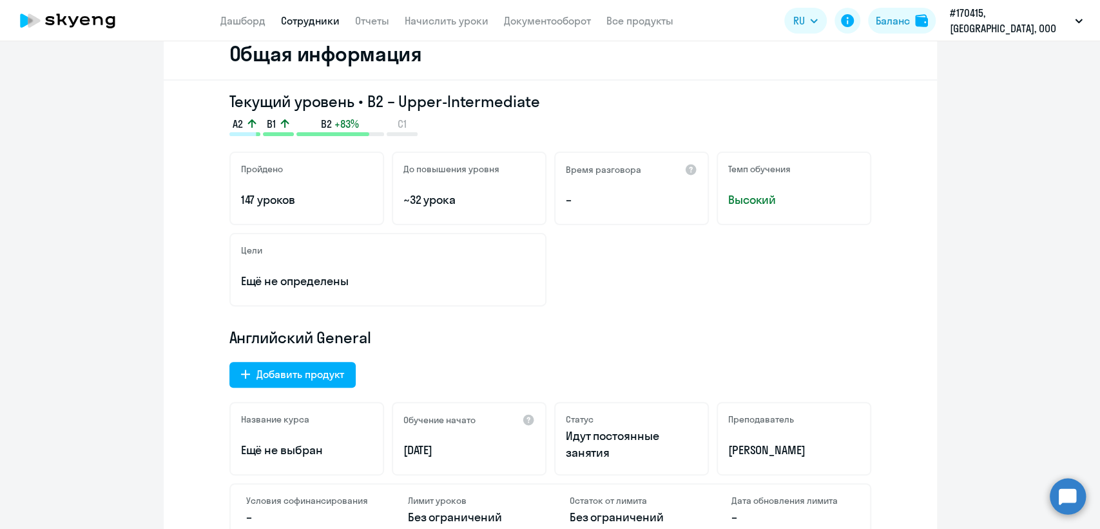
scroll to position [0, 0]
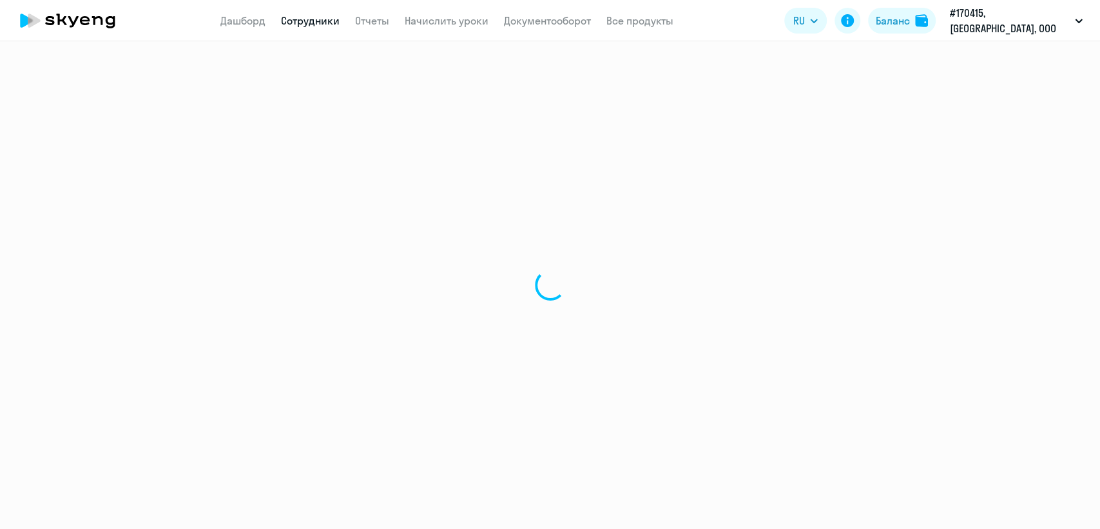
select select "english"
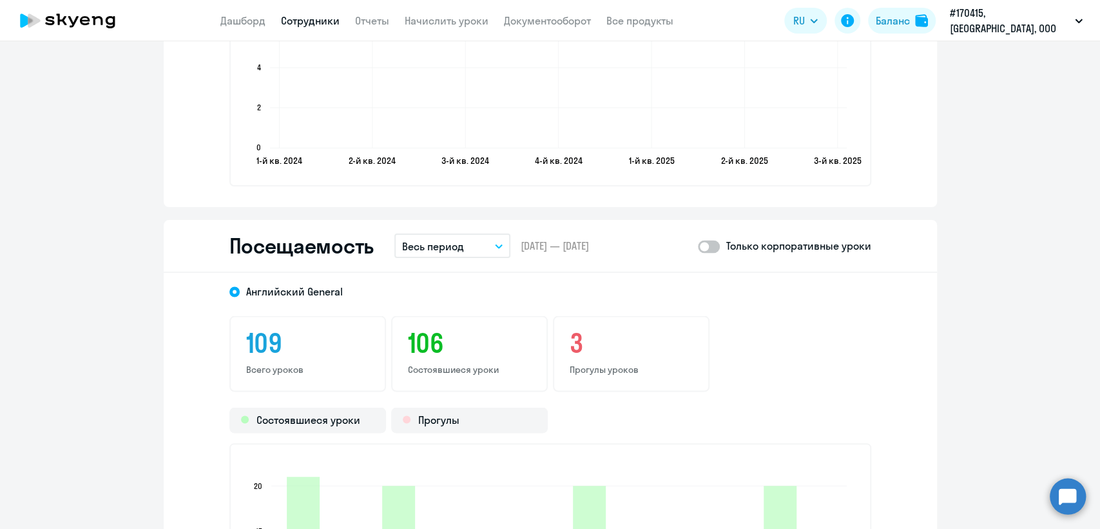
scroll to position [1507, 0]
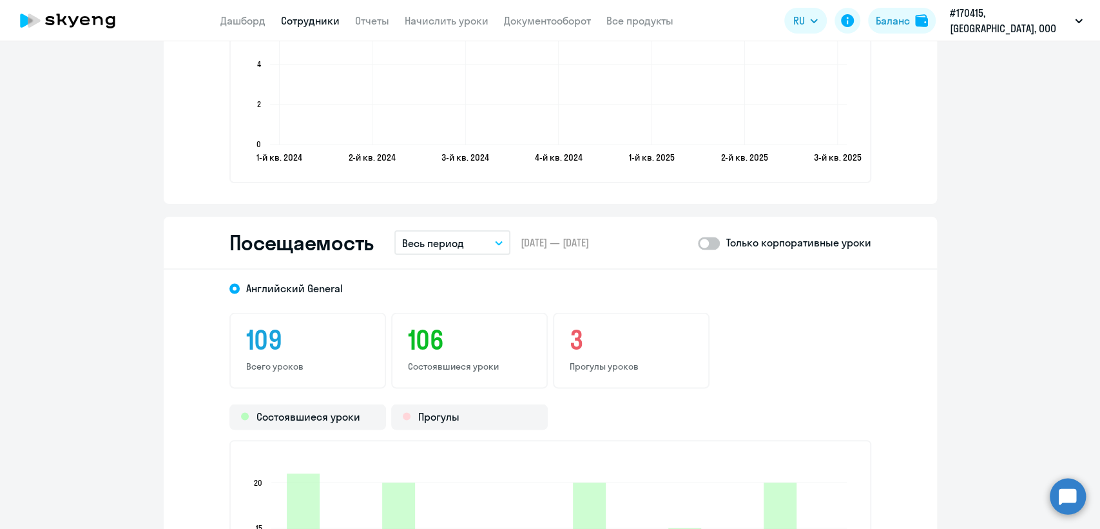
click at [496, 241] on icon "button" at bounding box center [499, 242] width 6 height 3
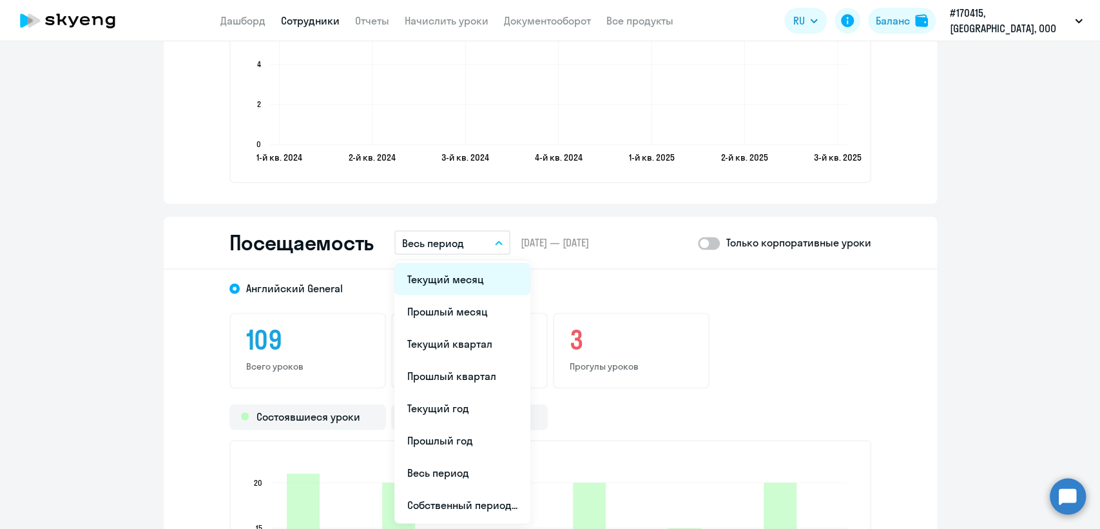
click at [432, 280] on li "Текущий месяц" at bounding box center [463, 278] width 136 height 32
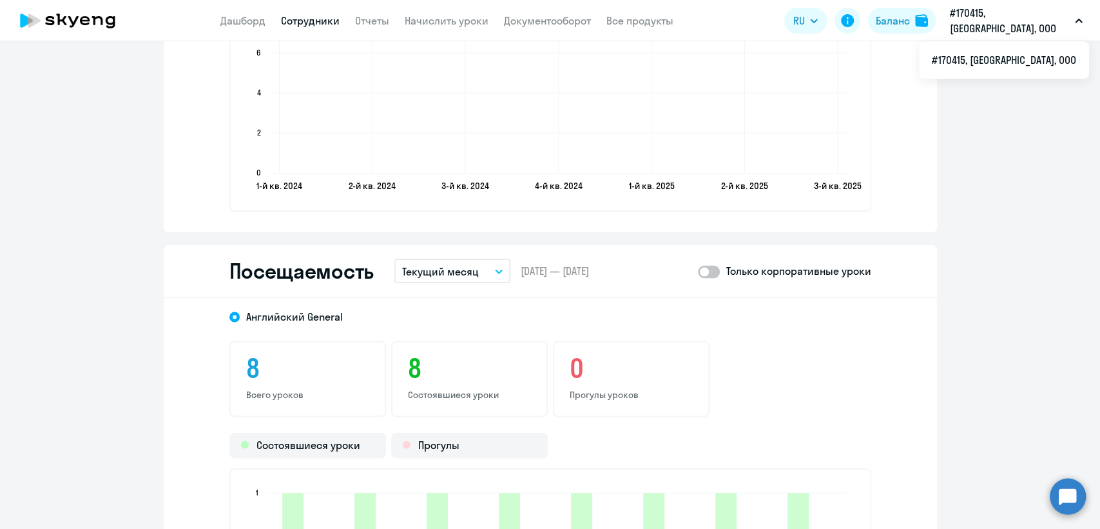
scroll to position [1511, 0]
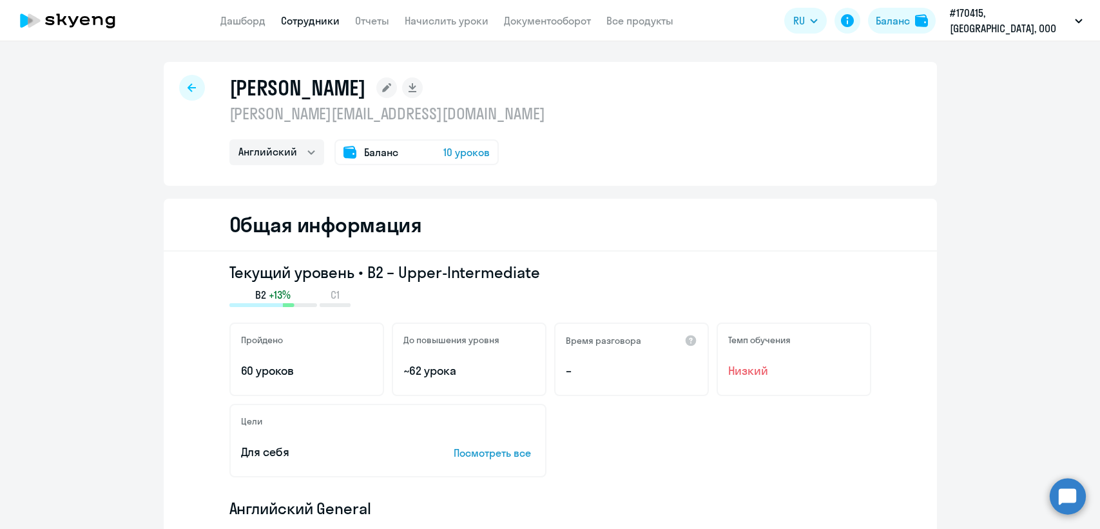
select select "english"
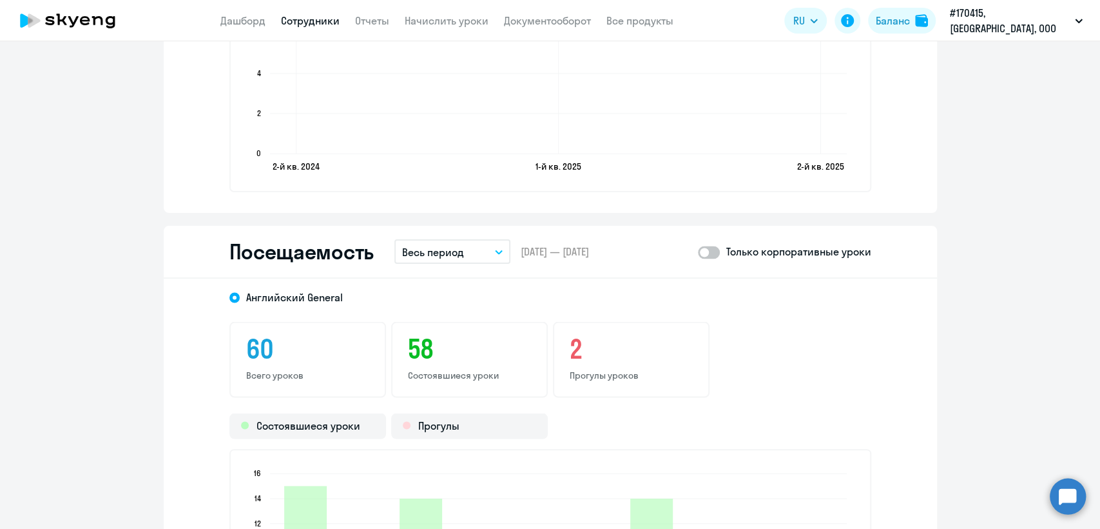
scroll to position [1501, 0]
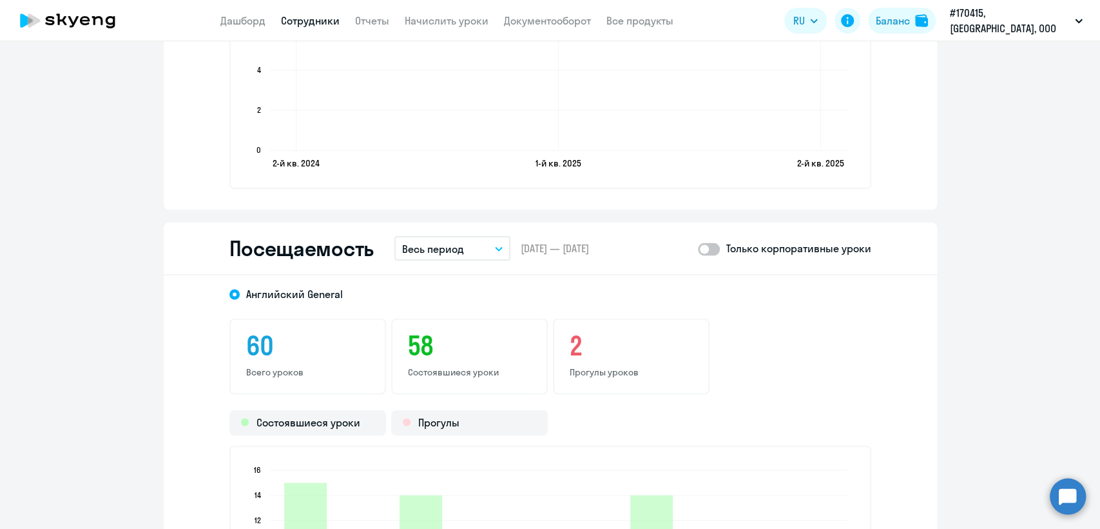
click at [496, 247] on icon "button" at bounding box center [499, 248] width 6 height 3
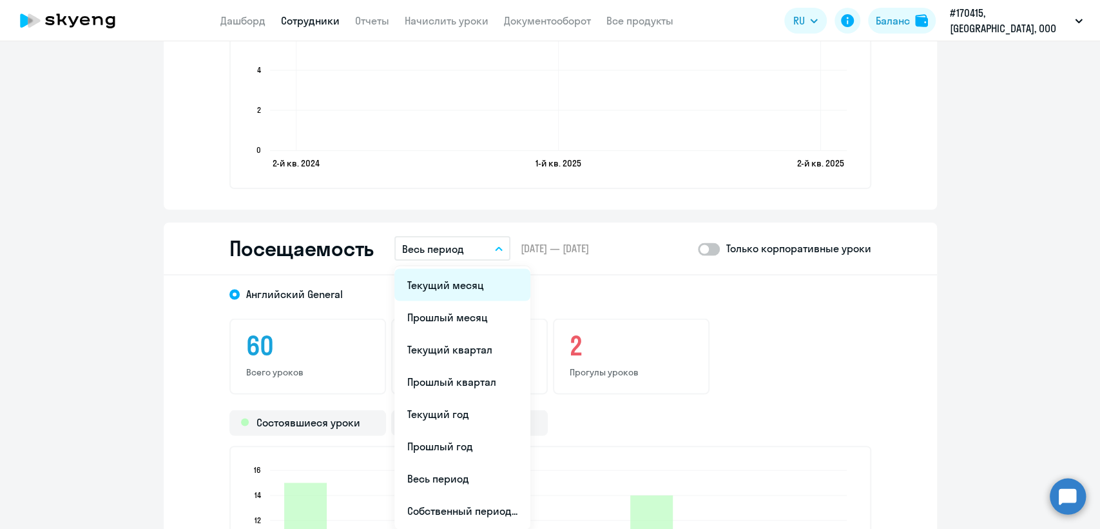
click at [449, 285] on li "Текущий месяц" at bounding box center [463, 284] width 136 height 32
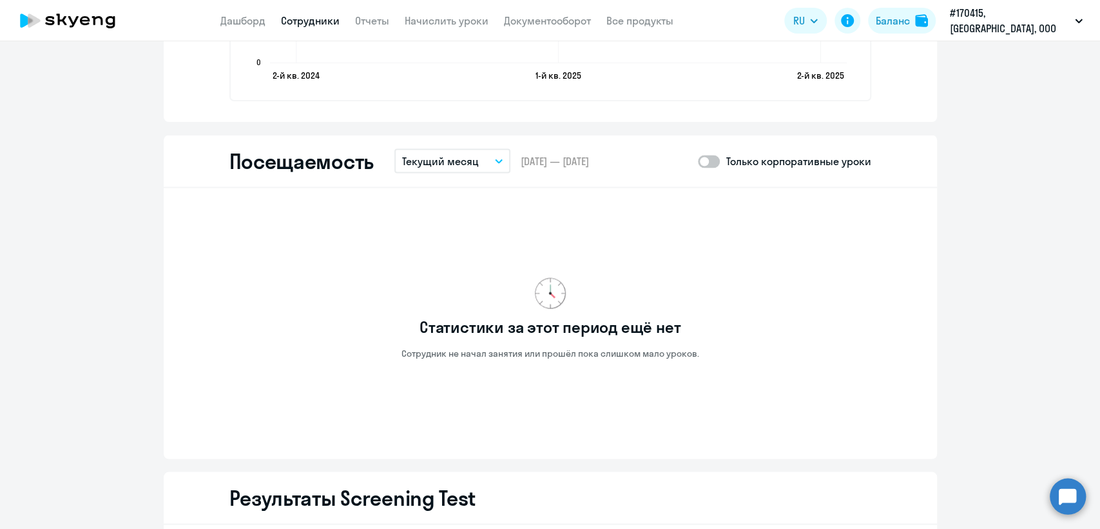
scroll to position [1593, 0]
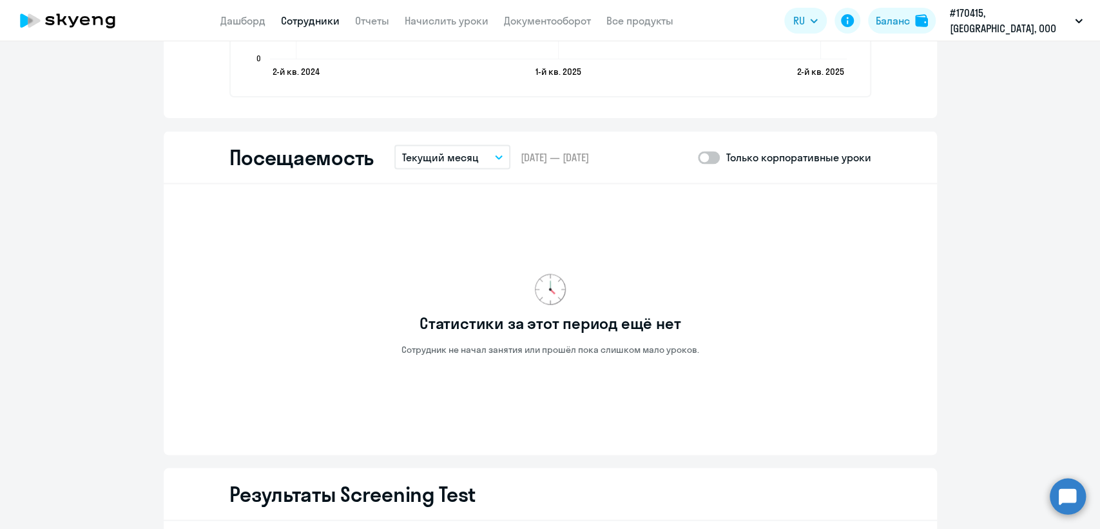
click at [705, 156] on span at bounding box center [709, 157] width 22 height 13
click at [698, 157] on input "checkbox" at bounding box center [697, 157] width 1 height 1
checkbox input "true"
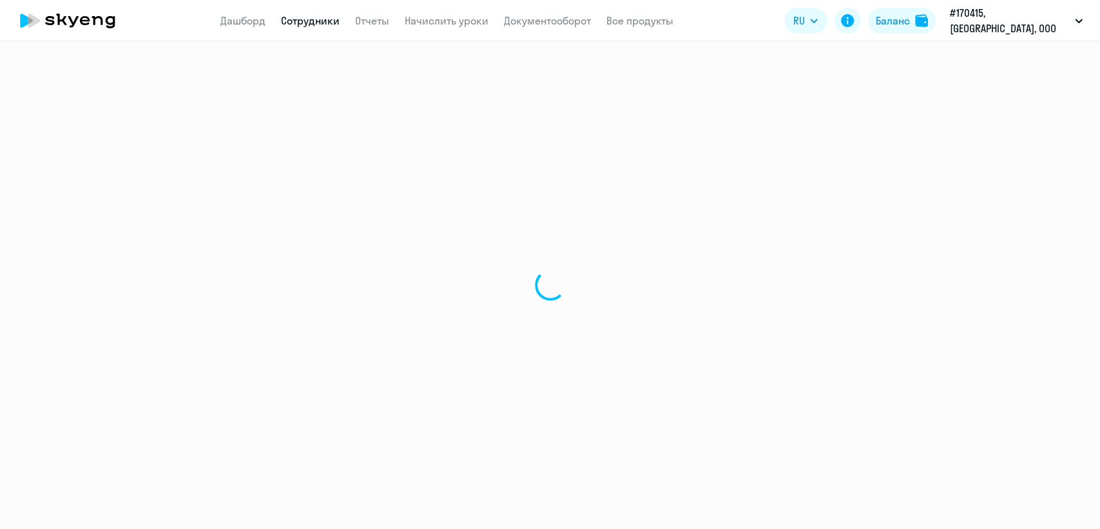
select select "english"
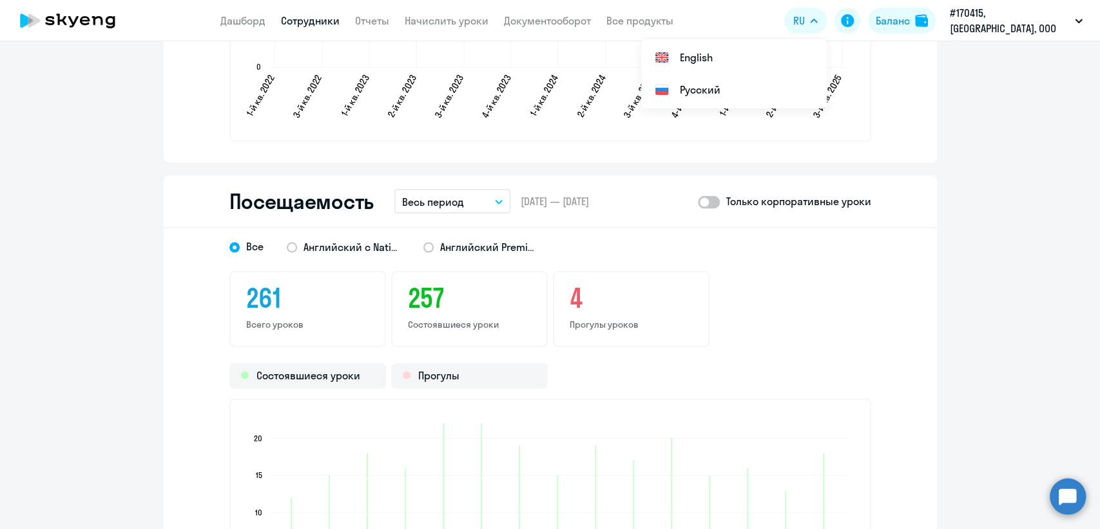
scroll to position [1566, 0]
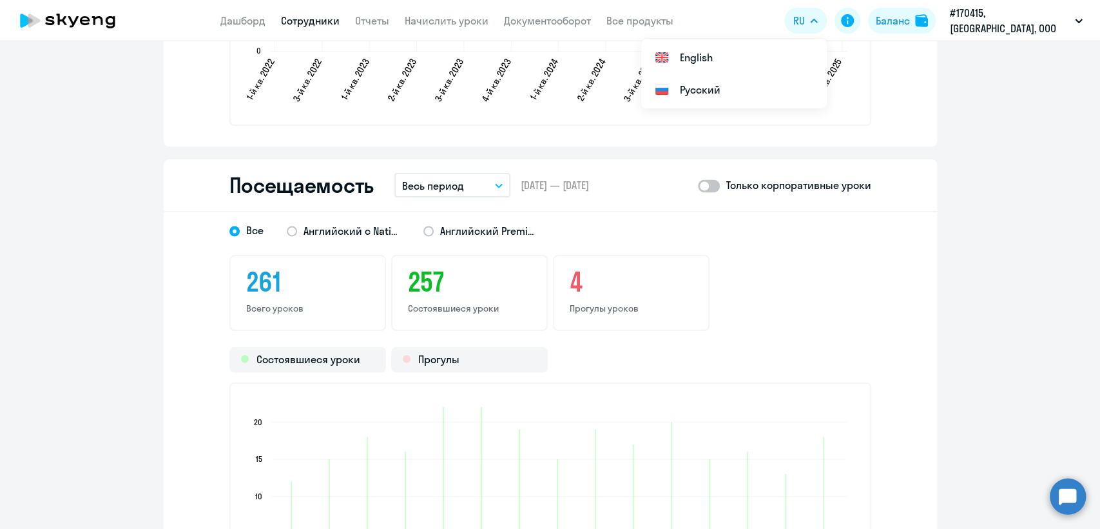
click at [495, 186] on icon "button" at bounding box center [499, 185] width 8 height 5
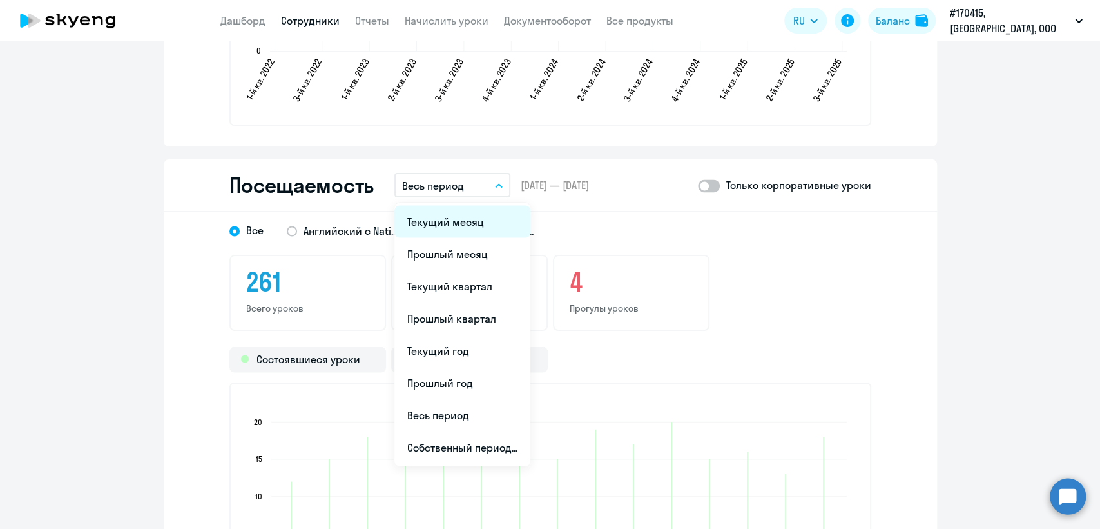
click at [436, 220] on li "Текущий месяц" at bounding box center [463, 221] width 136 height 32
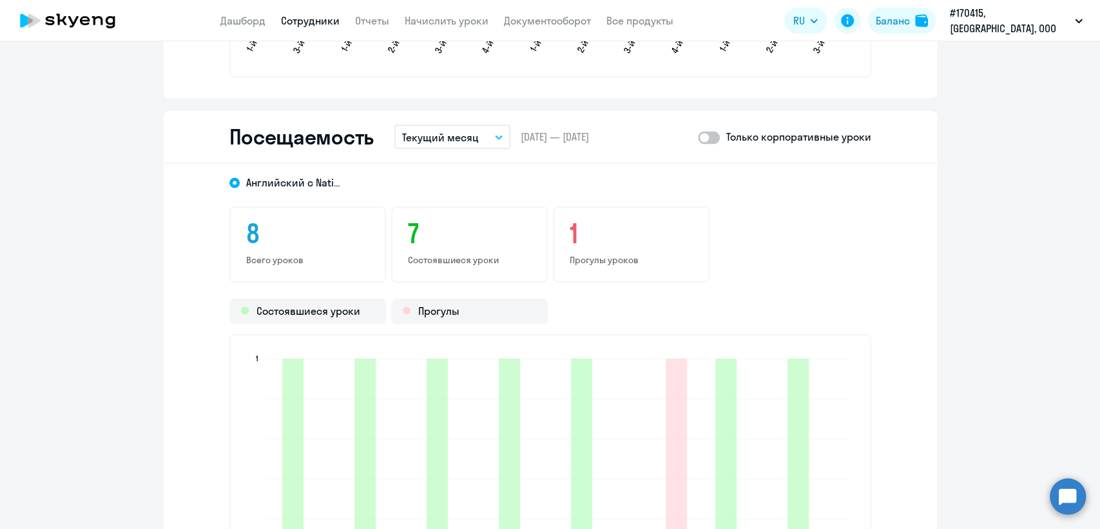
scroll to position [1601, 0]
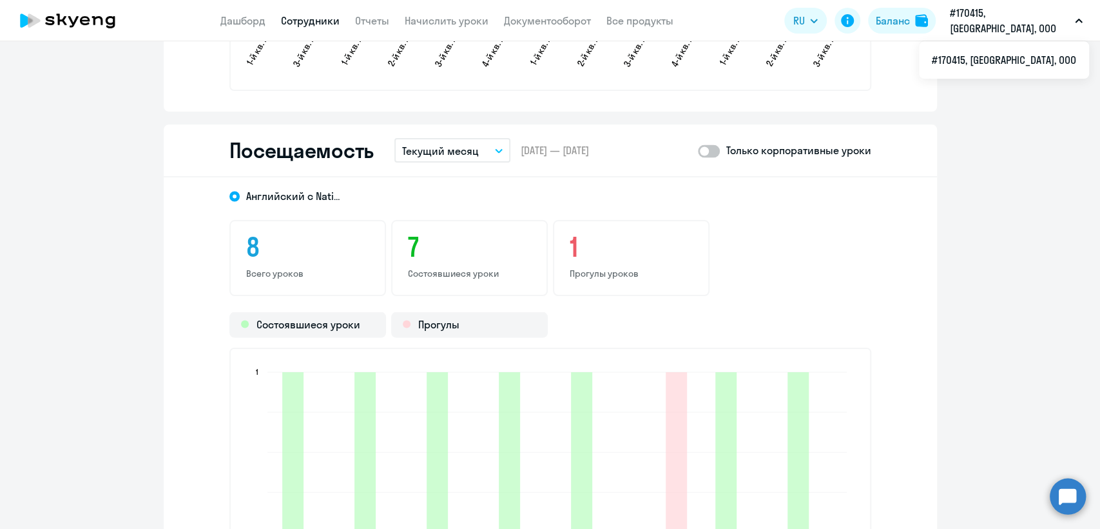
click at [709, 154] on span at bounding box center [709, 150] width 22 height 13
click at [698, 151] on input "checkbox" at bounding box center [697, 150] width 1 height 1
checkbox input "true"
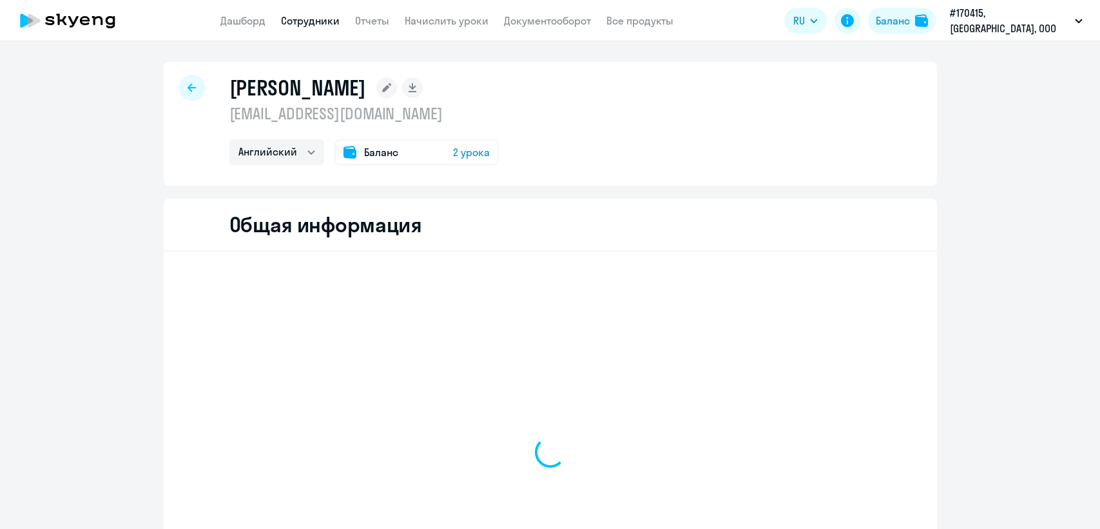
select select "english"
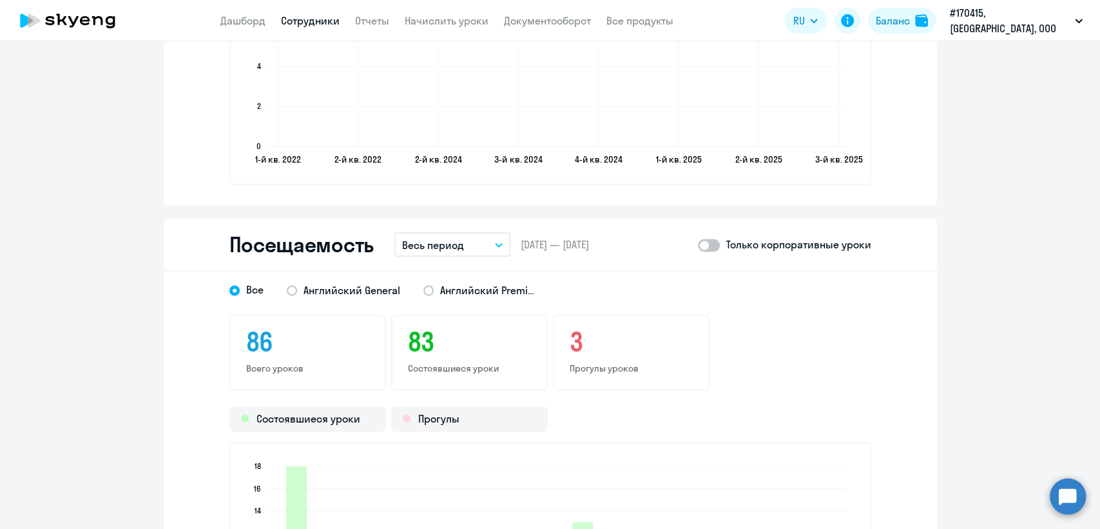
scroll to position [1558, 0]
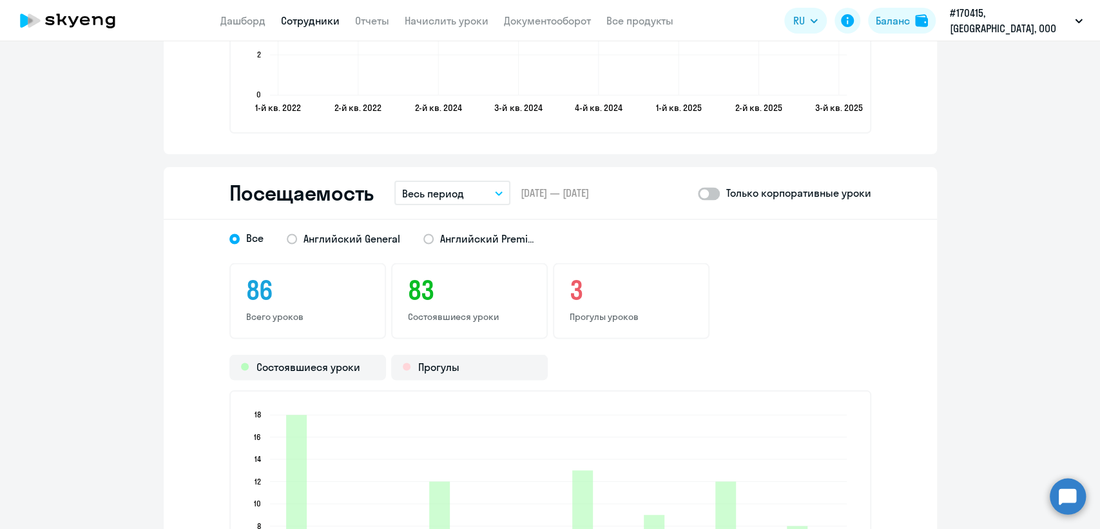
click at [491, 182] on button "Весь период" at bounding box center [453, 192] width 116 height 24
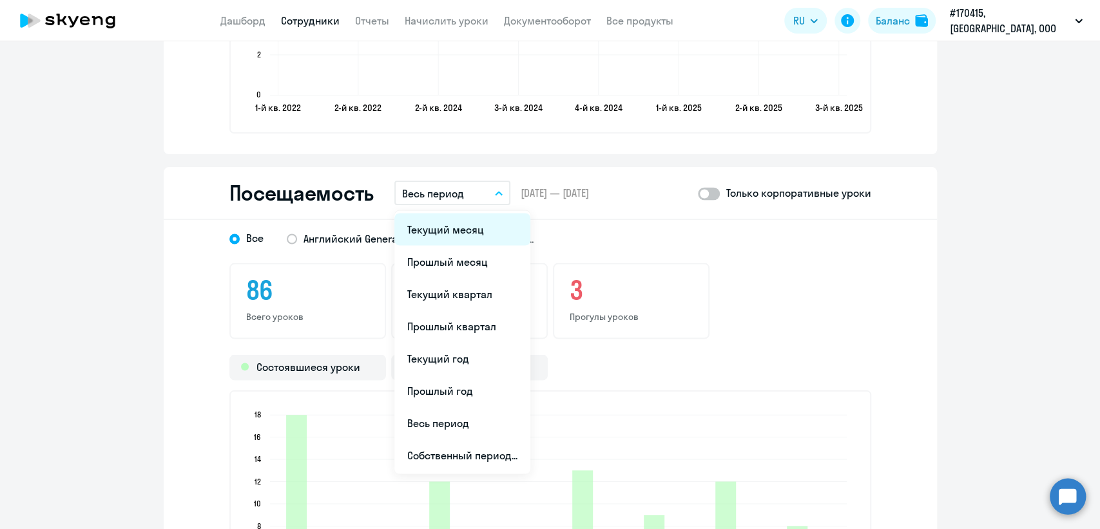
click at [438, 228] on li "Текущий месяц" at bounding box center [463, 229] width 136 height 32
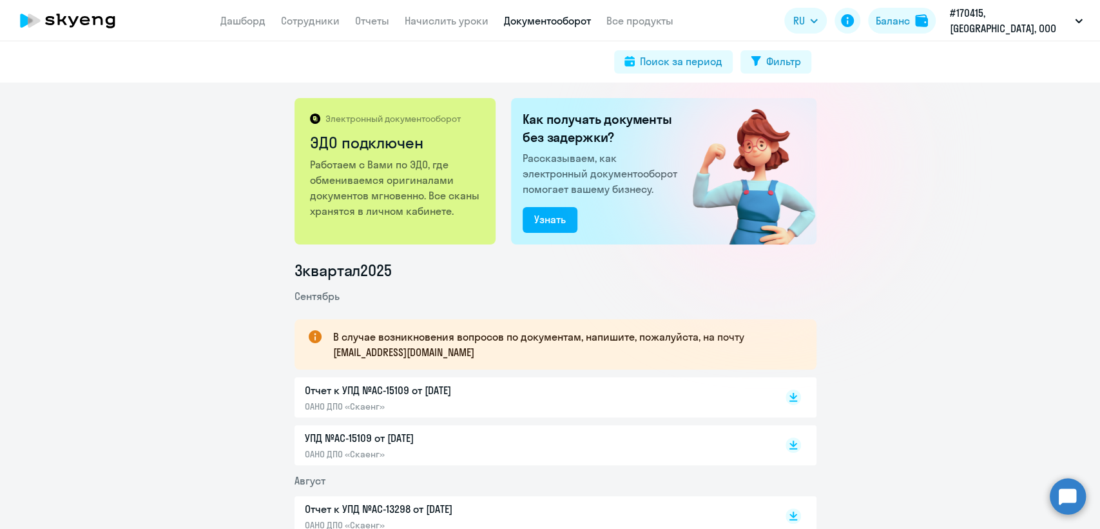
click at [355, 388] on p "Отчет к УПД №AC-15109 от [DATE]" at bounding box center [440, 389] width 271 height 15
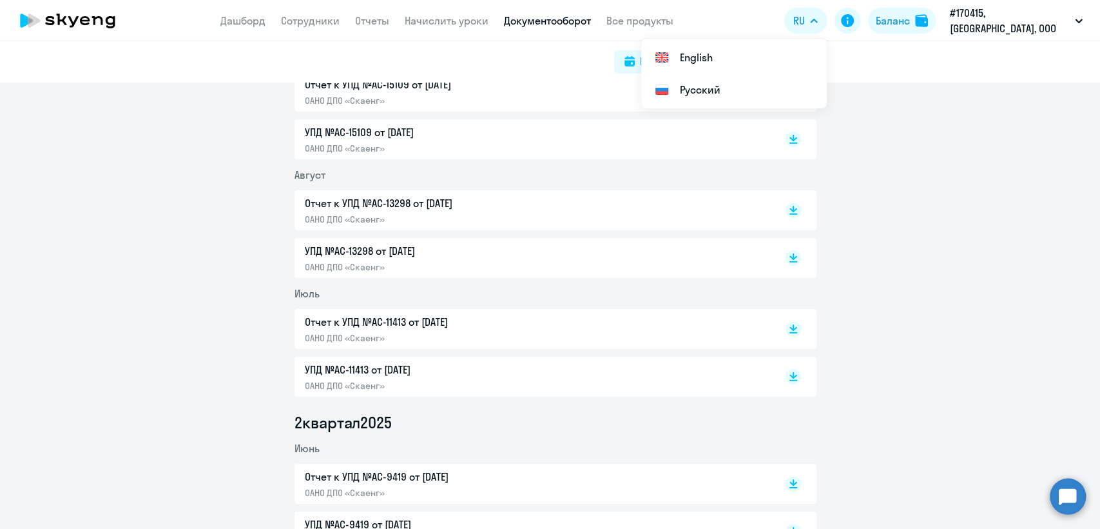
scroll to position [315, 0]
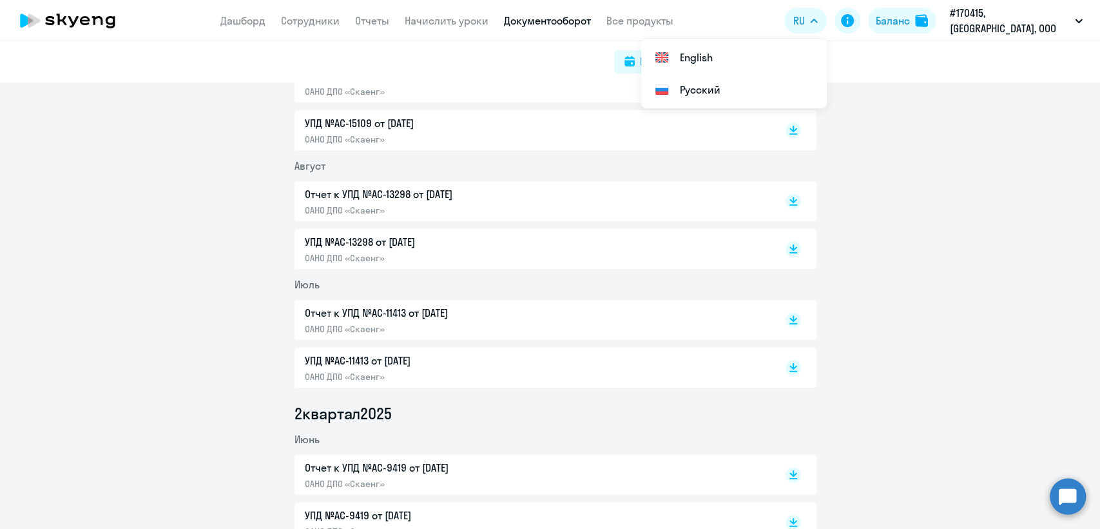
click at [370, 193] on p "Отчет к УПД №AC-13298 от 01.08.2025" at bounding box center [440, 193] width 271 height 15
click at [368, 315] on p "Отчет к УПД №AC-11413 от 01.07.2025" at bounding box center [440, 312] width 271 height 15
click at [353, 282] on li "Июль" at bounding box center [556, 284] width 522 height 15
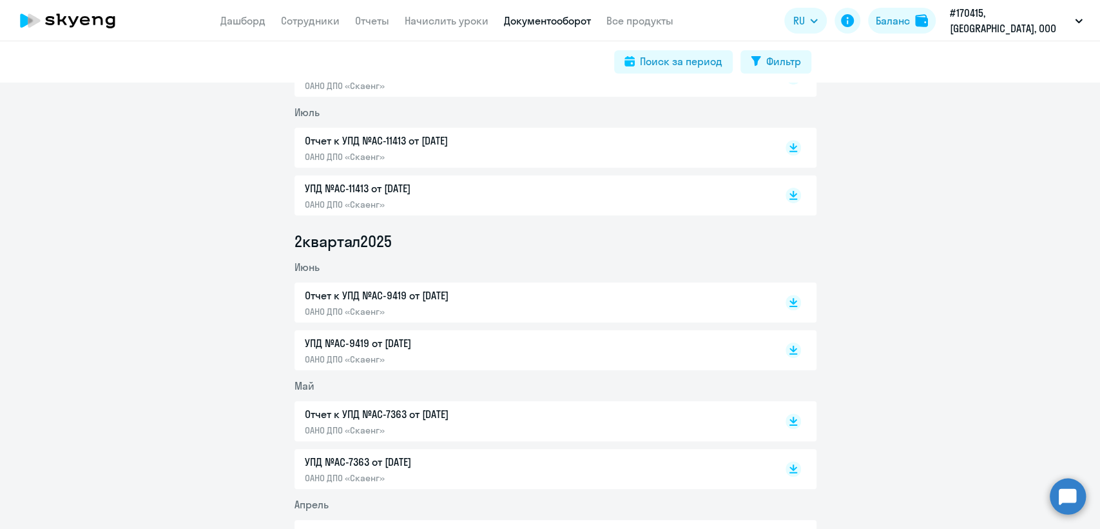
scroll to position [516, 0]
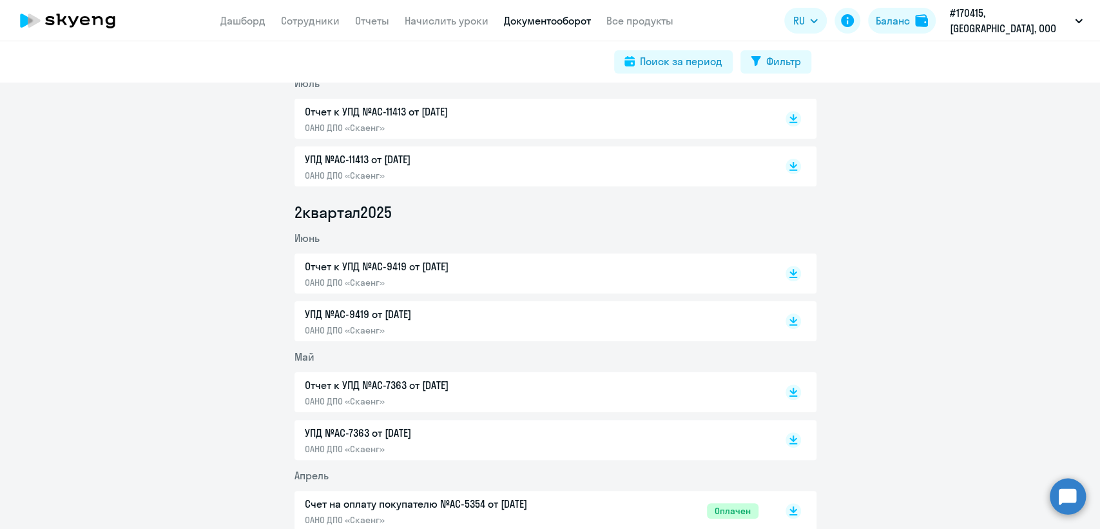
click at [356, 264] on p "Отчет к УПД №AC-9419 от 01.06.2025" at bounding box center [440, 265] width 271 height 15
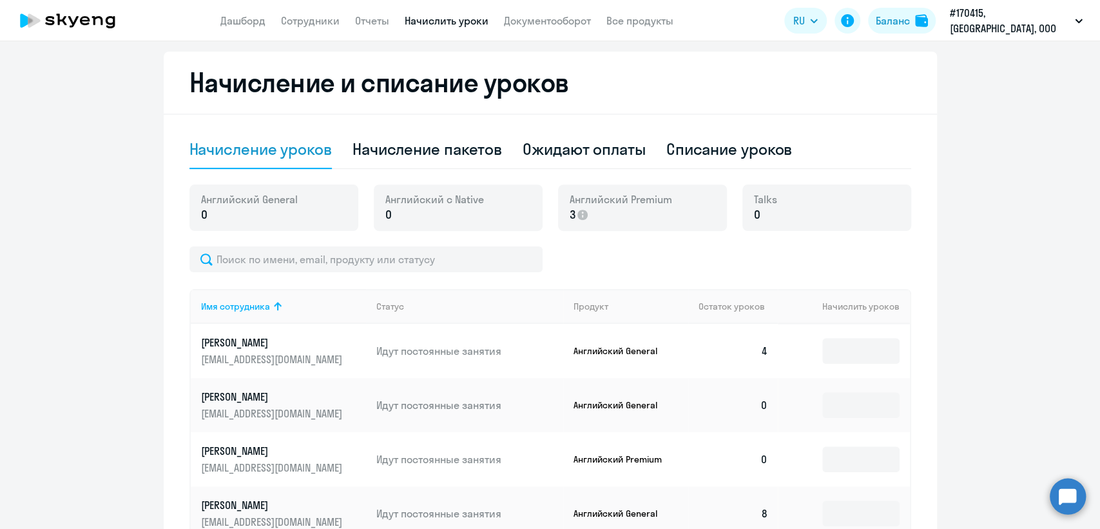
scroll to position [341, 0]
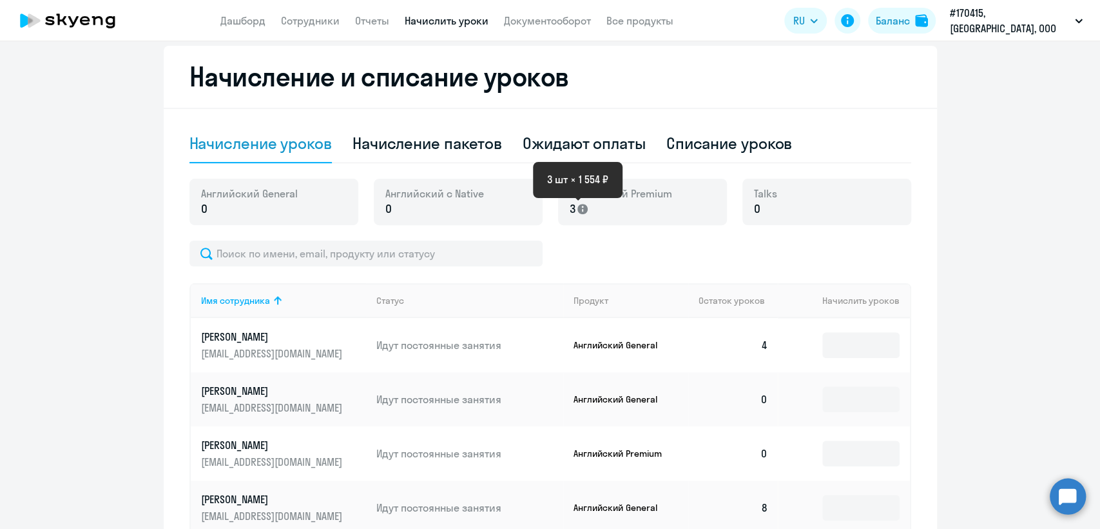
click at [578, 208] on icon at bounding box center [583, 209] width 10 height 10
click at [578, 209] on icon at bounding box center [583, 209] width 10 height 10
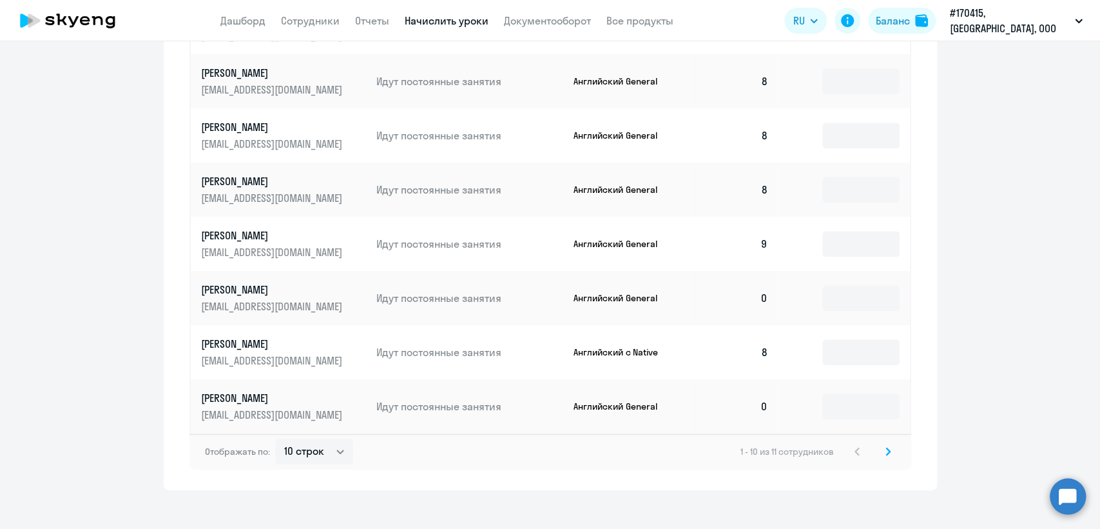
scroll to position [780, 0]
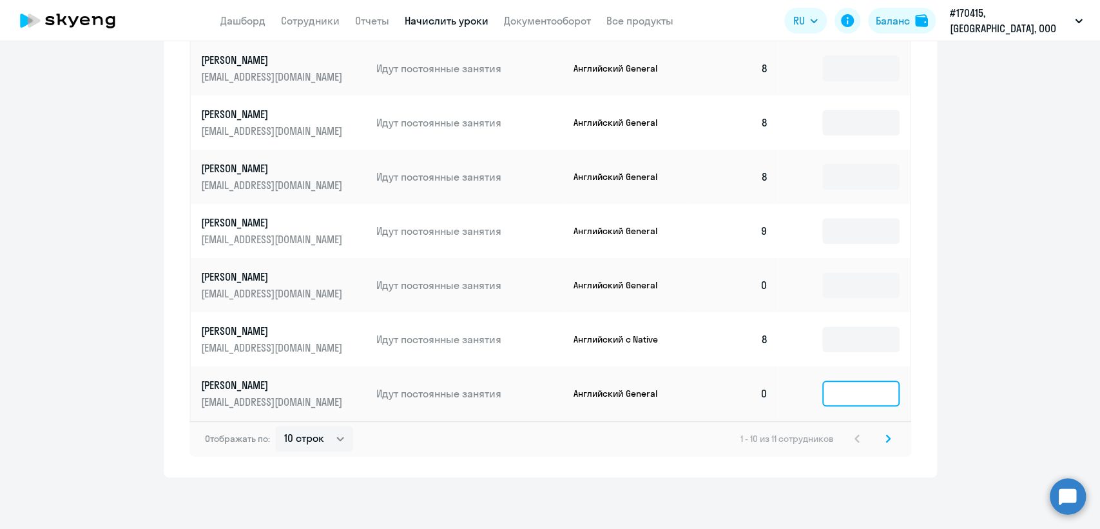
click at [841, 388] on input at bounding box center [861, 393] width 77 height 26
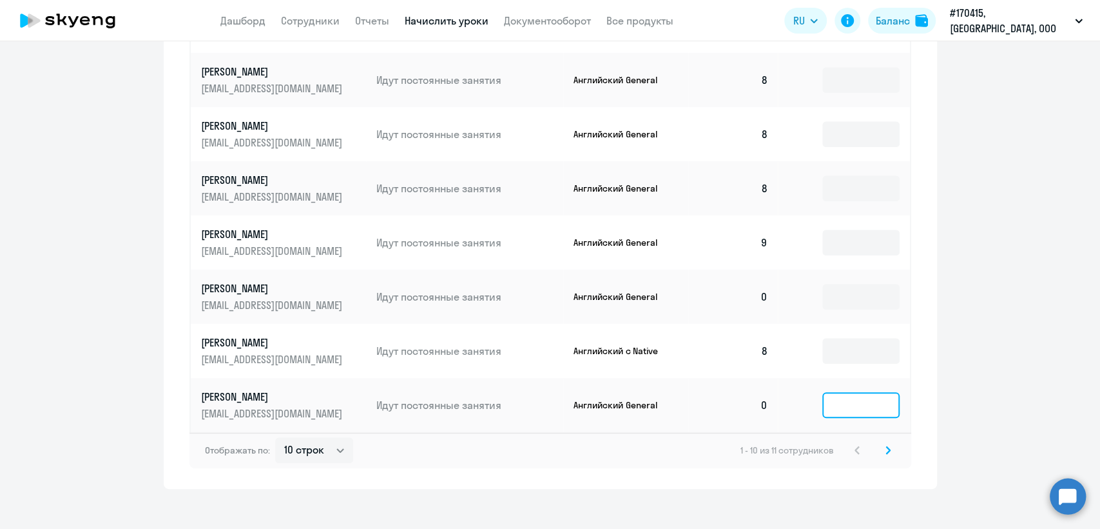
scroll to position [775, 0]
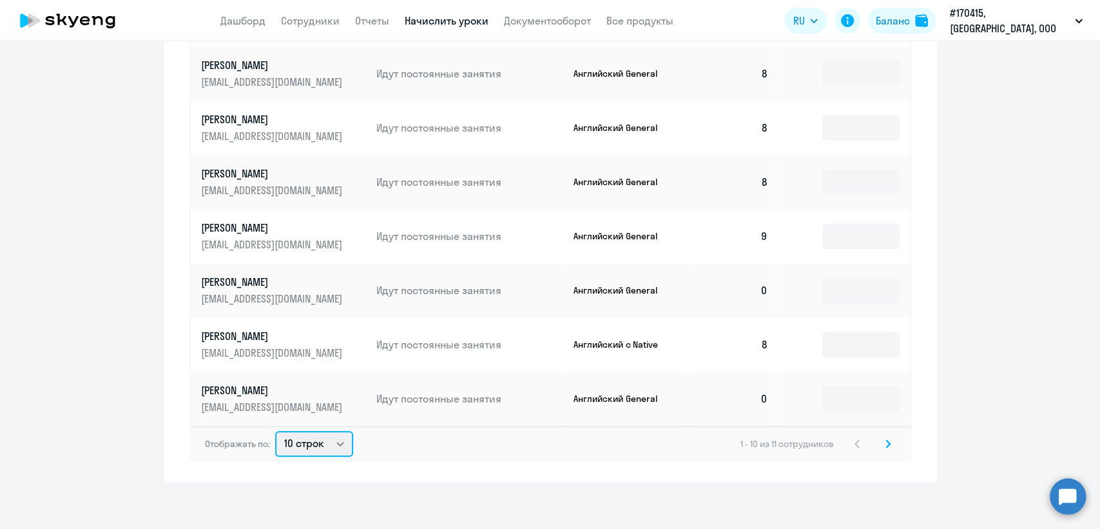
click at [324, 439] on select "10 строк 30 строк 50 строк" at bounding box center [314, 444] width 78 height 26
select select "30"
click at [275, 431] on select "10 строк 30 строк 50 строк" at bounding box center [314, 444] width 78 height 26
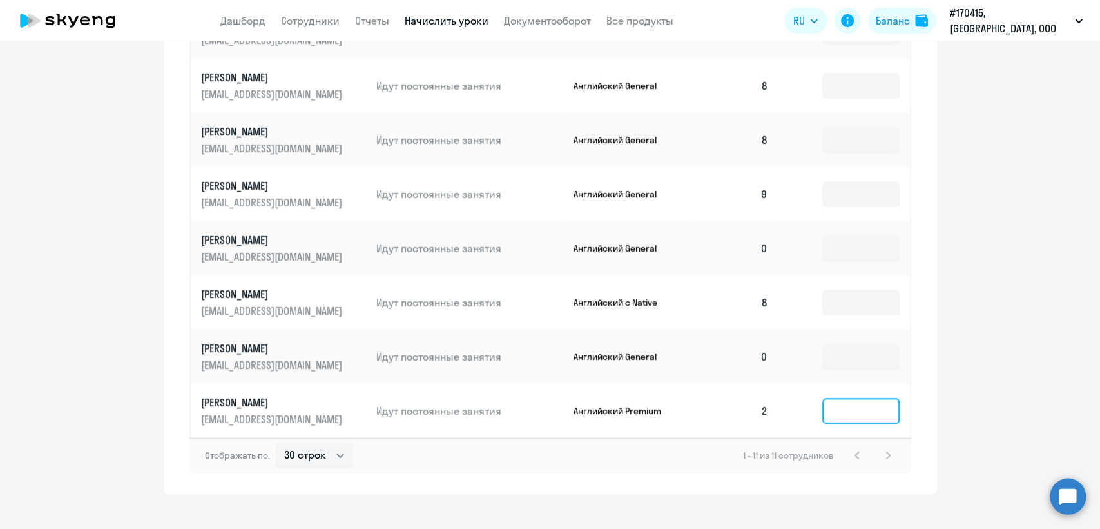
click at [840, 414] on input at bounding box center [861, 411] width 77 height 26
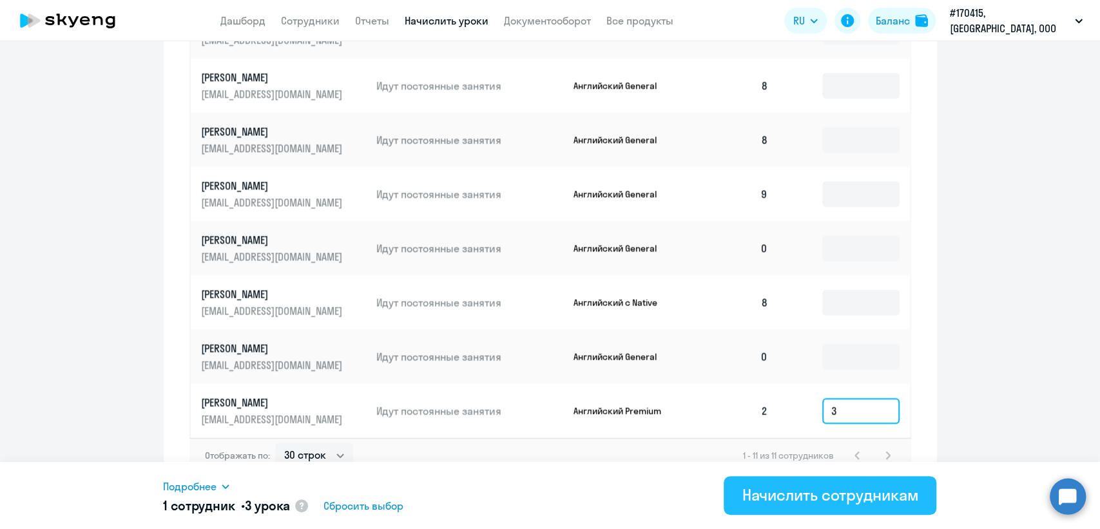
type input "3"
click at [839, 496] on div "Начислить сотрудникам" at bounding box center [830, 494] width 177 height 21
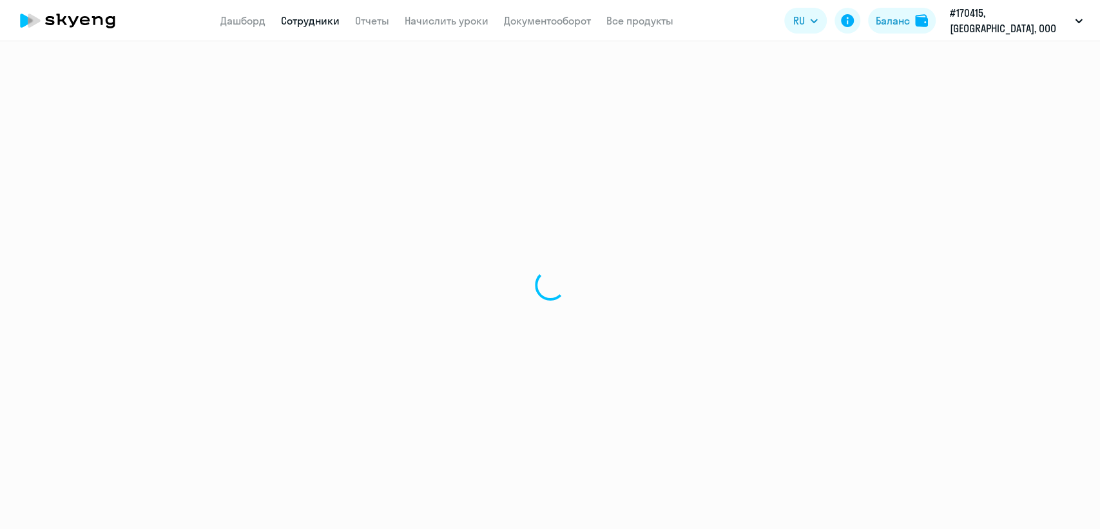
select select "english"
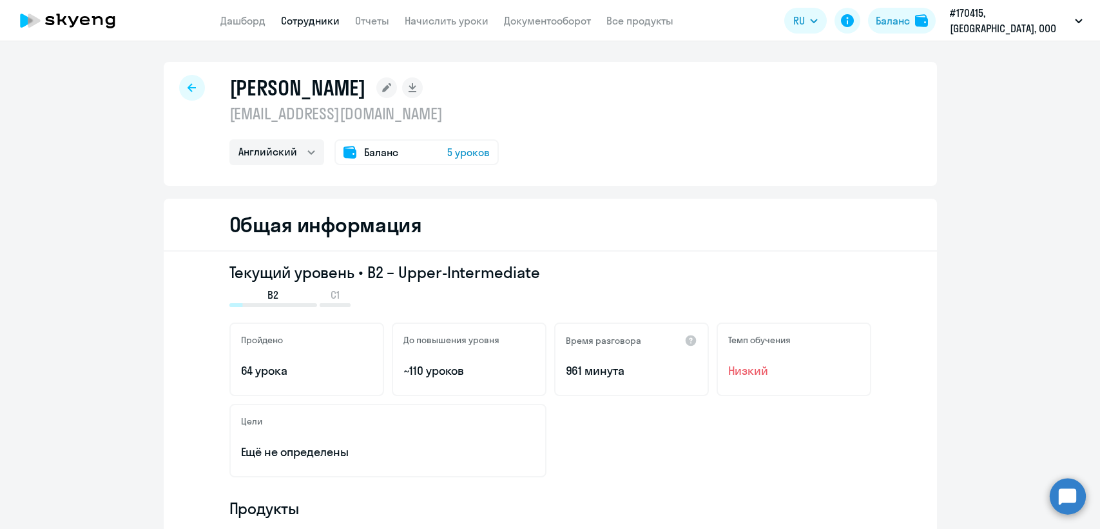
select select "english"
